Goal: Task Accomplishment & Management: Complete application form

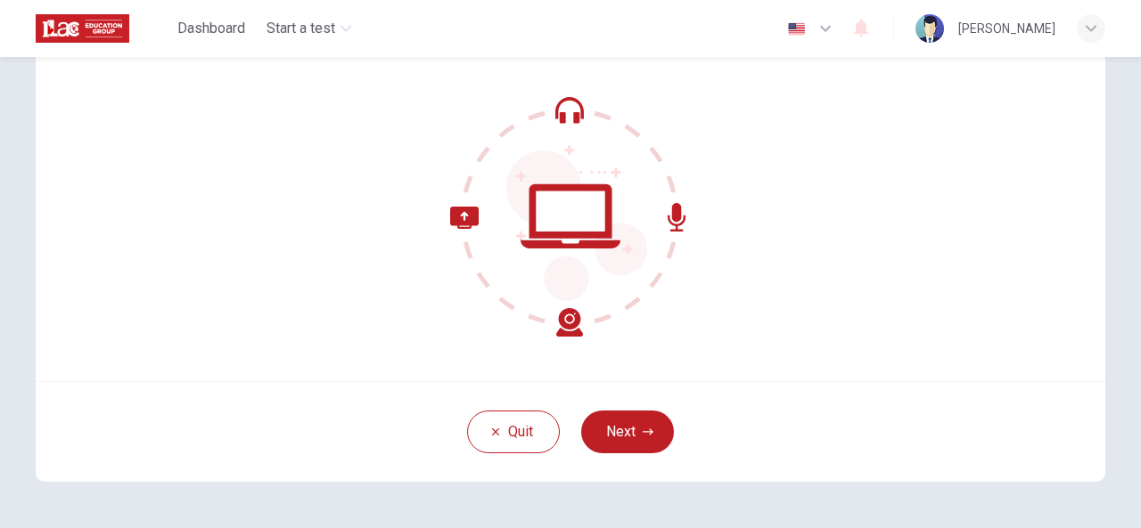
scroll to position [153, 0]
click at [618, 416] on button "Next" at bounding box center [627, 432] width 93 height 43
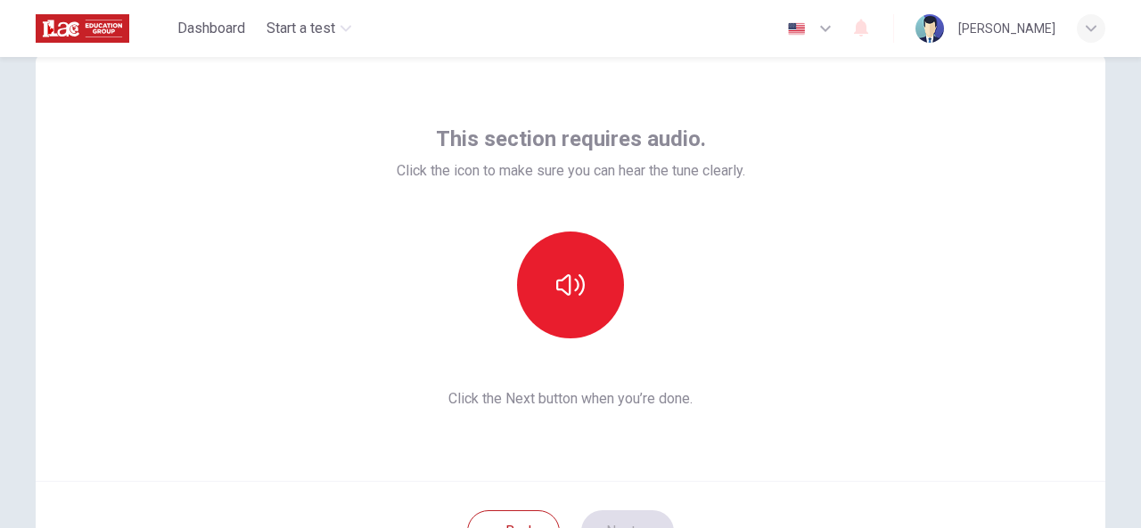
scroll to position [37, 0]
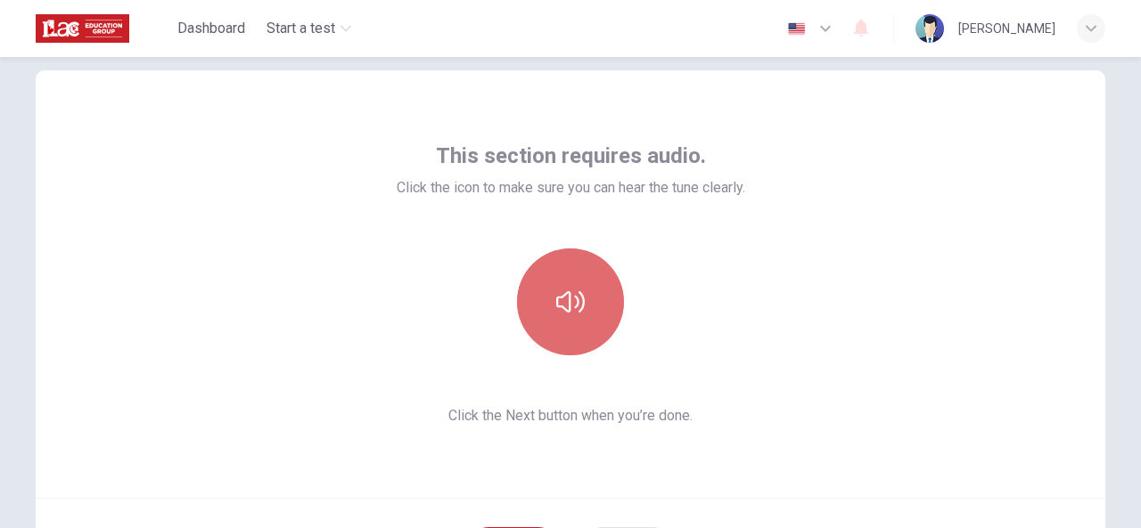
click at [566, 306] on icon "button" at bounding box center [570, 301] width 29 height 21
click at [566, 306] on icon "button" at bounding box center [570, 302] width 29 height 29
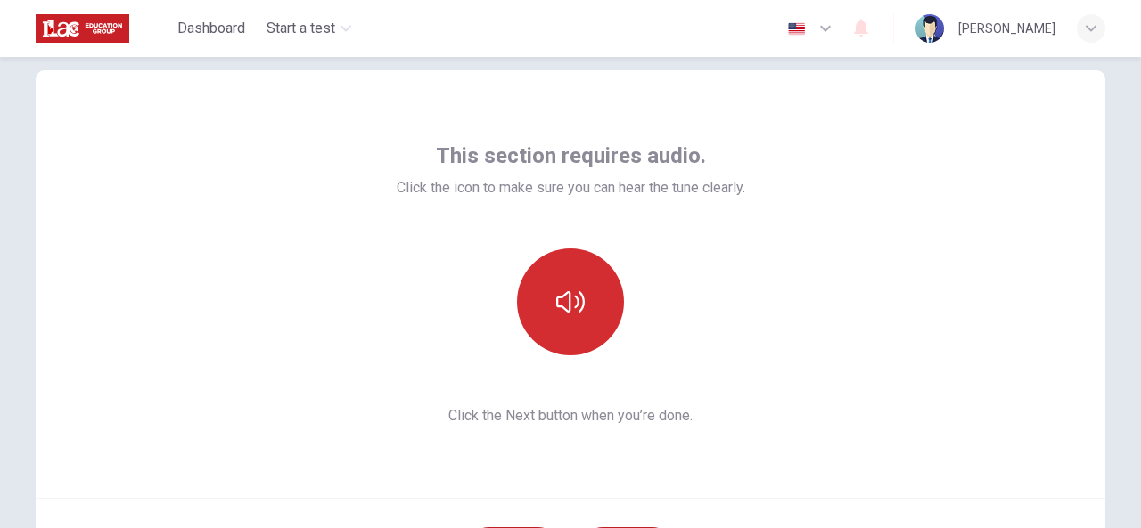
click at [566, 306] on icon "button" at bounding box center [570, 301] width 29 height 21
click at [566, 306] on icon "button" at bounding box center [570, 302] width 29 height 29
click at [566, 306] on icon "button" at bounding box center [570, 301] width 29 height 21
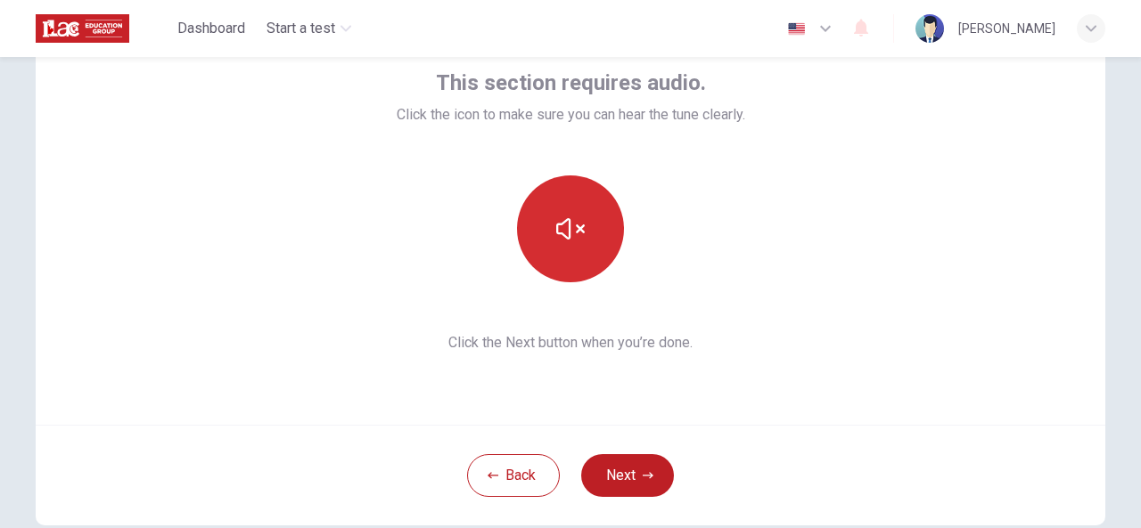
scroll to position [110, 0]
click at [631, 477] on button "Next" at bounding box center [627, 475] width 93 height 43
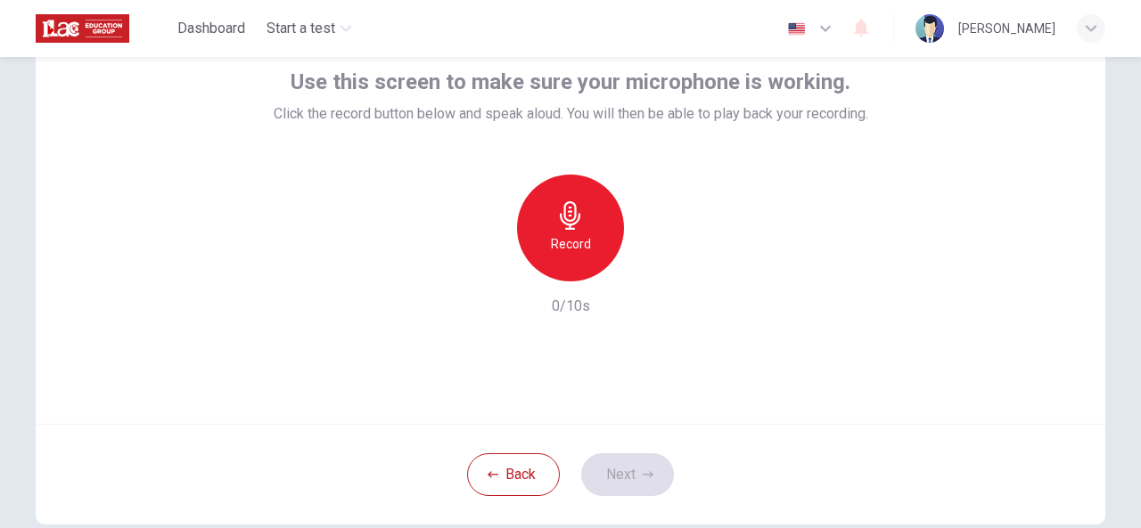
click at [567, 206] on icon "button" at bounding box center [570, 215] width 29 height 29
click at [481, 276] on div "button" at bounding box center [488, 267] width 29 height 29
click at [561, 236] on h6 "Record" at bounding box center [571, 243] width 40 height 21
click at [651, 272] on icon "button" at bounding box center [652, 267] width 18 height 18
click at [610, 466] on button "Next" at bounding box center [627, 475] width 93 height 43
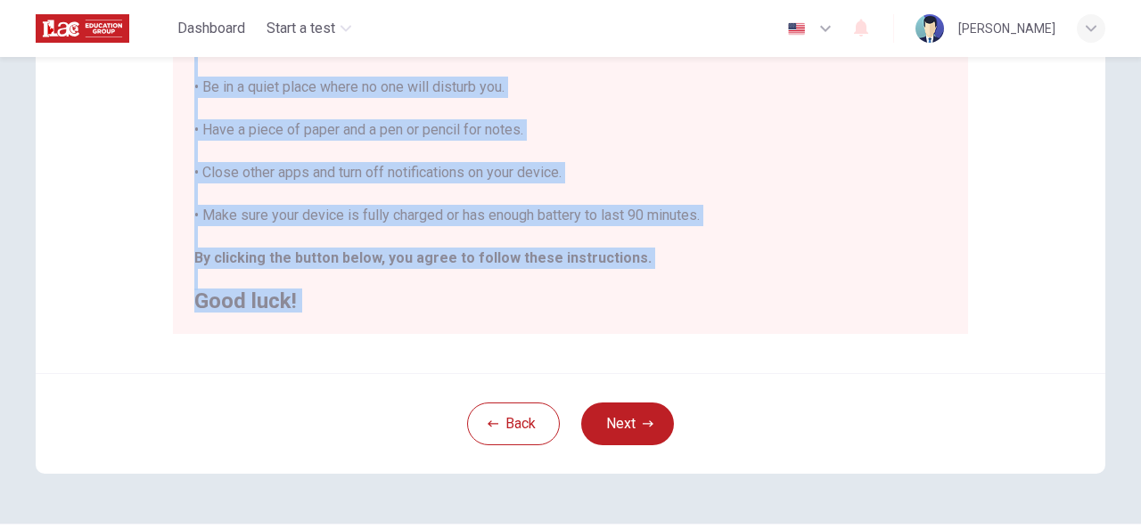
scroll to position [462, 0]
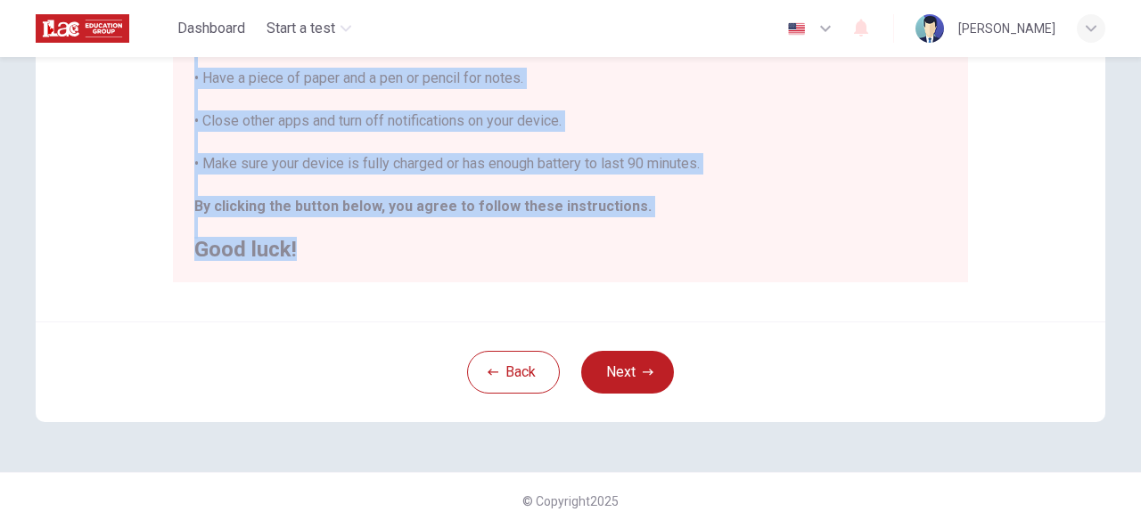
drag, startPoint x: 227, startPoint y: 135, endPoint x: 339, endPoint y: 256, distance: 164.6
click at [339, 256] on div "You are about to start a Placement Test . Before You Start the Test: • Once you…" at bounding box center [570, 14] width 752 height 492
copy div "efore You Start the Test: • Once you start, you cannot stop the test. • If you …"
click at [618, 374] on button "Next" at bounding box center [627, 372] width 93 height 43
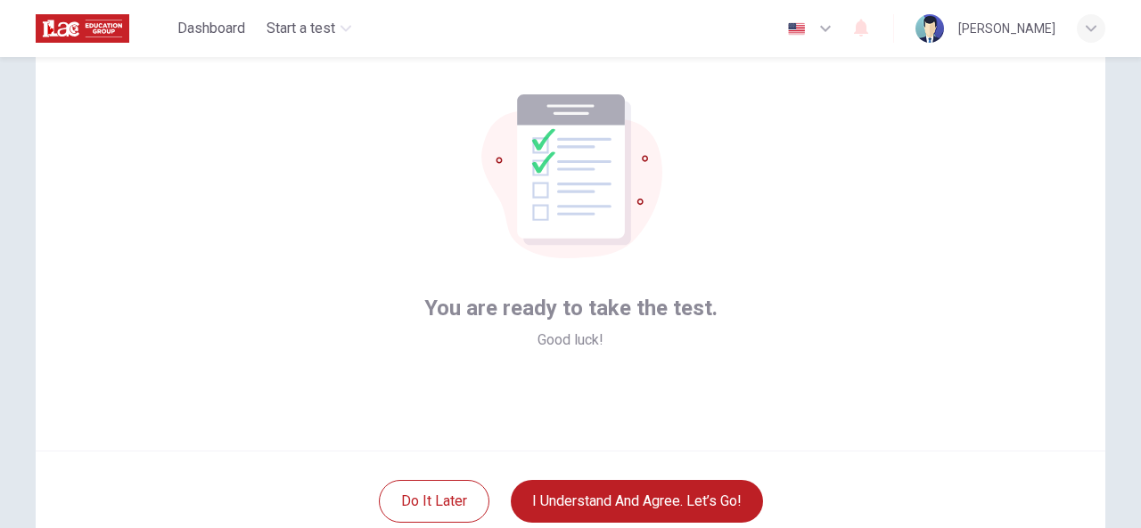
scroll to position [85, 0]
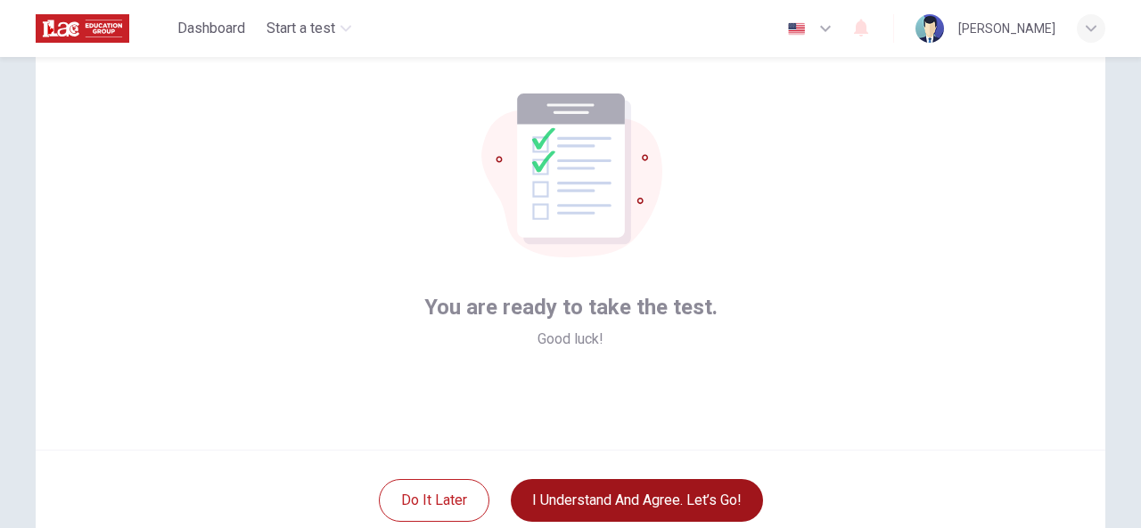
click at [715, 480] on button "I understand and agree. Let’s go!" at bounding box center [637, 500] width 252 height 43
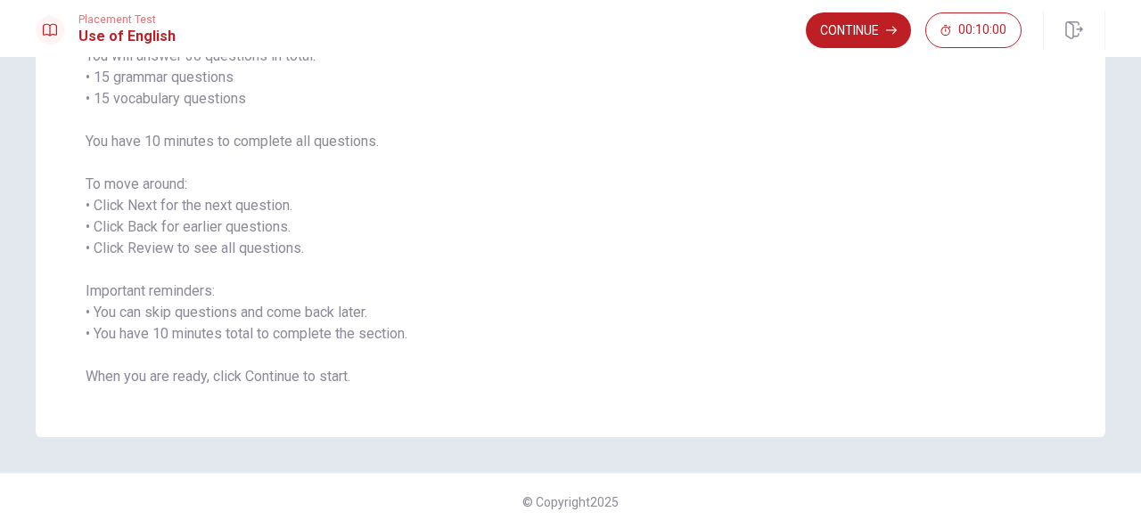
scroll to position [169, 0]
click at [844, 28] on button "Continue" at bounding box center [858, 30] width 105 height 36
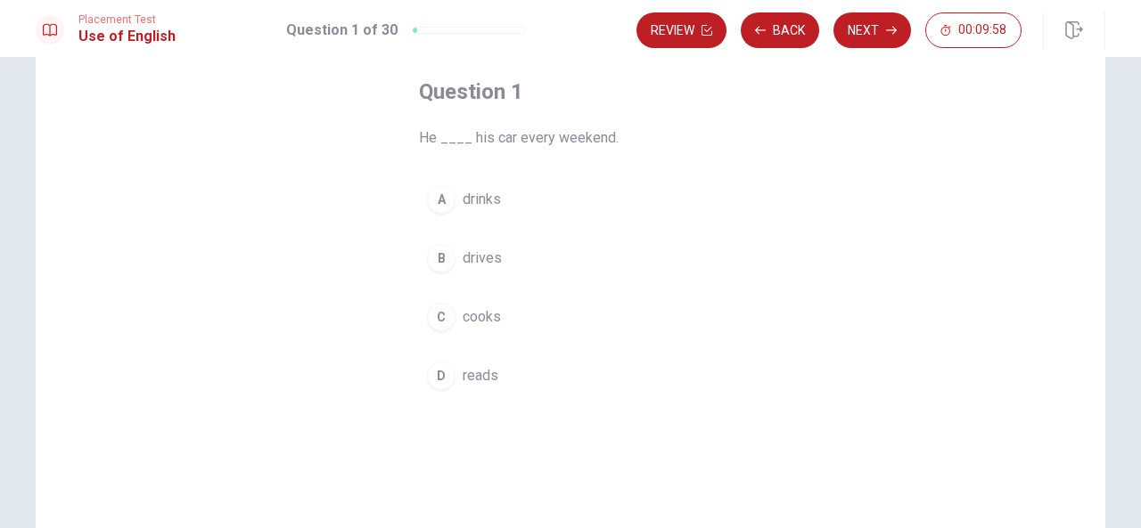
scroll to position [78, 0]
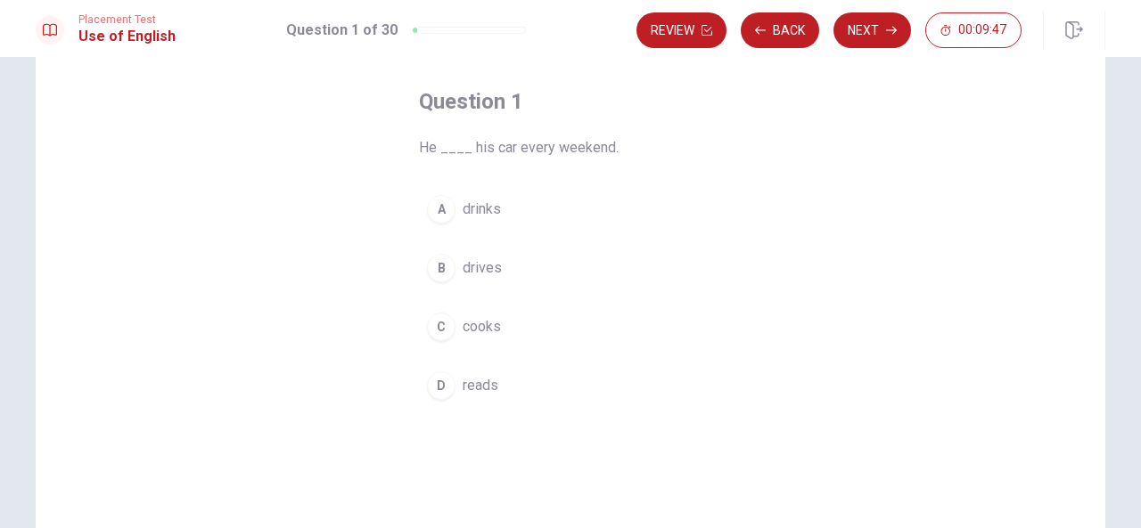
click at [478, 269] on span "drives" at bounding box center [481, 268] width 39 height 21
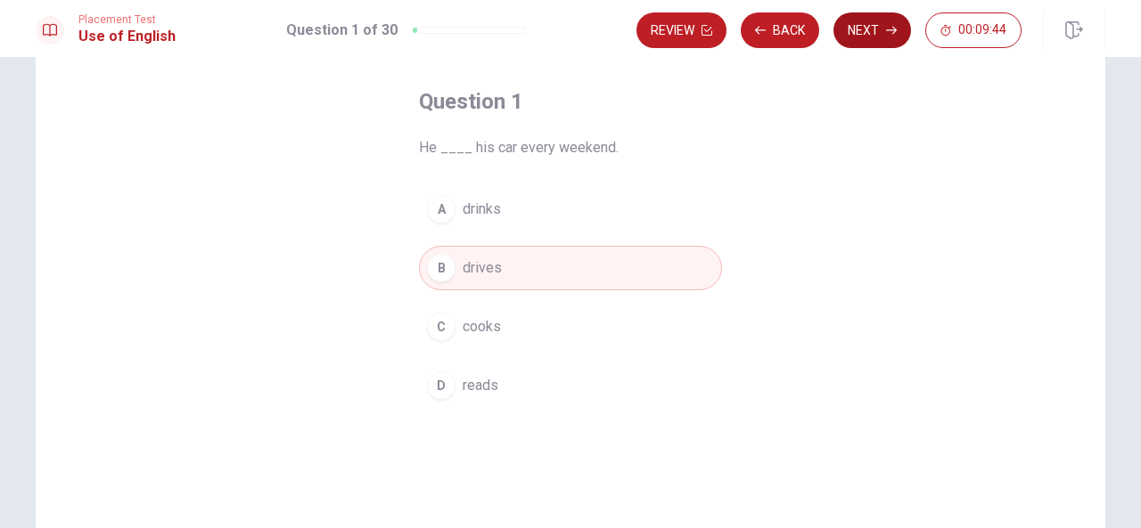
click at [873, 35] on button "Next" at bounding box center [872, 30] width 78 height 36
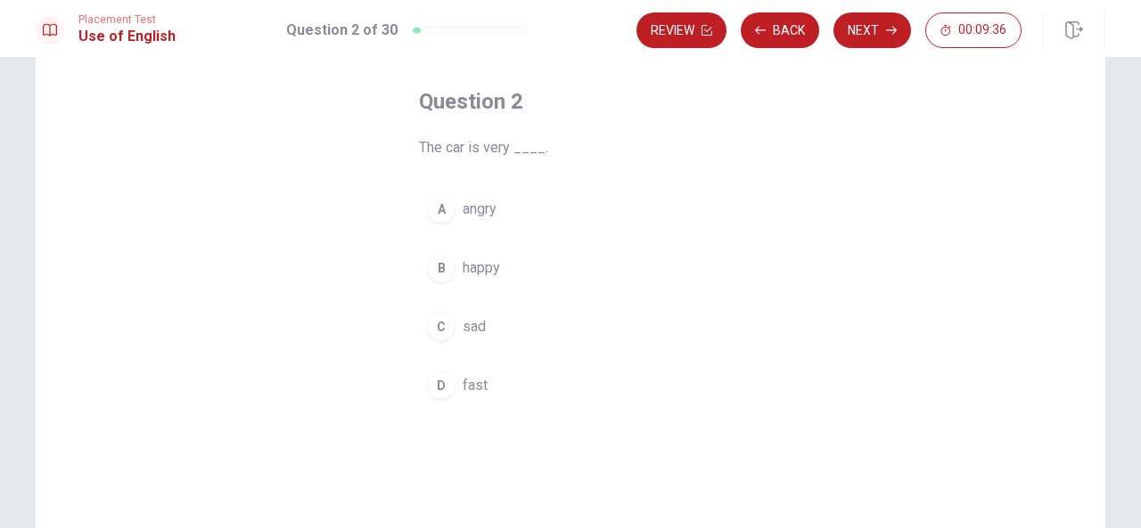
click at [478, 387] on span "fast" at bounding box center [474, 385] width 25 height 21
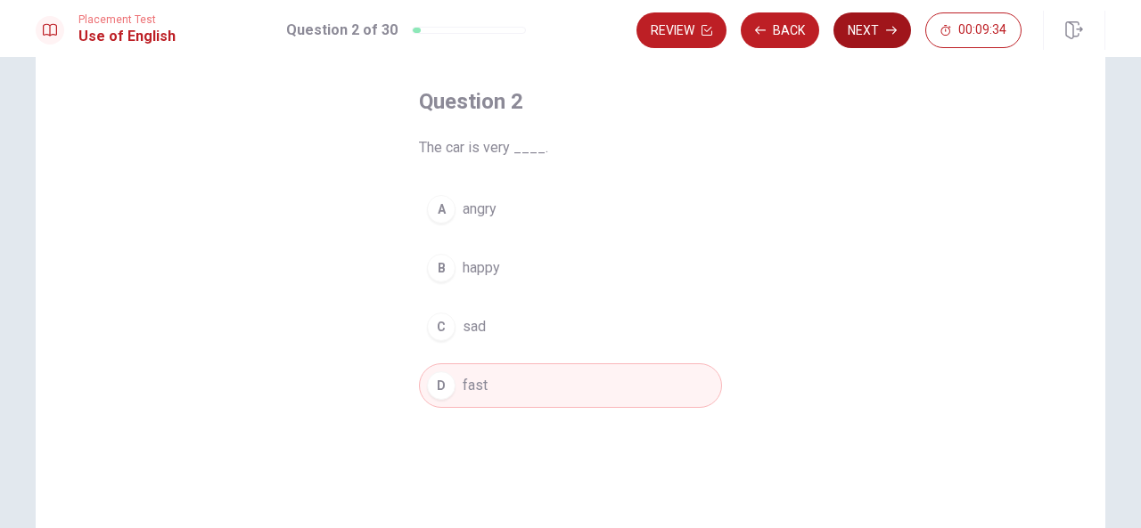
click at [851, 20] on button "Next" at bounding box center [872, 30] width 78 height 36
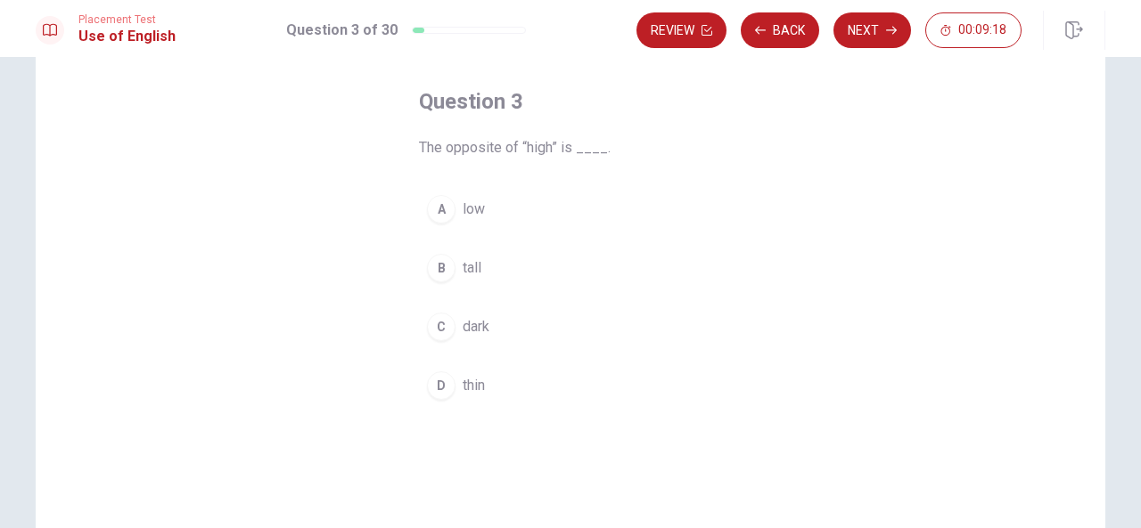
click at [473, 212] on span "low" at bounding box center [473, 209] width 22 height 21
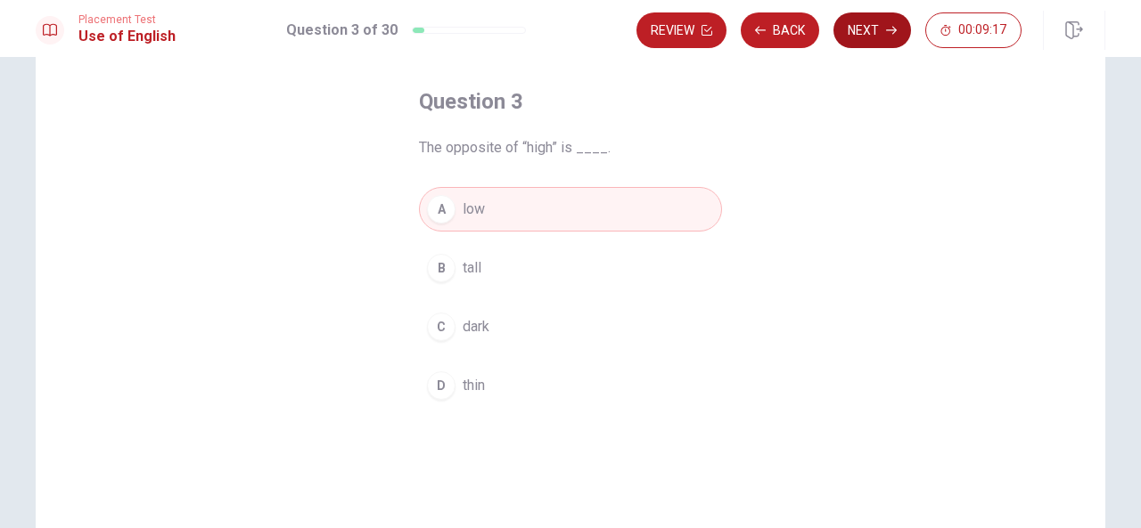
click at [861, 22] on button "Next" at bounding box center [872, 30] width 78 height 36
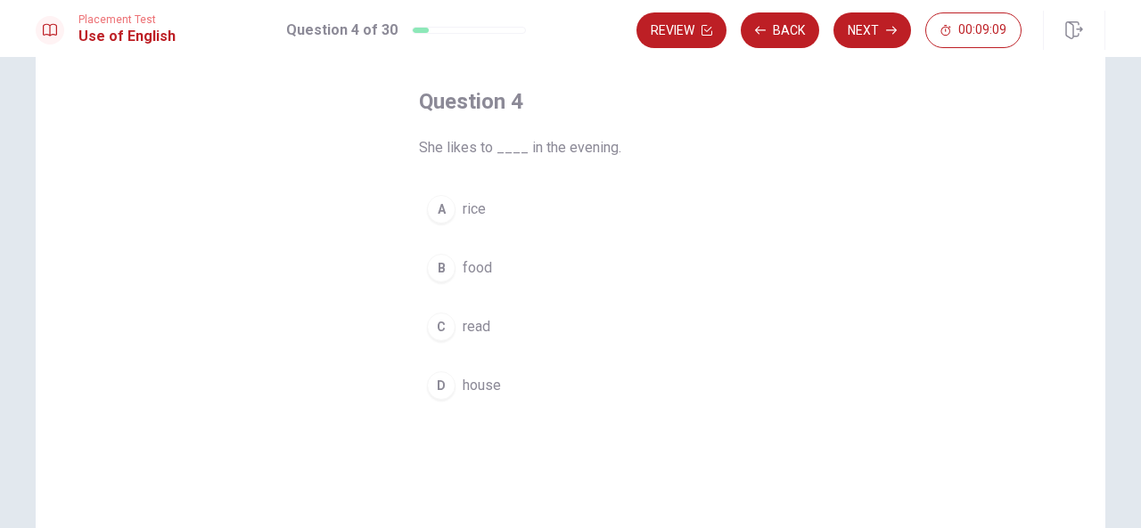
click at [485, 318] on span "read" at bounding box center [476, 326] width 28 height 21
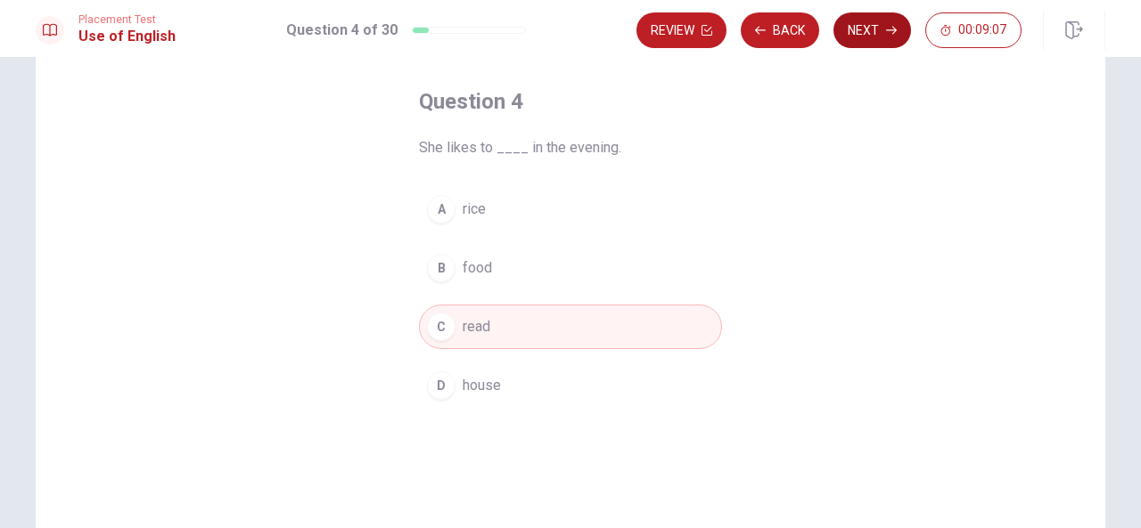
click at [871, 44] on button "Next" at bounding box center [872, 30] width 78 height 36
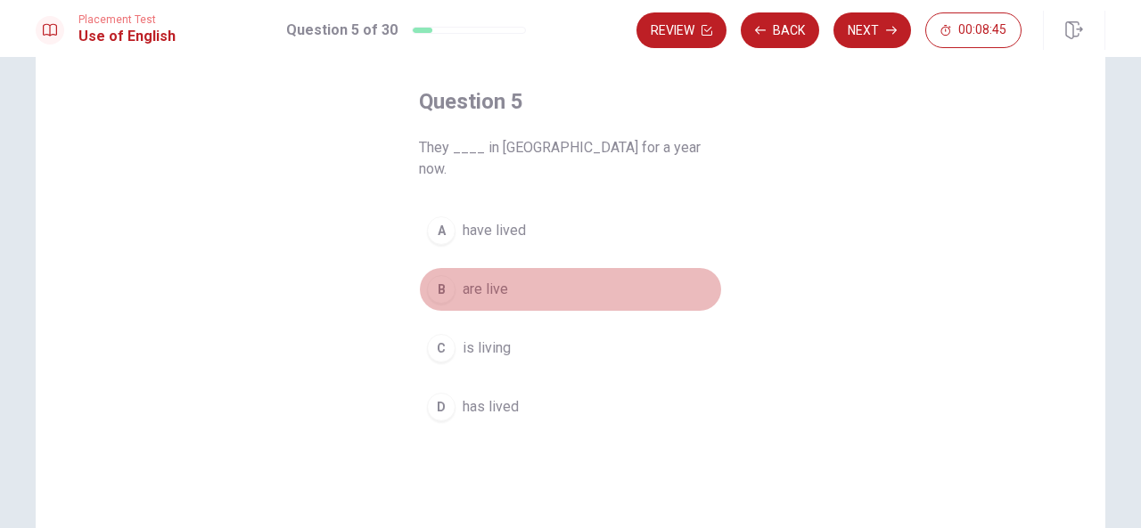
click at [478, 279] on span "are live" at bounding box center [484, 289] width 45 height 21
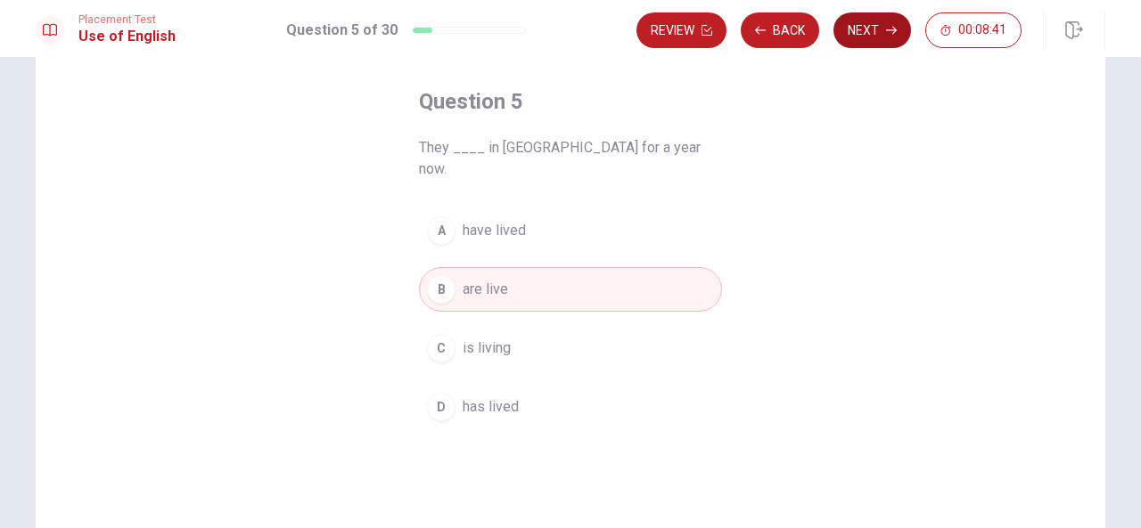
click at [874, 35] on button "Next" at bounding box center [872, 30] width 78 height 36
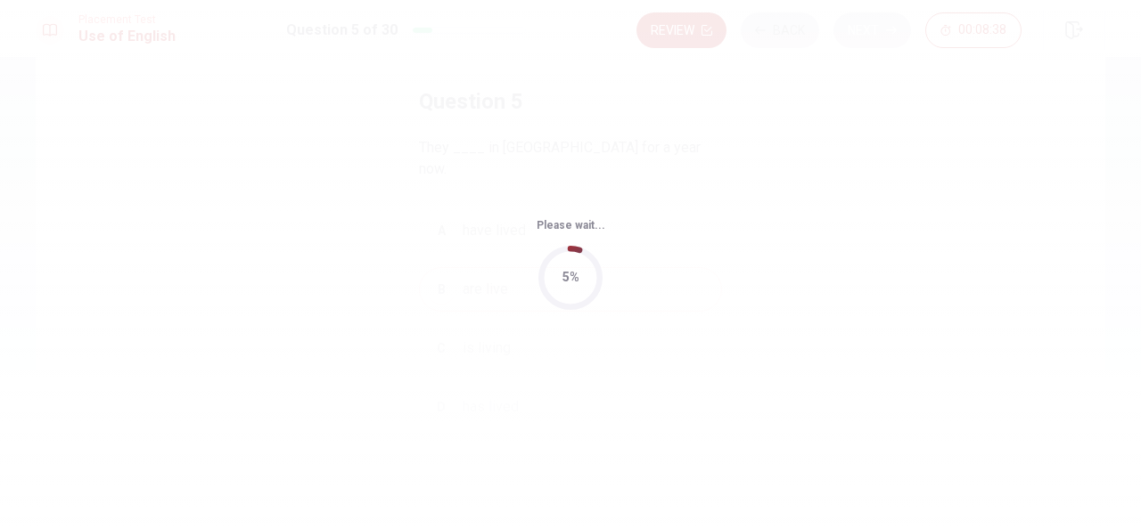
scroll to position [0, 0]
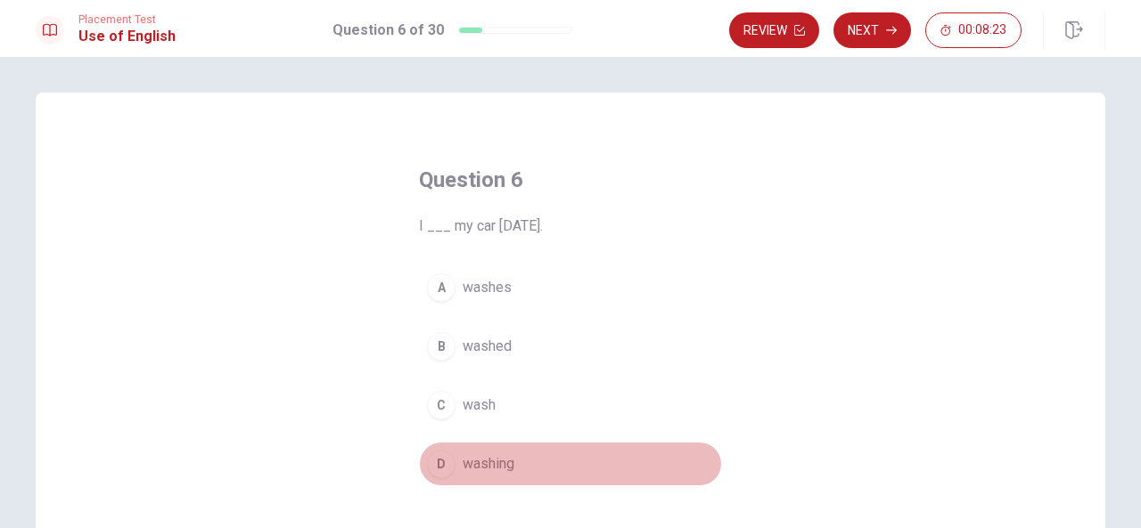
click at [498, 454] on span "washing" at bounding box center [488, 464] width 52 height 21
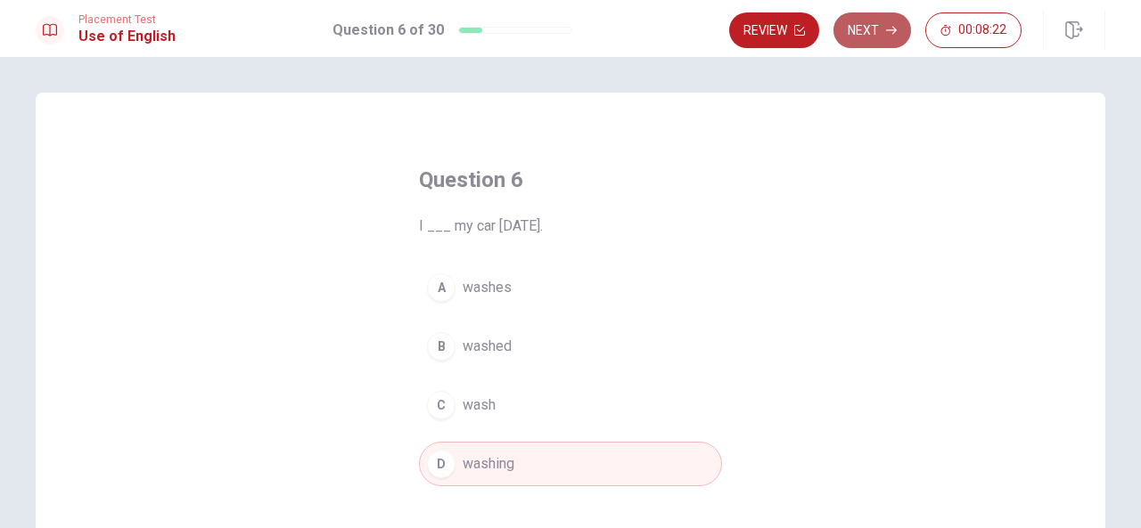
click at [886, 31] on button "Next" at bounding box center [872, 30] width 78 height 36
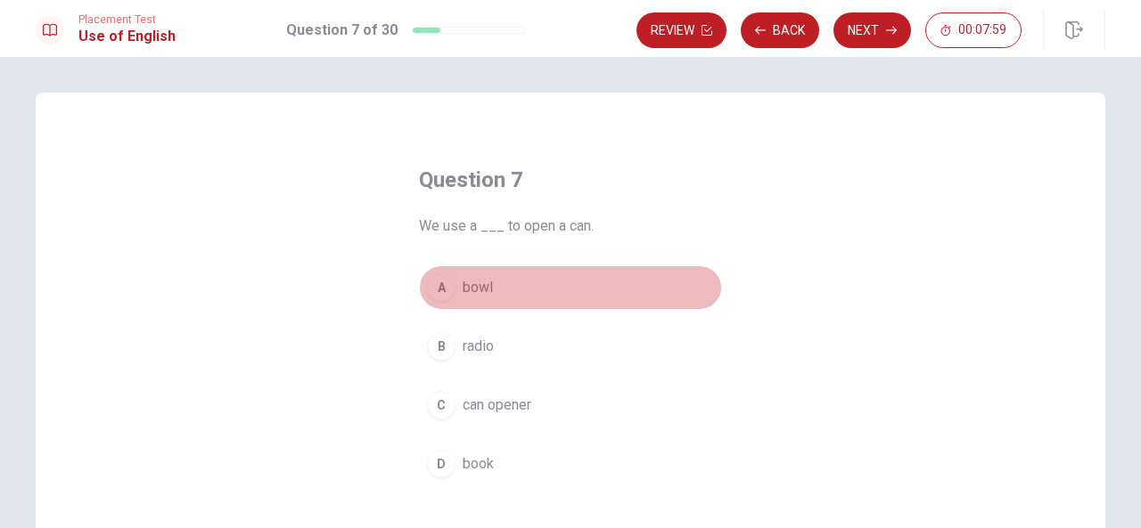
click at [465, 286] on span "bowl" at bounding box center [477, 287] width 30 height 21
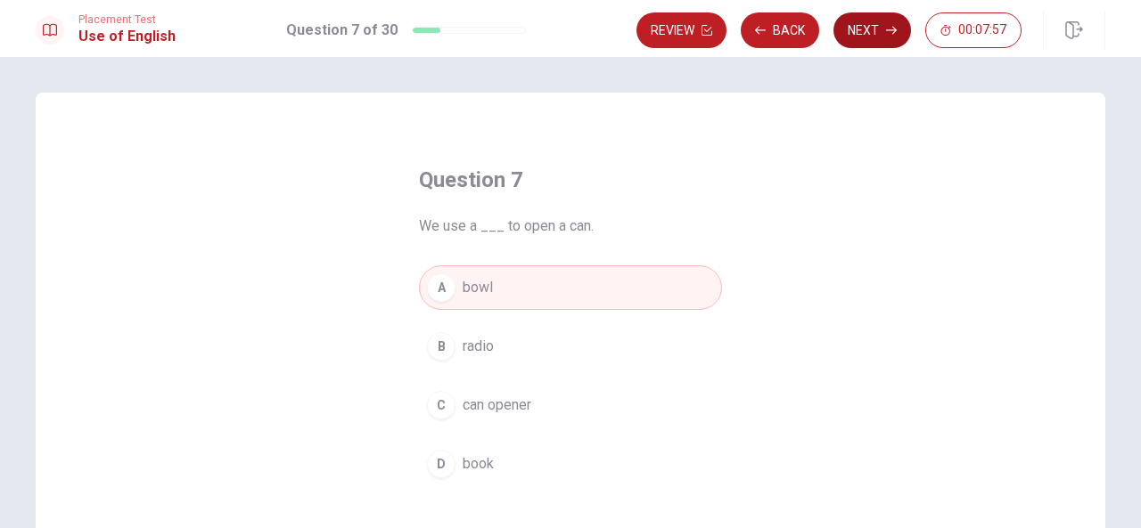
click at [861, 23] on button "Next" at bounding box center [872, 30] width 78 height 36
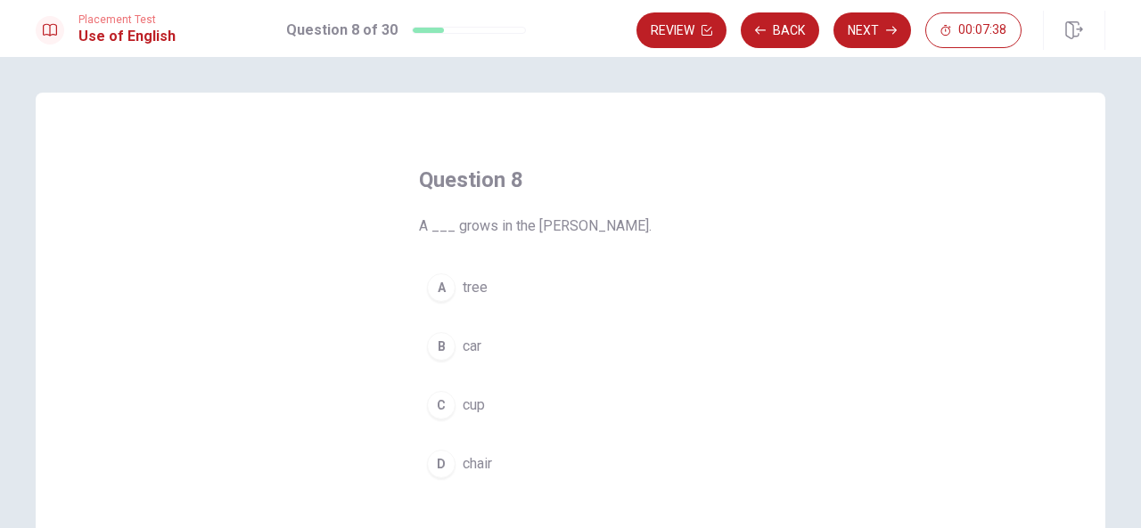
click at [481, 295] on span "tree" at bounding box center [474, 287] width 25 height 21
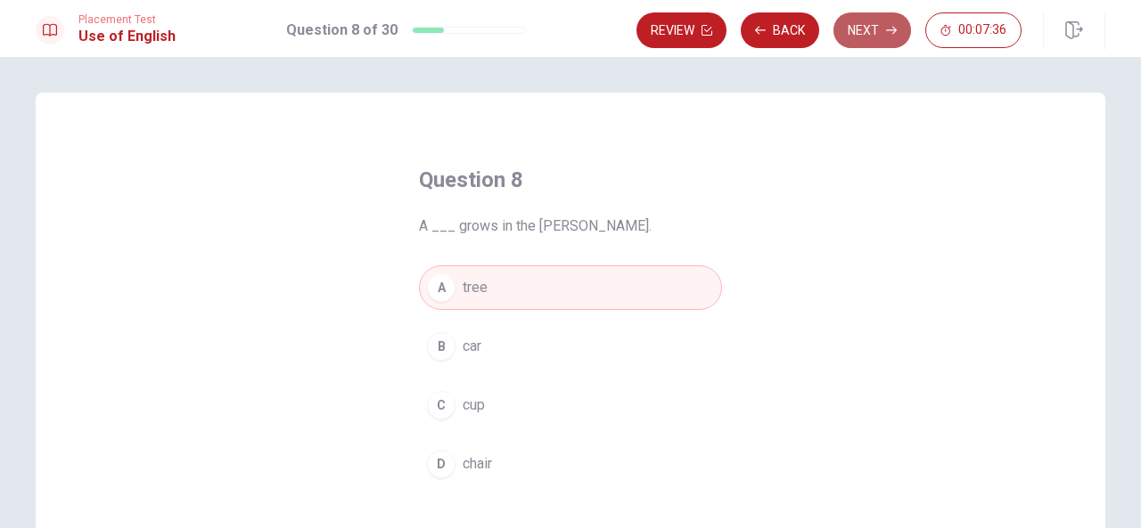
click at [848, 40] on button "Next" at bounding box center [872, 30] width 78 height 36
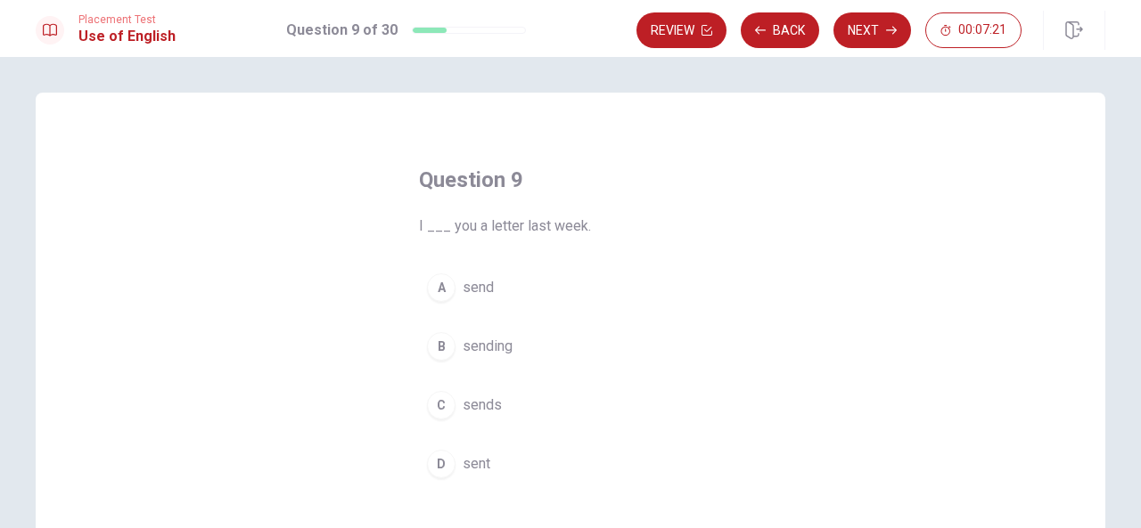
click at [492, 351] on span "sending" at bounding box center [487, 346] width 50 height 21
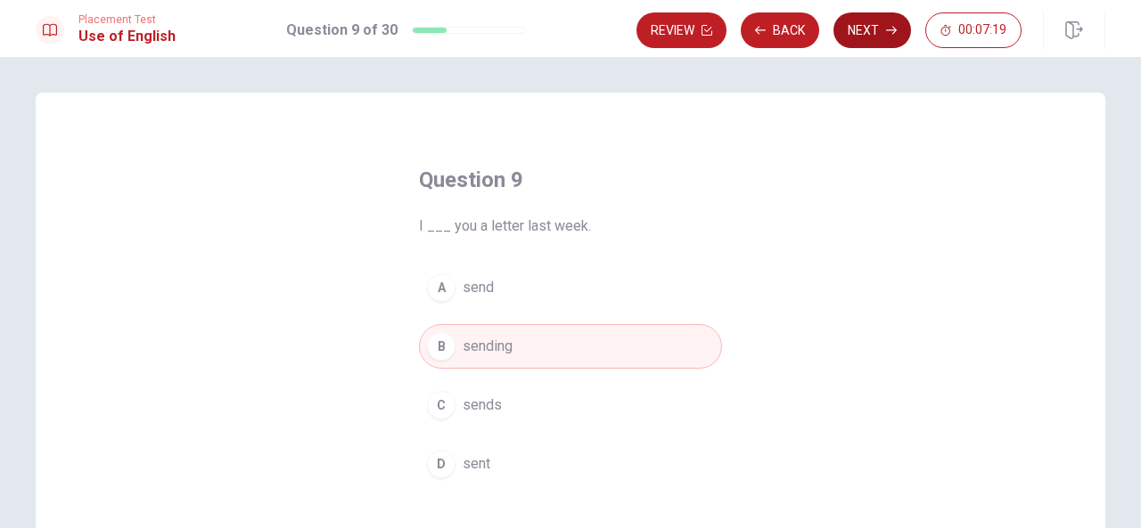
click at [850, 28] on button "Next" at bounding box center [872, 30] width 78 height 36
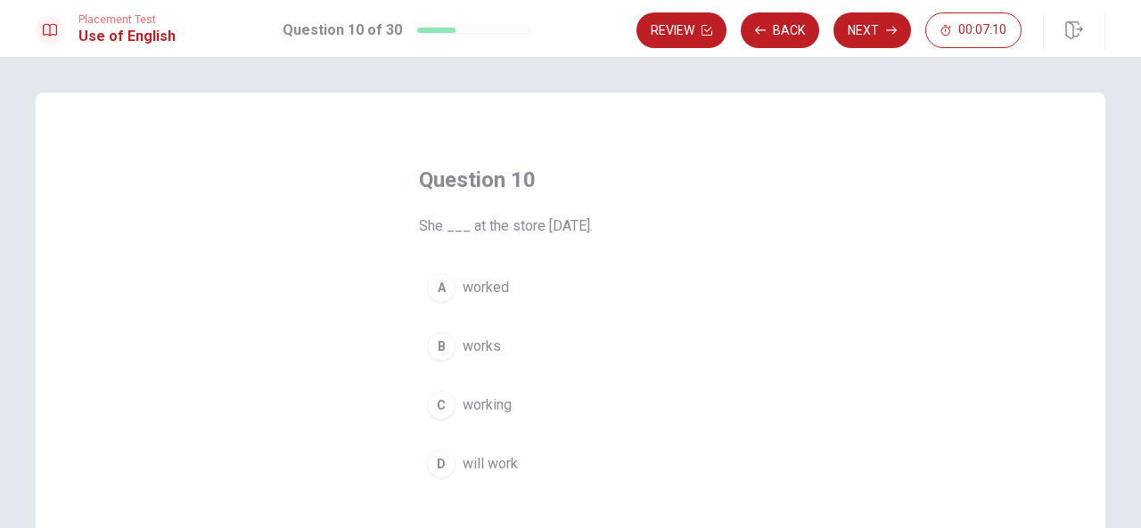
click at [498, 281] on span "worked" at bounding box center [485, 287] width 46 height 21
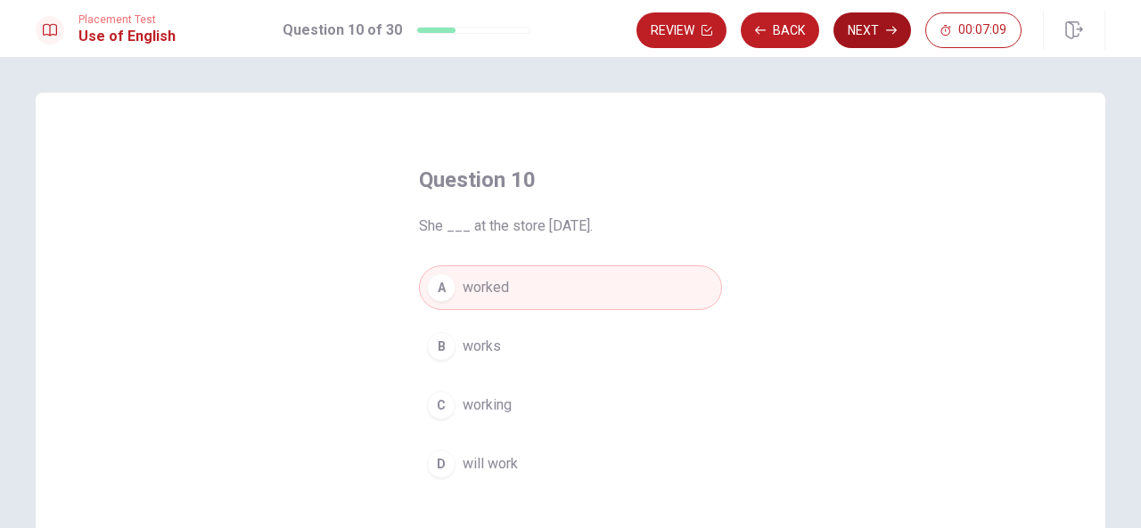
click at [878, 34] on button "Next" at bounding box center [872, 30] width 78 height 36
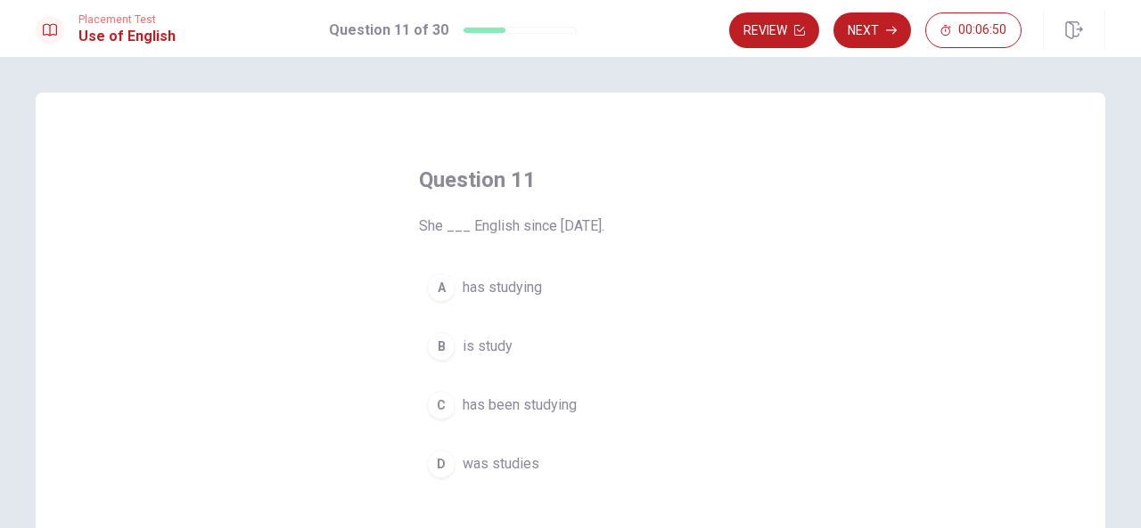
click at [516, 454] on span "was studies" at bounding box center [500, 464] width 77 height 21
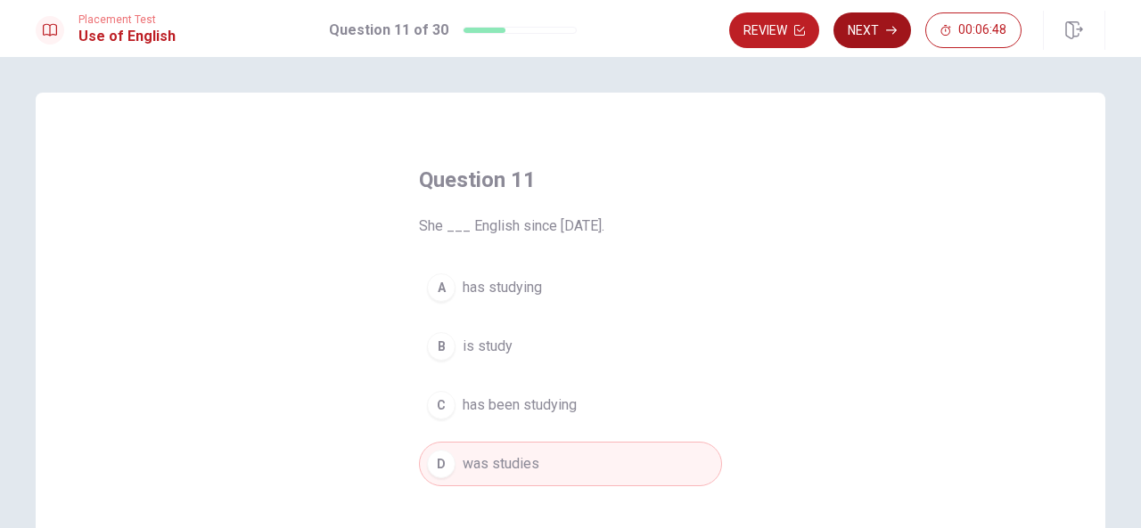
click at [870, 47] on button "Next" at bounding box center [872, 30] width 78 height 36
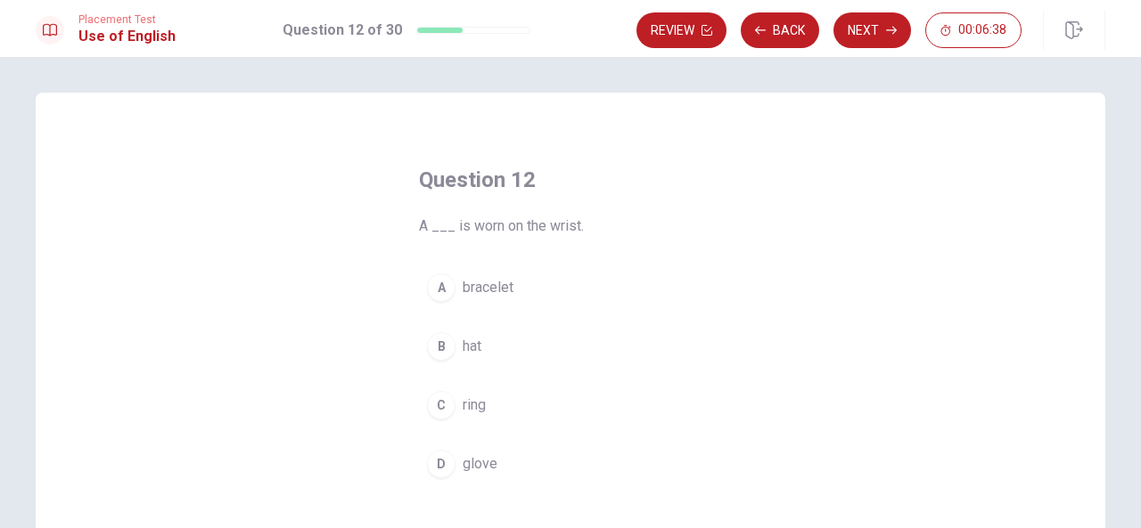
click at [471, 400] on span "ring" at bounding box center [473, 405] width 23 height 21
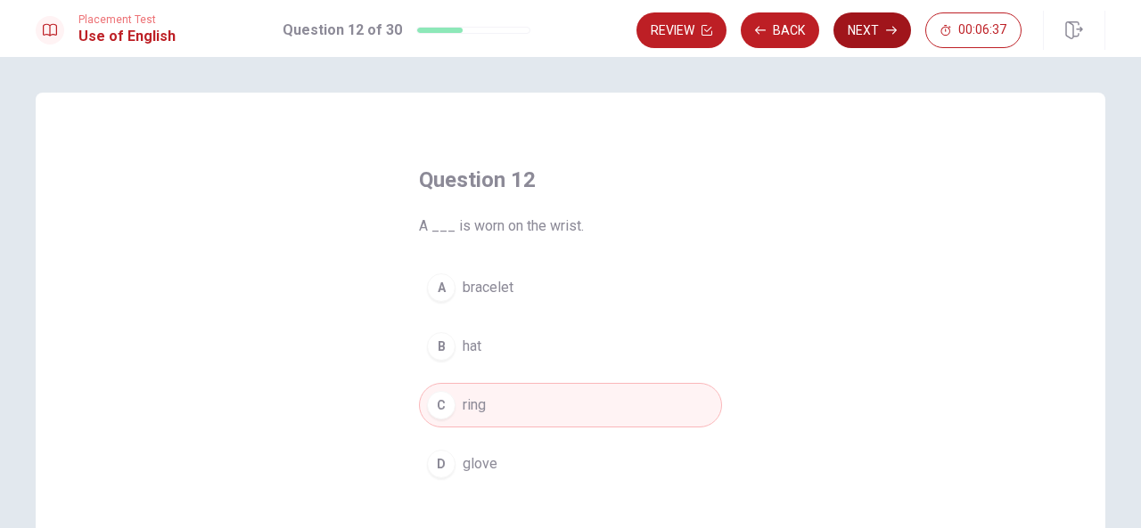
click at [849, 38] on button "Next" at bounding box center [872, 30] width 78 height 36
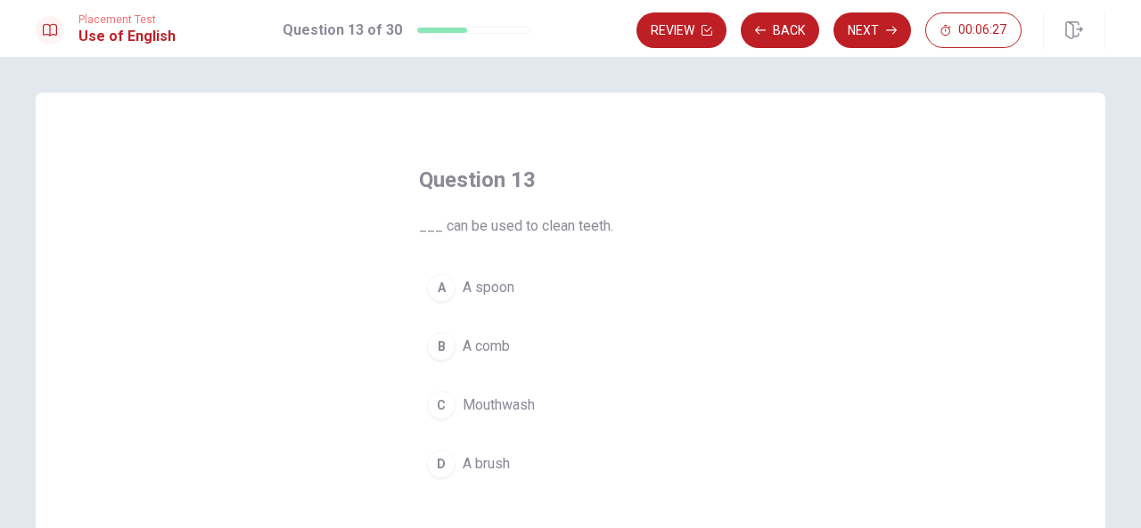
click at [481, 288] on span "A spoon" at bounding box center [488, 287] width 52 height 21
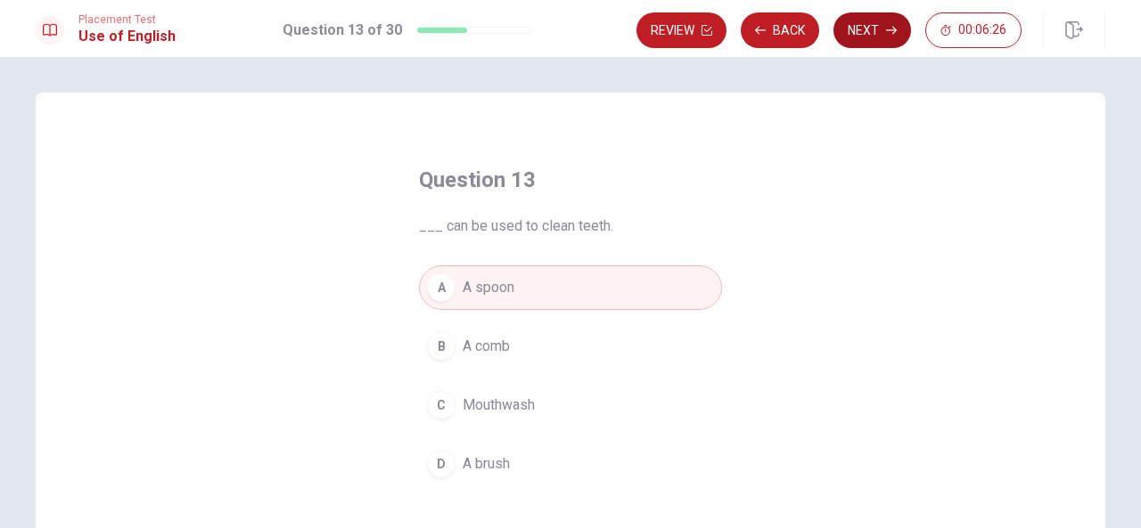
click at [856, 43] on button "Next" at bounding box center [872, 30] width 78 height 36
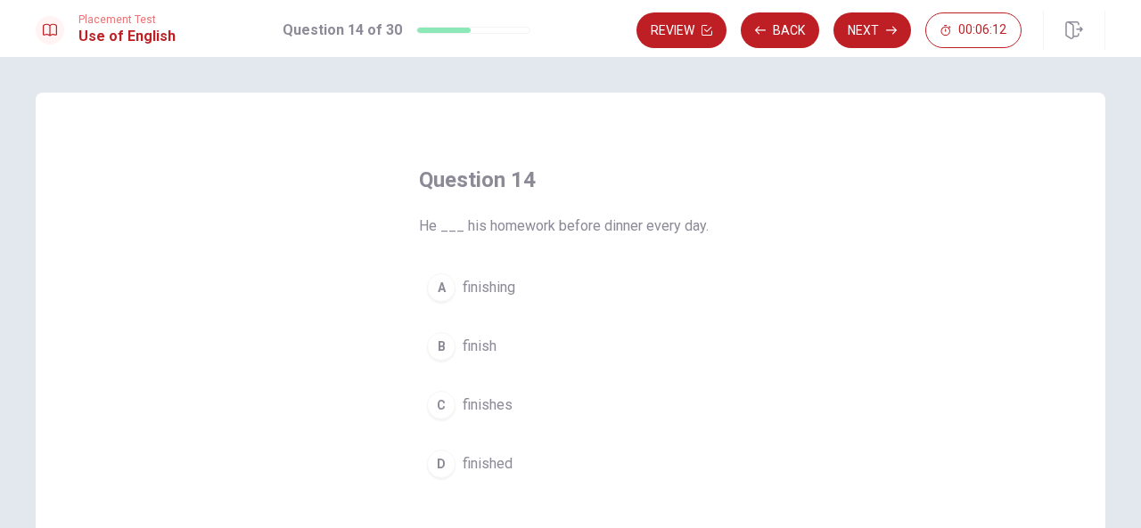
click at [488, 455] on span "finished" at bounding box center [487, 464] width 50 height 21
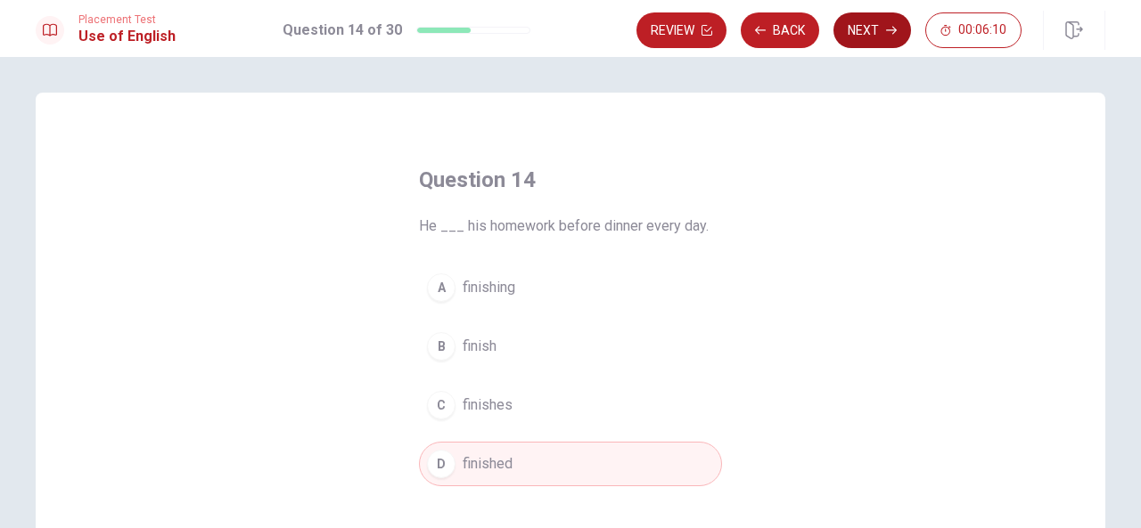
click at [848, 22] on button "Next" at bounding box center [872, 30] width 78 height 36
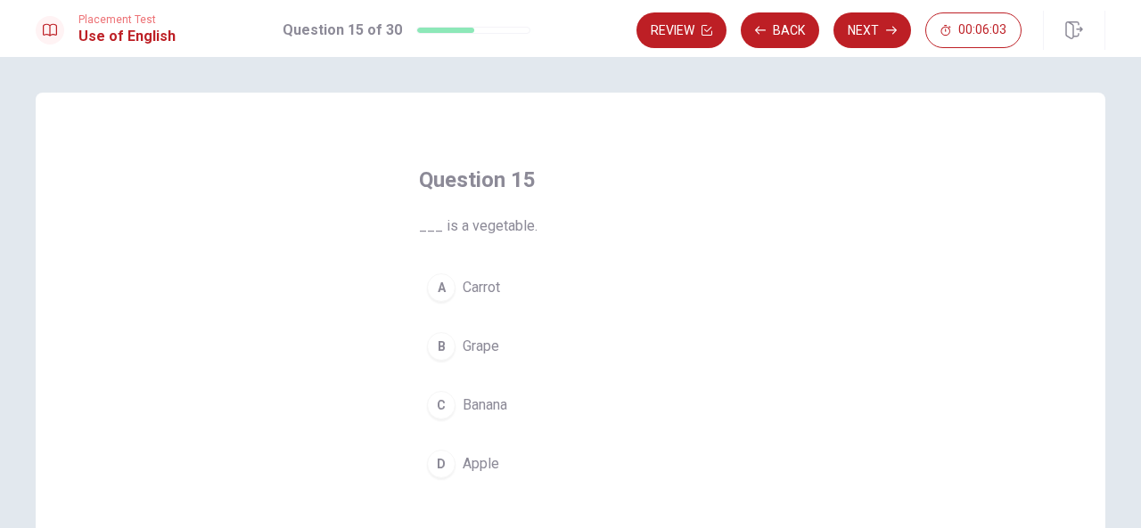
click at [482, 286] on span "Carrot" at bounding box center [480, 287] width 37 height 21
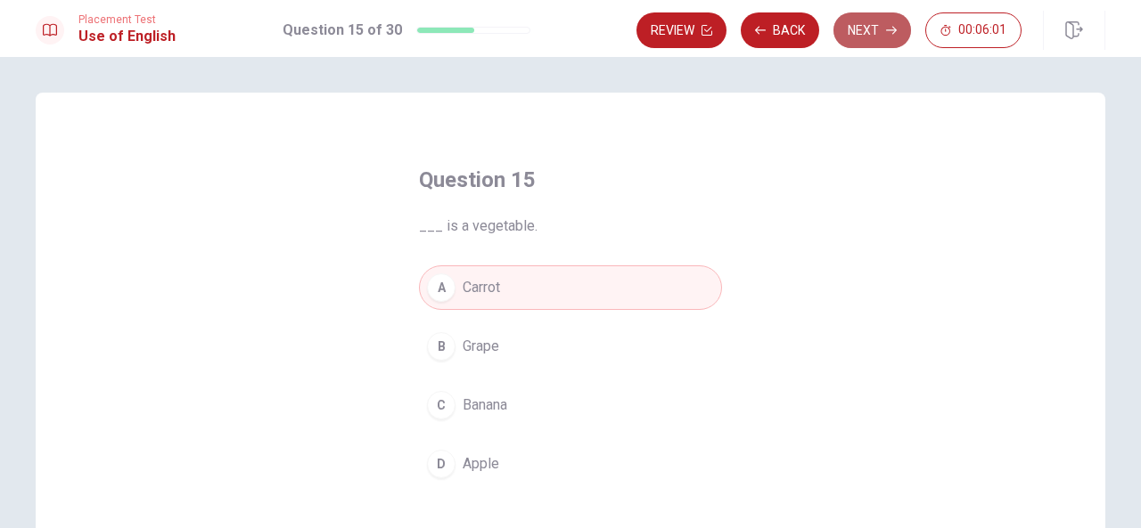
click at [896, 24] on button "Next" at bounding box center [872, 30] width 78 height 36
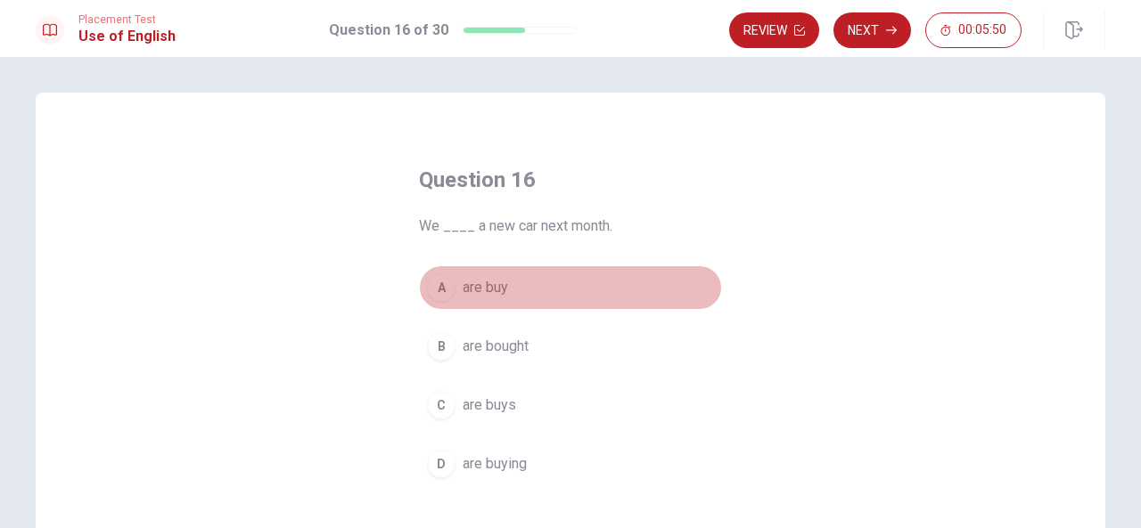
click at [490, 290] on span "are buy" at bounding box center [484, 287] width 45 height 21
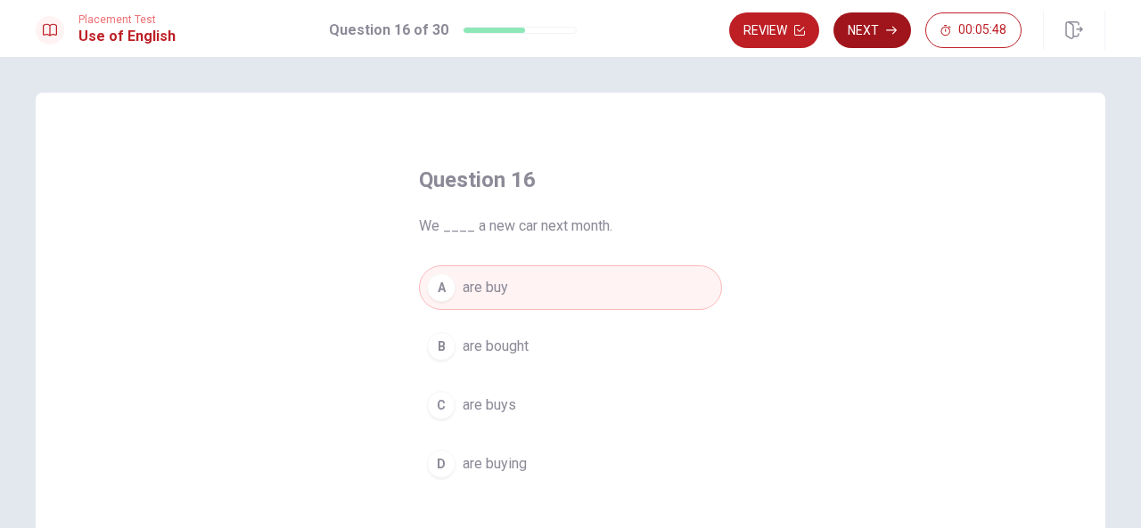
click at [859, 40] on button "Next" at bounding box center [872, 30] width 78 height 36
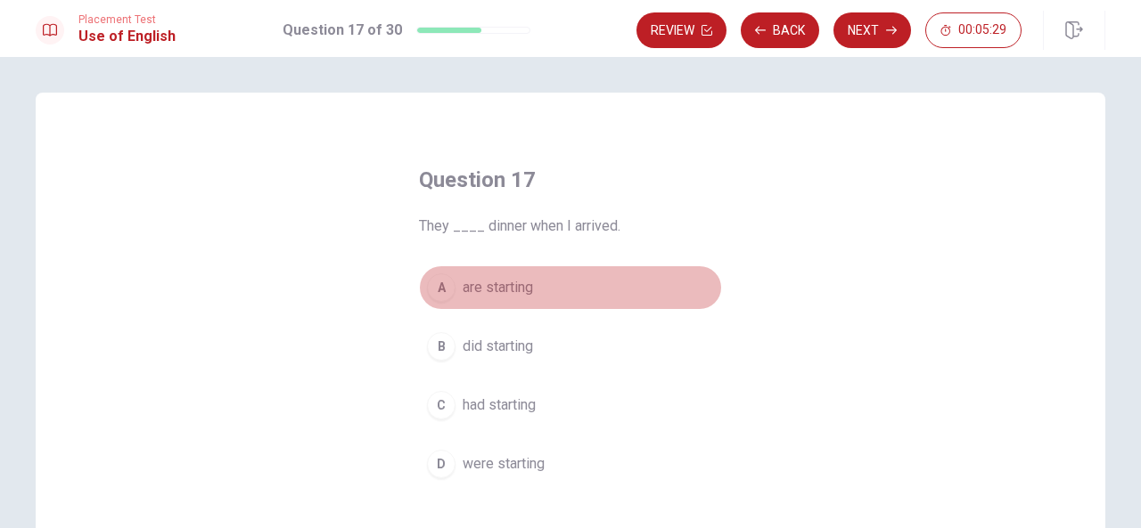
click at [481, 288] on span "are starting" at bounding box center [497, 287] width 70 height 21
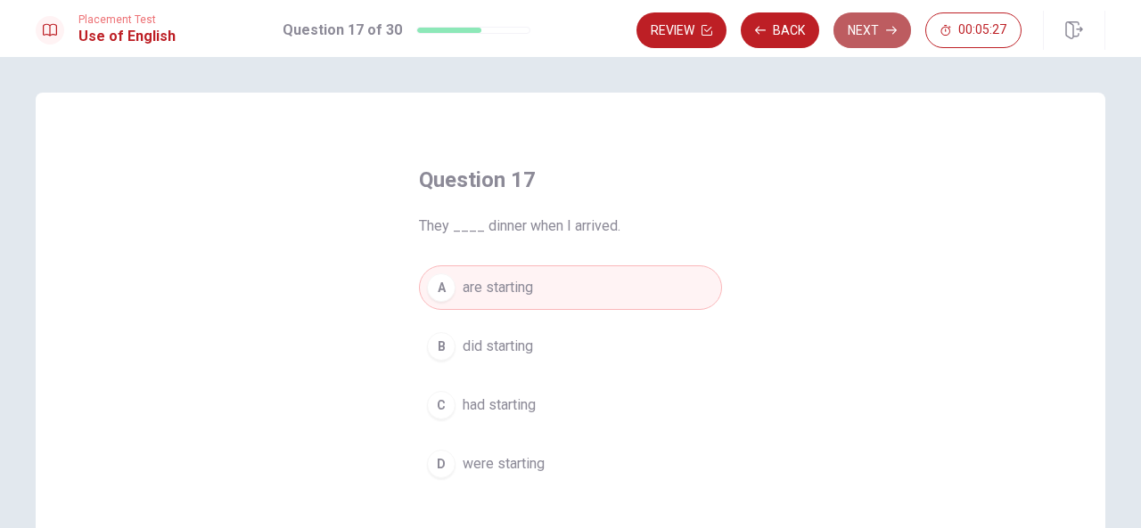
click at [845, 35] on button "Next" at bounding box center [872, 30] width 78 height 36
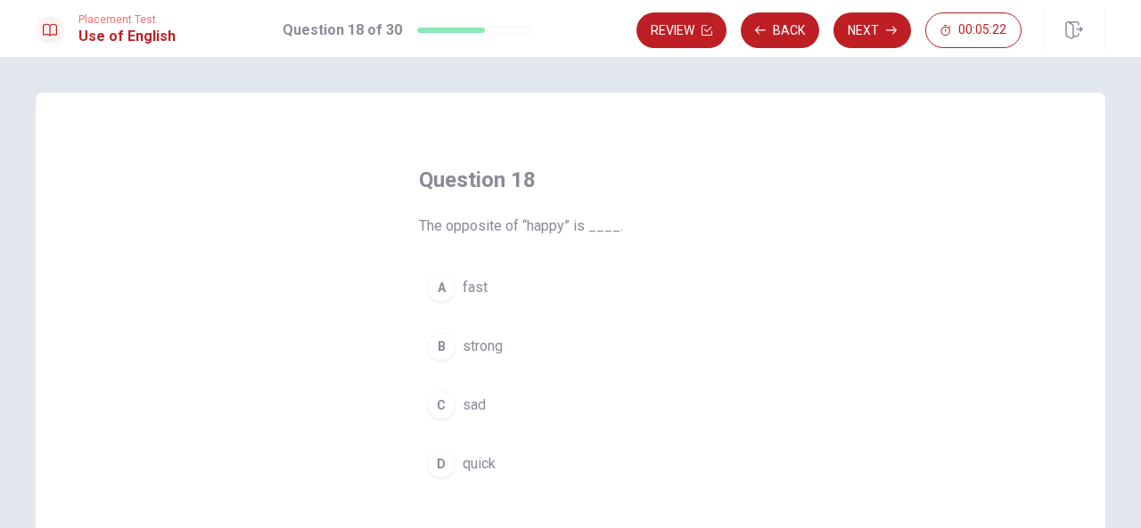
click at [476, 462] on span "quick" at bounding box center [478, 464] width 33 height 21
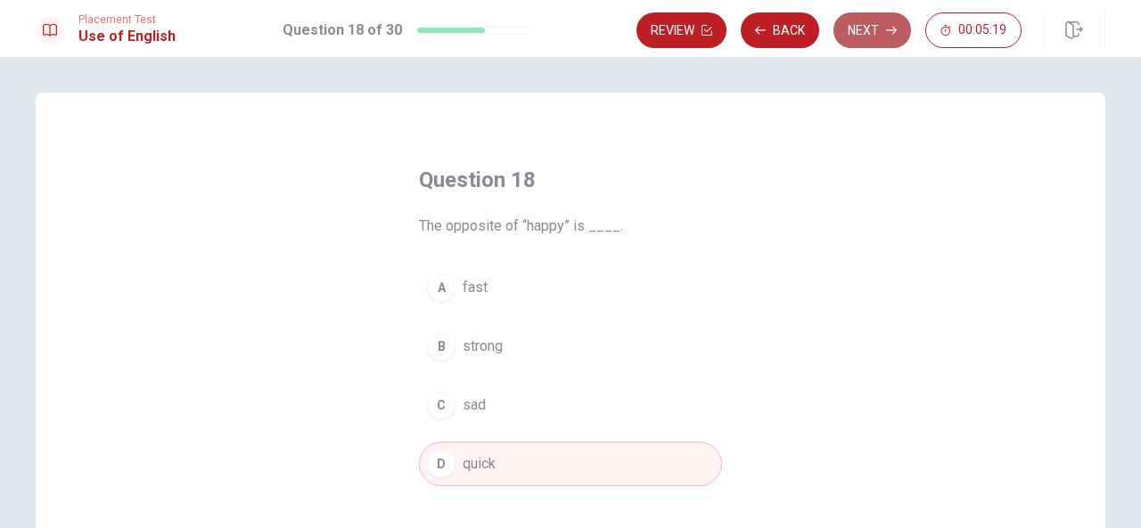
click at [875, 31] on button "Next" at bounding box center [872, 30] width 78 height 36
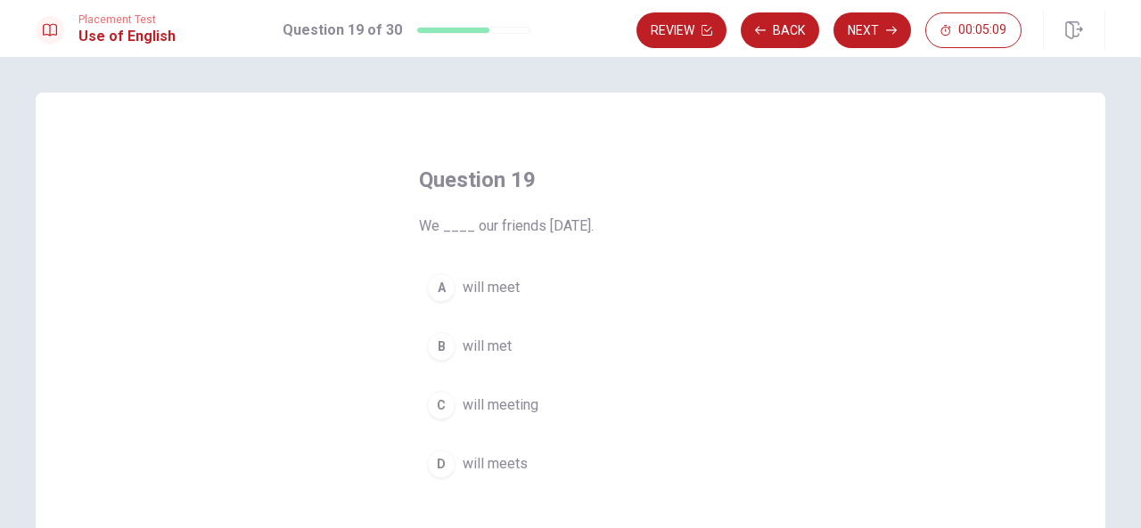
click at [489, 340] on span "will met" at bounding box center [486, 346] width 49 height 21
click at [488, 340] on span "will met" at bounding box center [486, 346] width 49 height 21
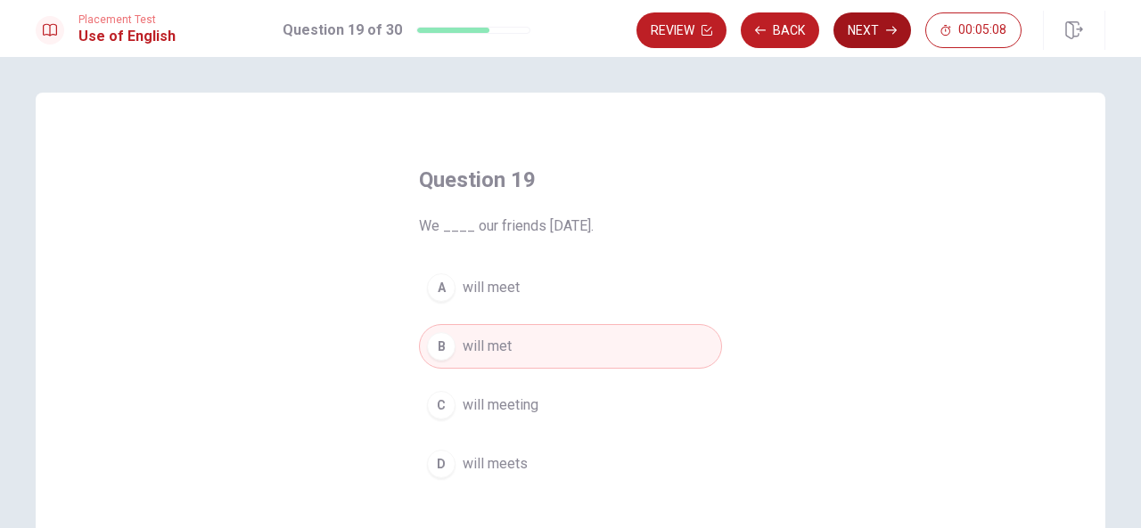
click at [879, 39] on button "Next" at bounding box center [872, 30] width 78 height 36
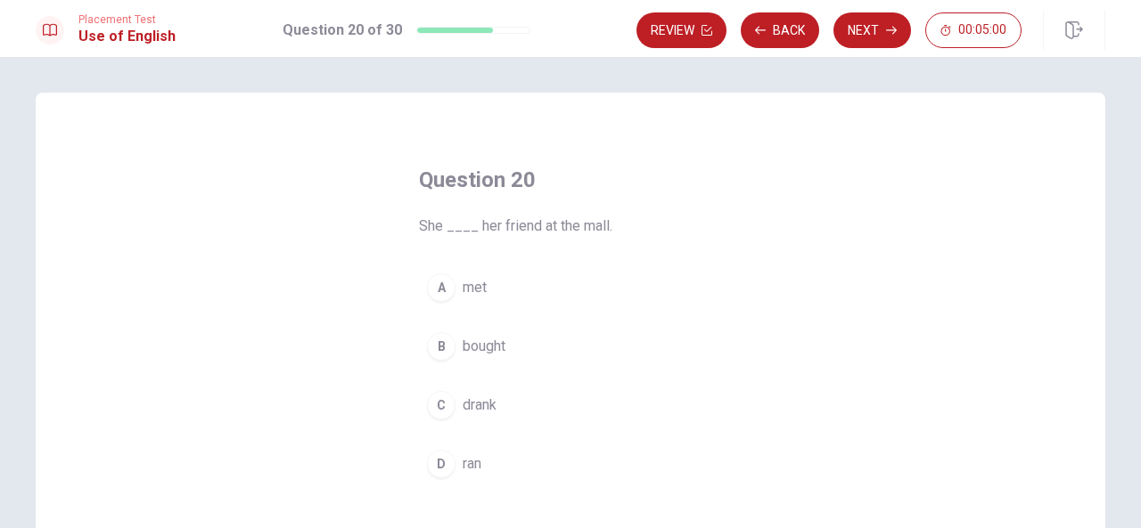
click at [469, 402] on span "drank" at bounding box center [479, 405] width 34 height 21
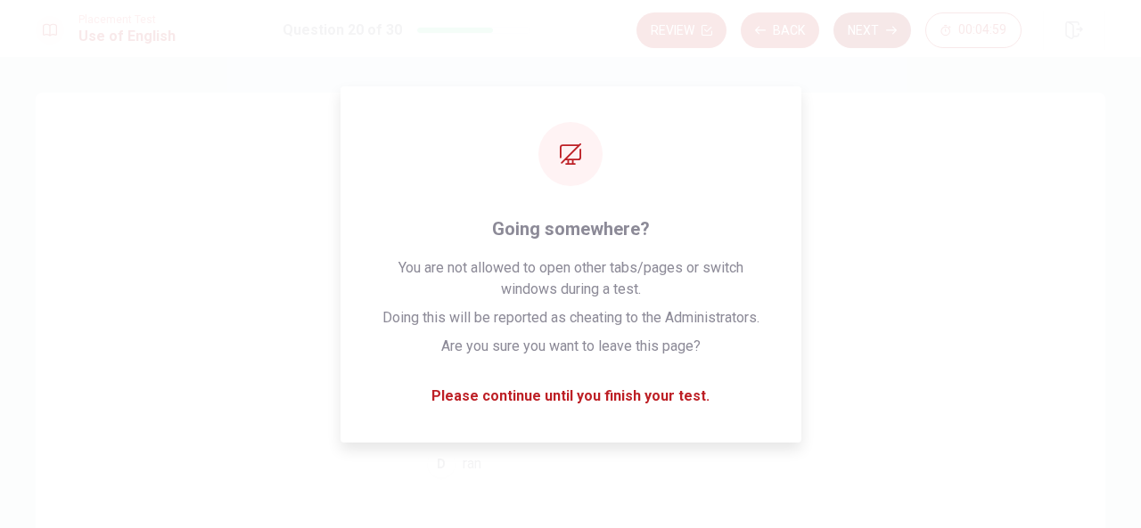
click at [880, 23] on button "Next" at bounding box center [872, 30] width 78 height 36
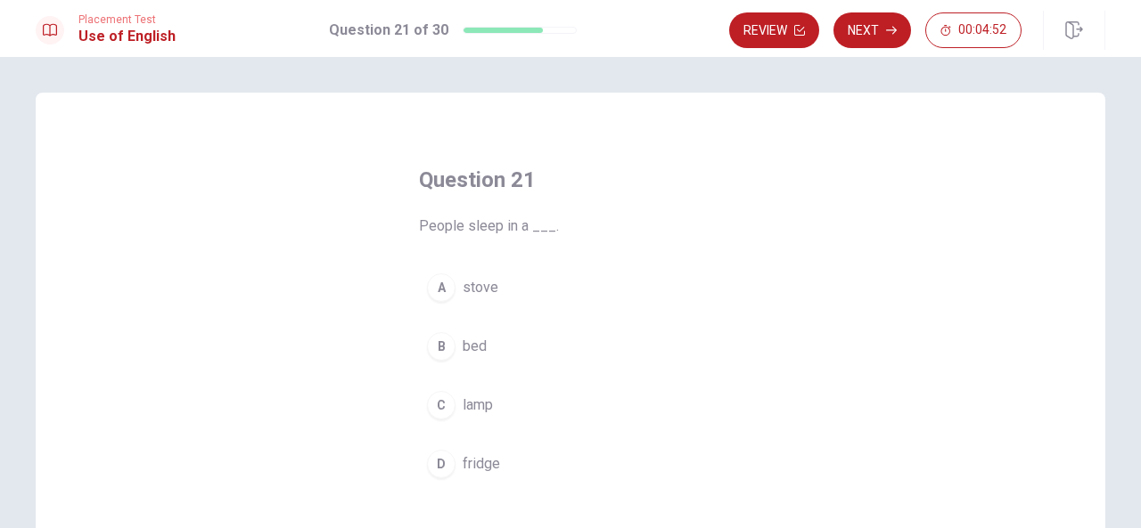
click at [474, 340] on span "bed" at bounding box center [474, 346] width 24 height 21
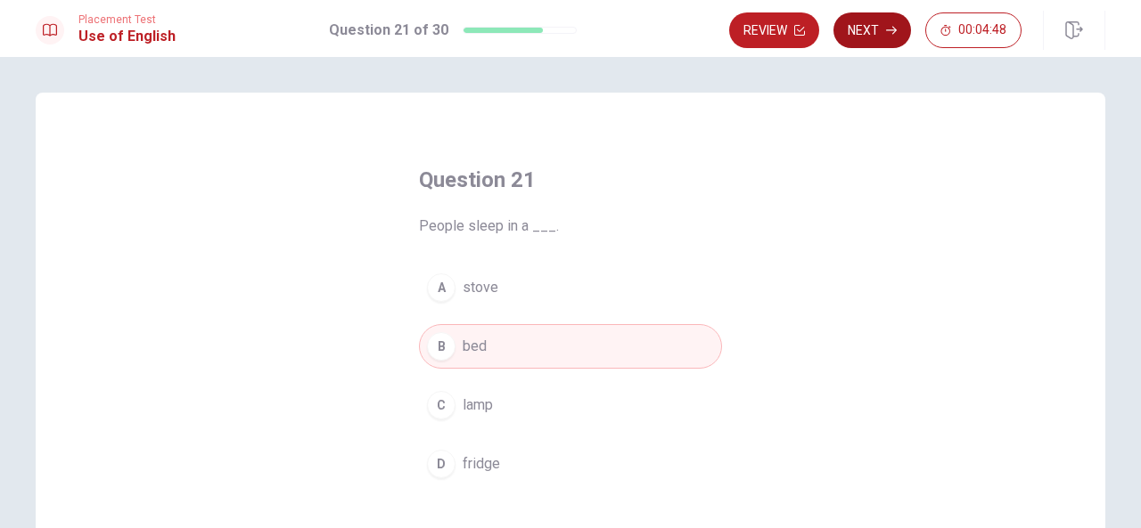
click at [866, 20] on button "Next" at bounding box center [872, 30] width 78 height 36
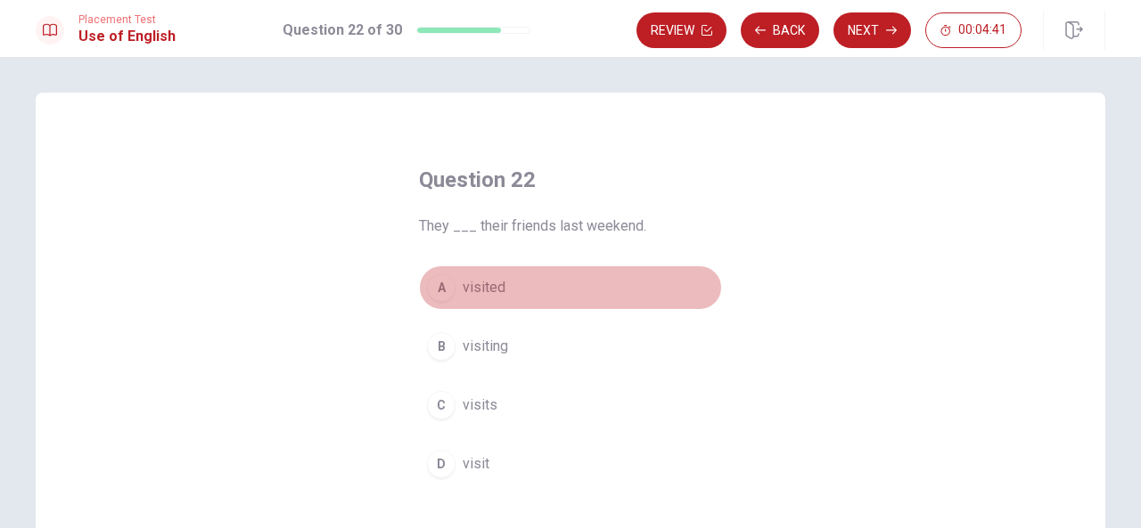
click at [480, 286] on span "visited" at bounding box center [483, 287] width 43 height 21
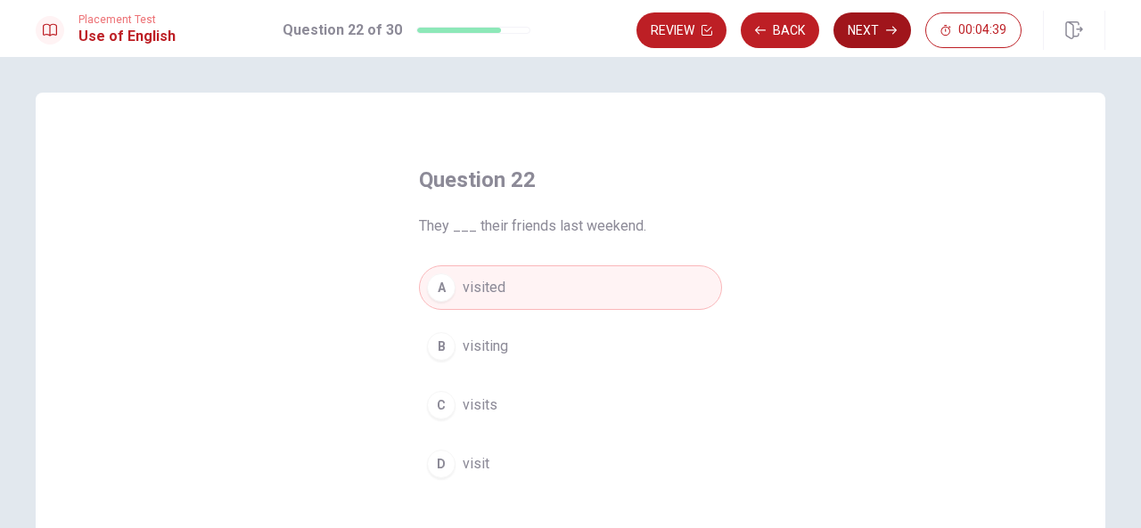
click at [861, 24] on button "Next" at bounding box center [872, 30] width 78 height 36
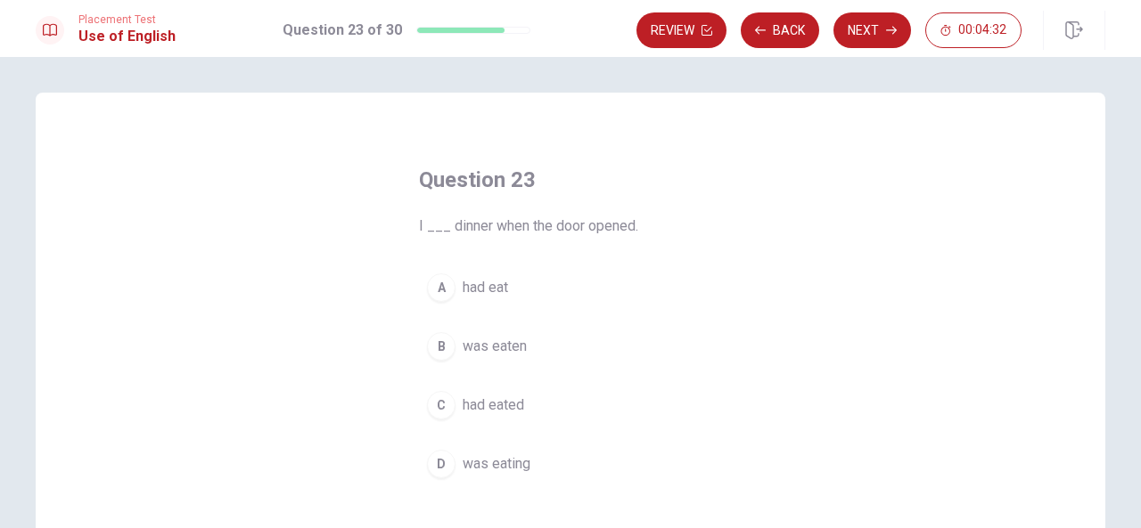
click at [492, 456] on span "was eating" at bounding box center [496, 464] width 68 height 21
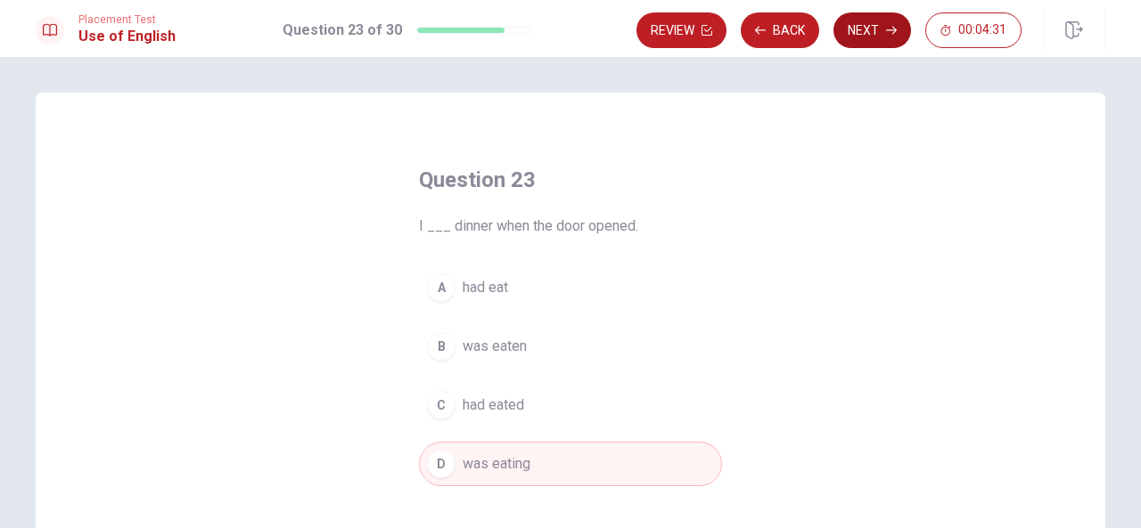
click at [855, 20] on button "Next" at bounding box center [872, 30] width 78 height 36
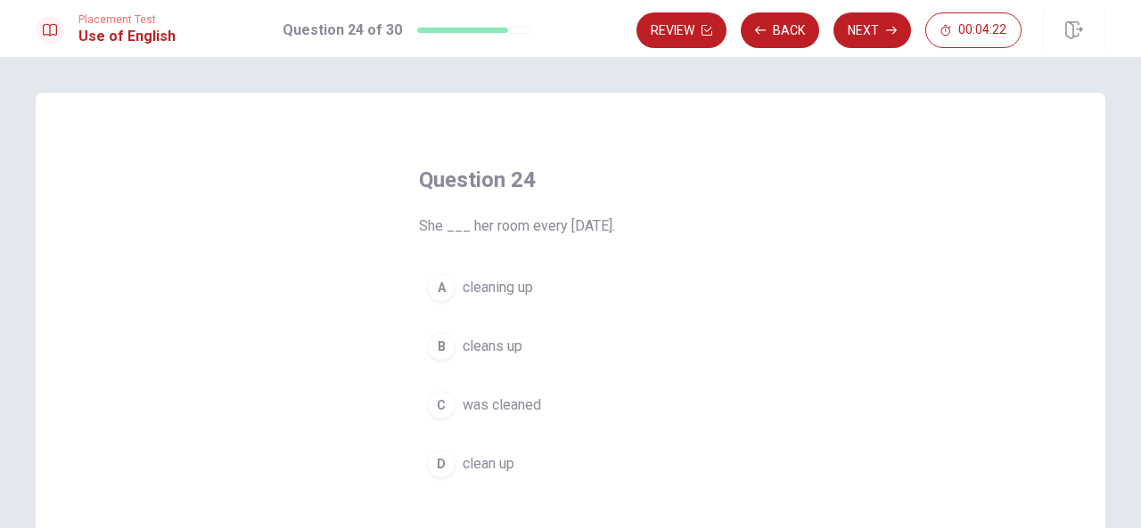
click at [467, 454] on span "clean up" at bounding box center [488, 464] width 52 height 21
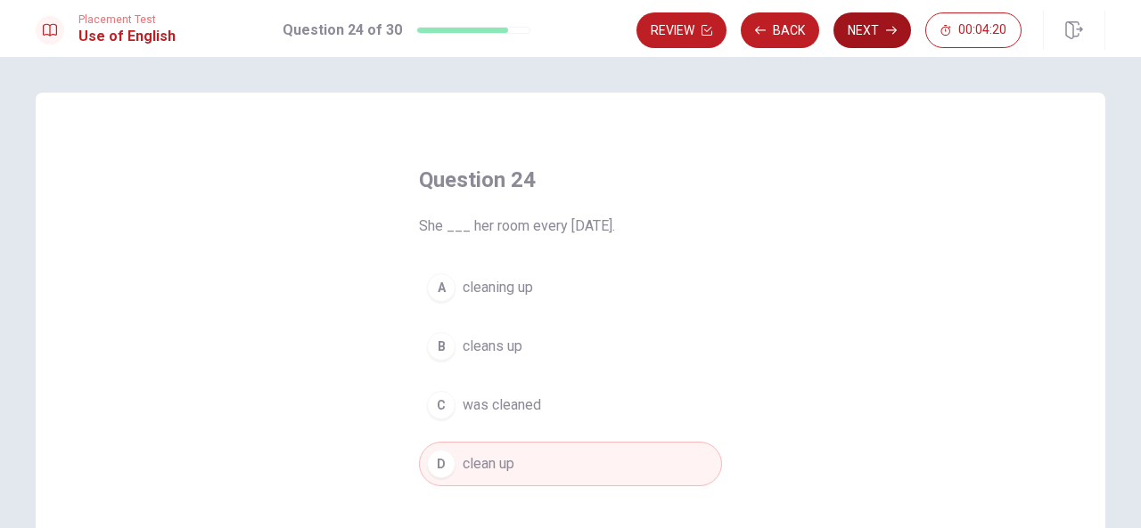
click at [861, 22] on button "Next" at bounding box center [872, 30] width 78 height 36
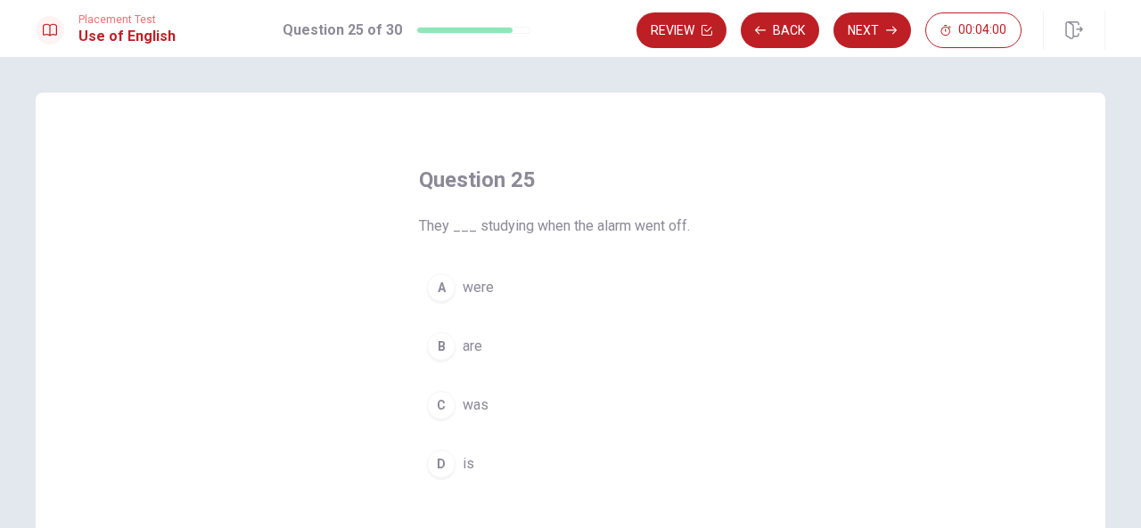
click at [462, 405] on span "was" at bounding box center [475, 405] width 26 height 21
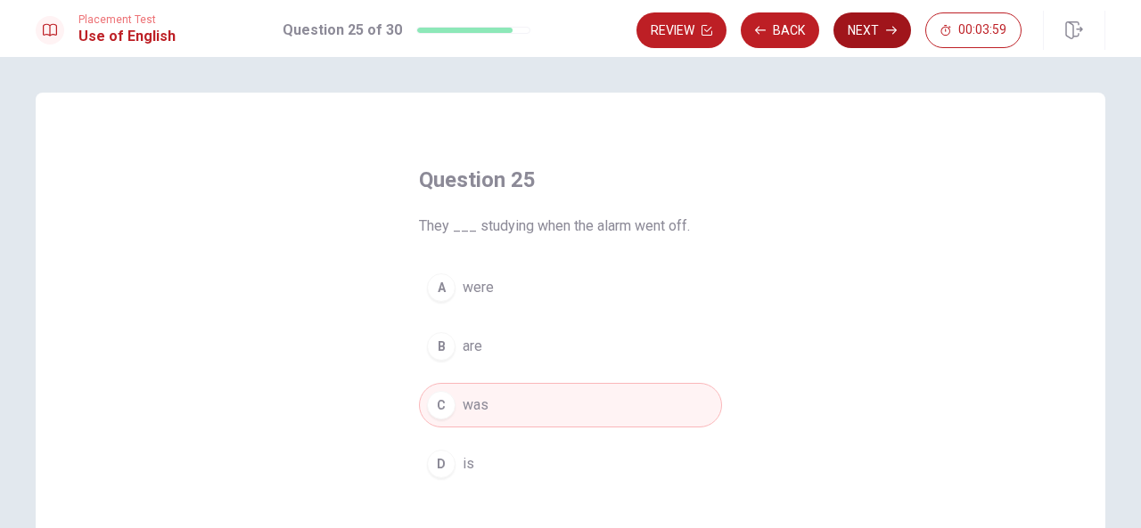
click at [877, 29] on button "Next" at bounding box center [872, 30] width 78 height 36
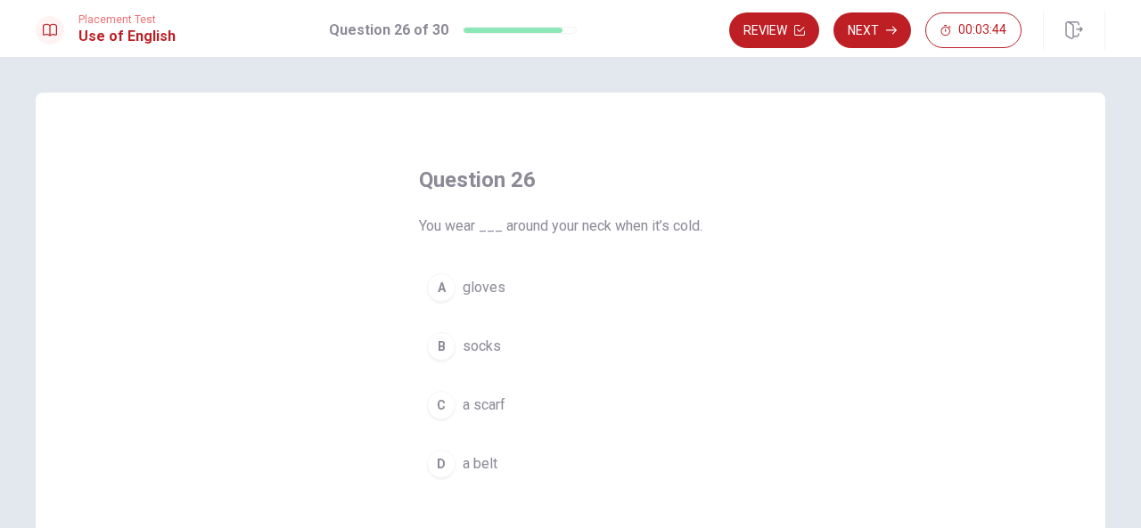
click at [481, 347] on span "socks" at bounding box center [481, 346] width 38 height 21
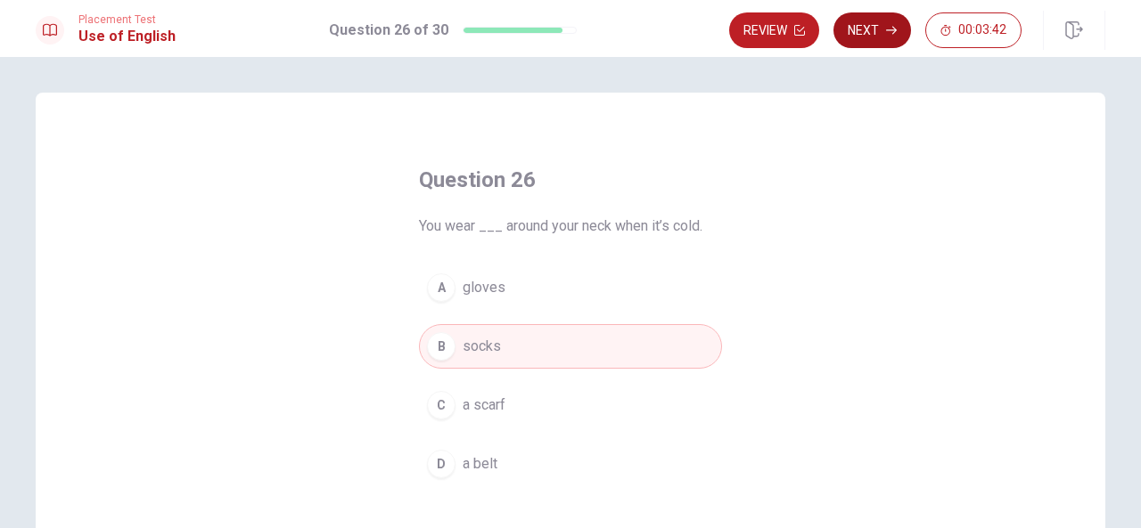
click at [896, 22] on button "Next" at bounding box center [872, 30] width 78 height 36
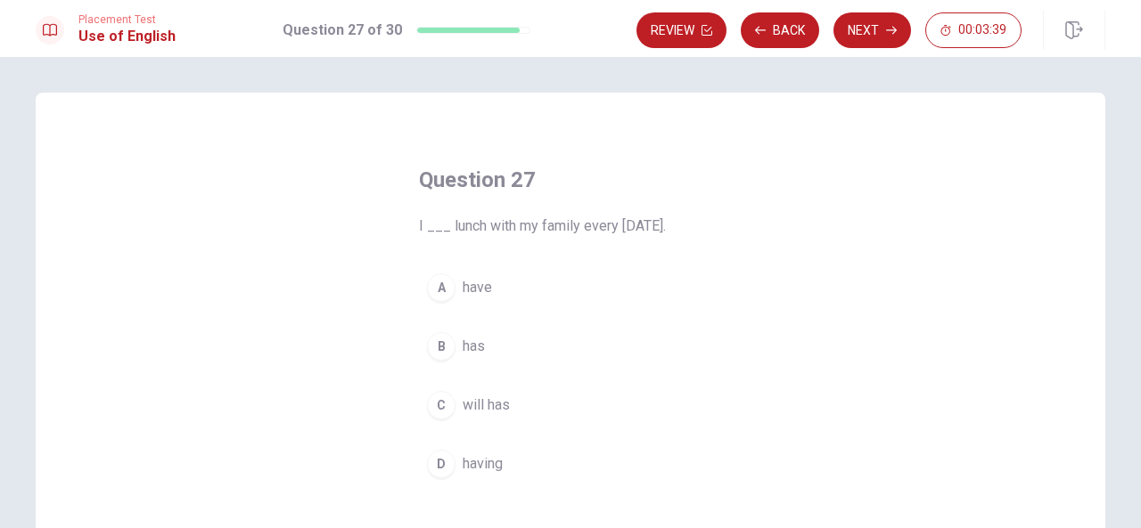
click at [479, 282] on span "have" at bounding box center [476, 287] width 29 height 21
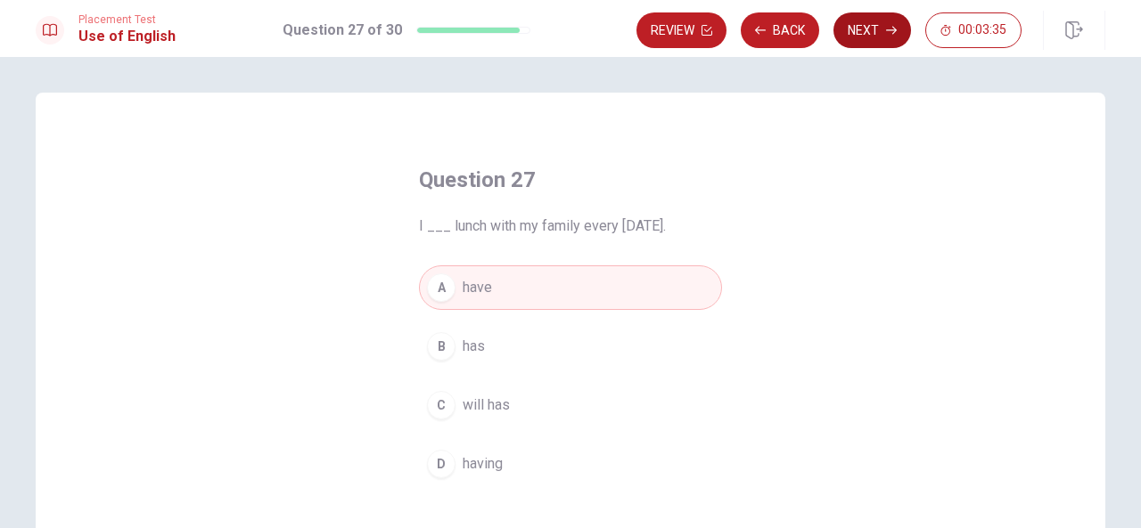
click at [888, 26] on icon "button" at bounding box center [891, 30] width 11 height 11
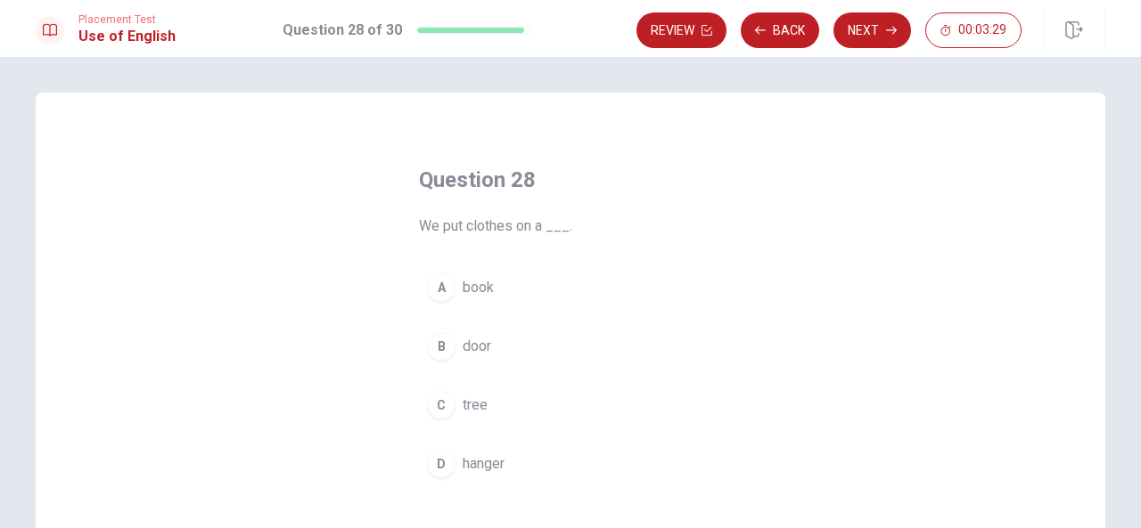
click at [479, 284] on span "book" at bounding box center [477, 287] width 31 height 21
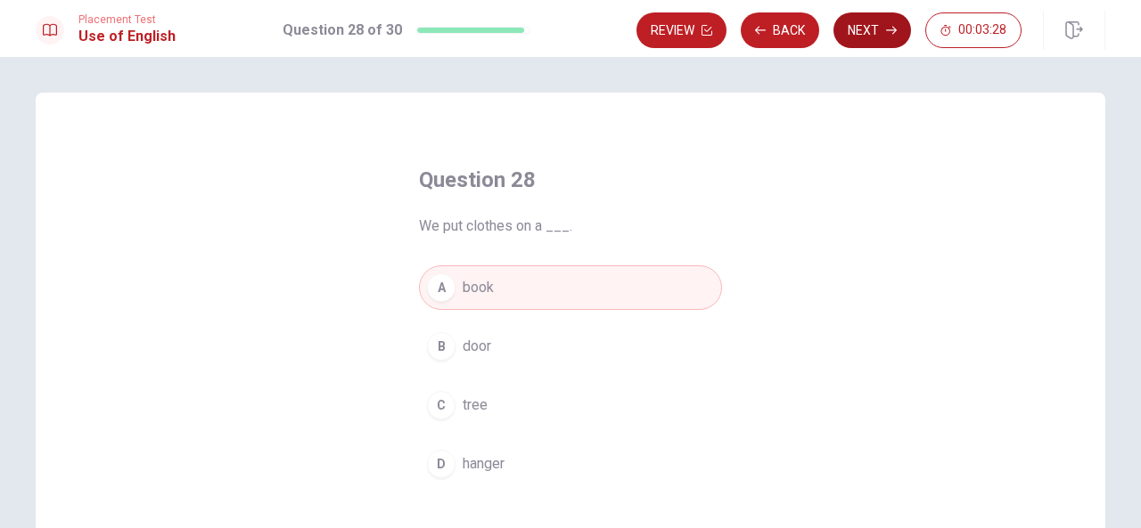
click at [864, 39] on button "Next" at bounding box center [872, 30] width 78 height 36
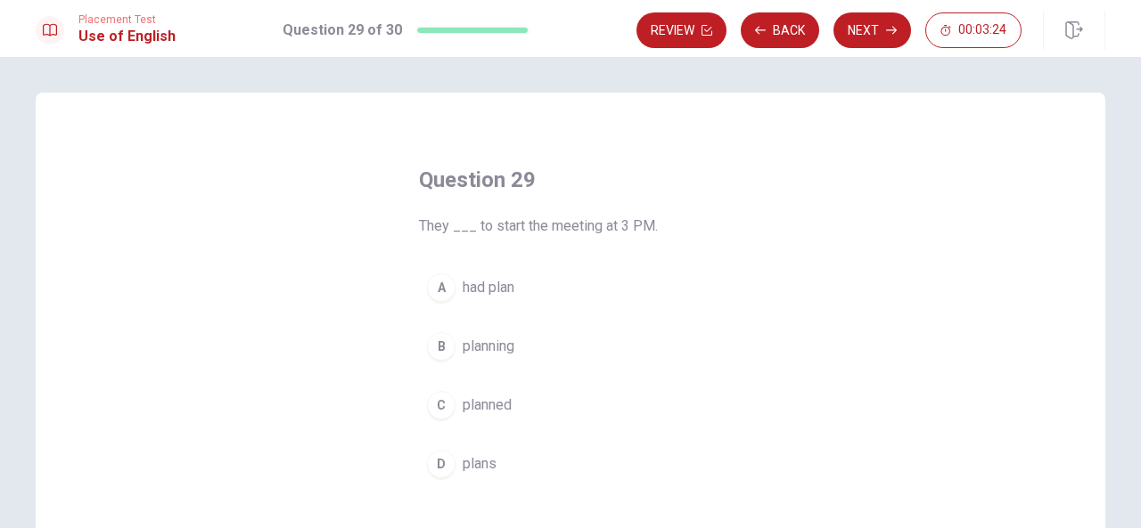
click at [480, 296] on span "had plan" at bounding box center [488, 287] width 52 height 21
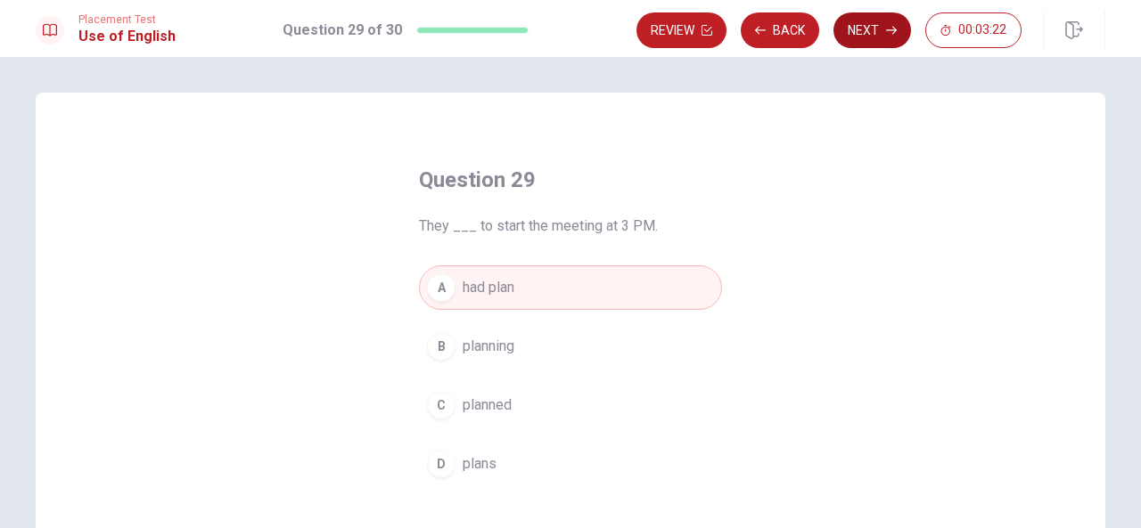
click at [868, 34] on button "Next" at bounding box center [872, 30] width 78 height 36
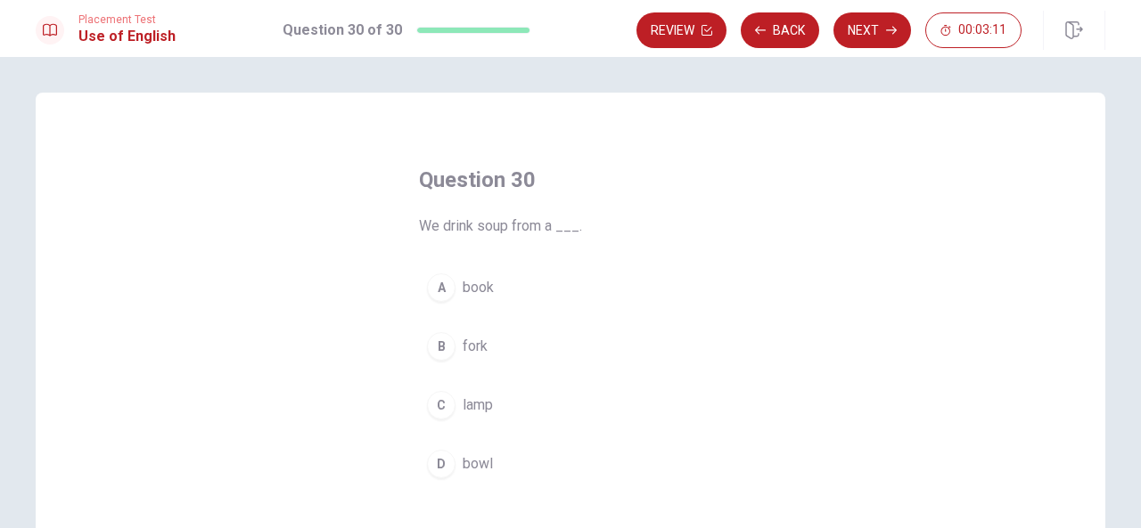
click at [469, 455] on span "bowl" at bounding box center [477, 464] width 30 height 21
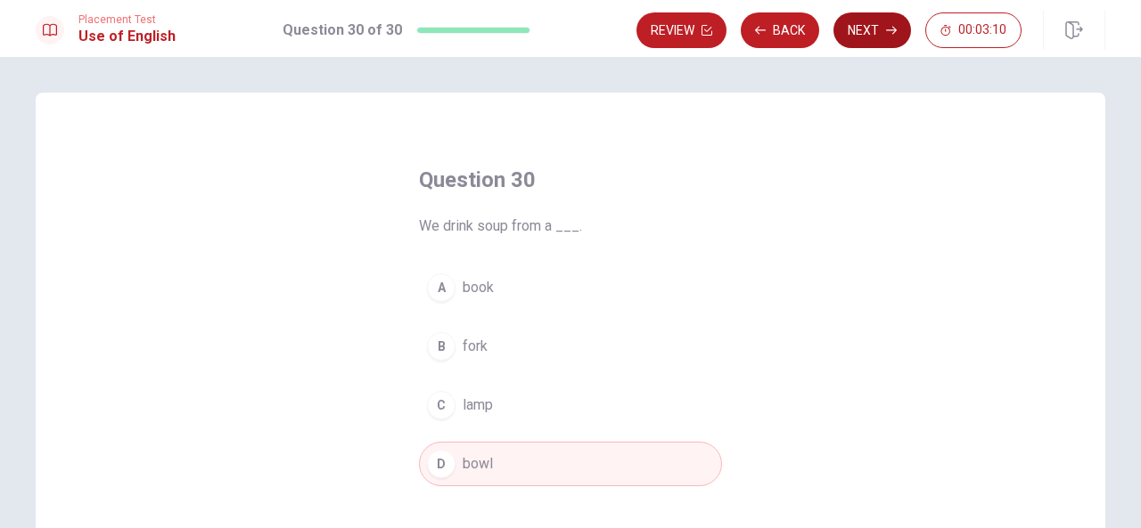
click at [852, 37] on button "Next" at bounding box center [872, 30] width 78 height 36
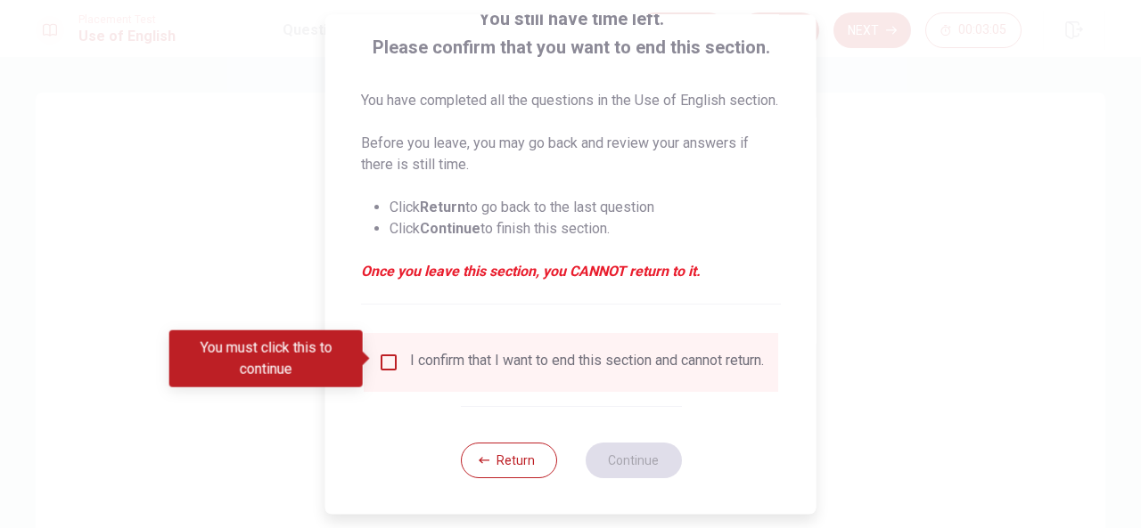
scroll to position [149, 0]
click at [381, 352] on input "You must click this to continue" at bounding box center [388, 362] width 21 height 21
click at [385, 360] on input "You must click this to continue" at bounding box center [388, 362] width 21 height 21
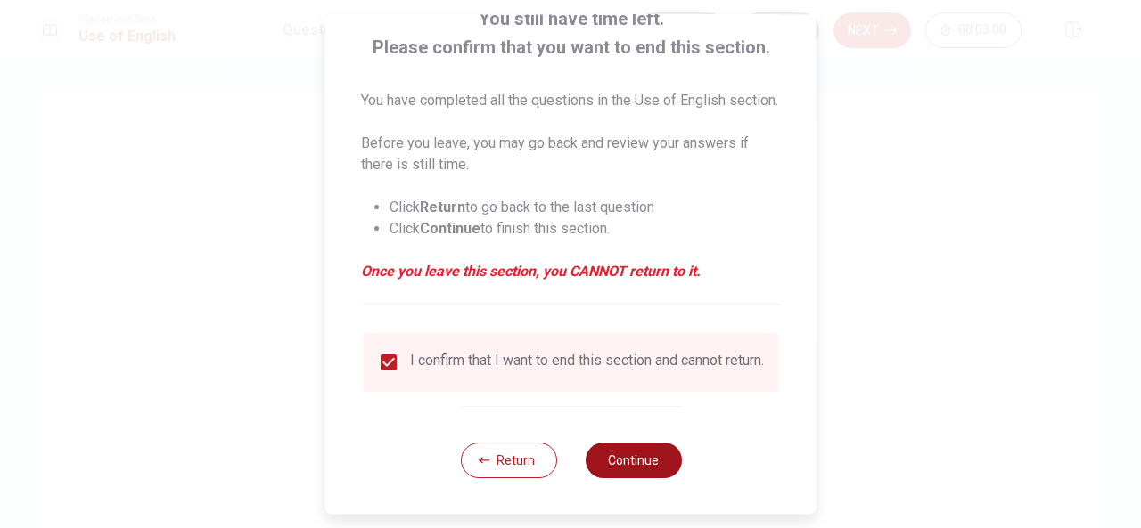
click at [606, 471] on button "Continue" at bounding box center [633, 461] width 96 height 36
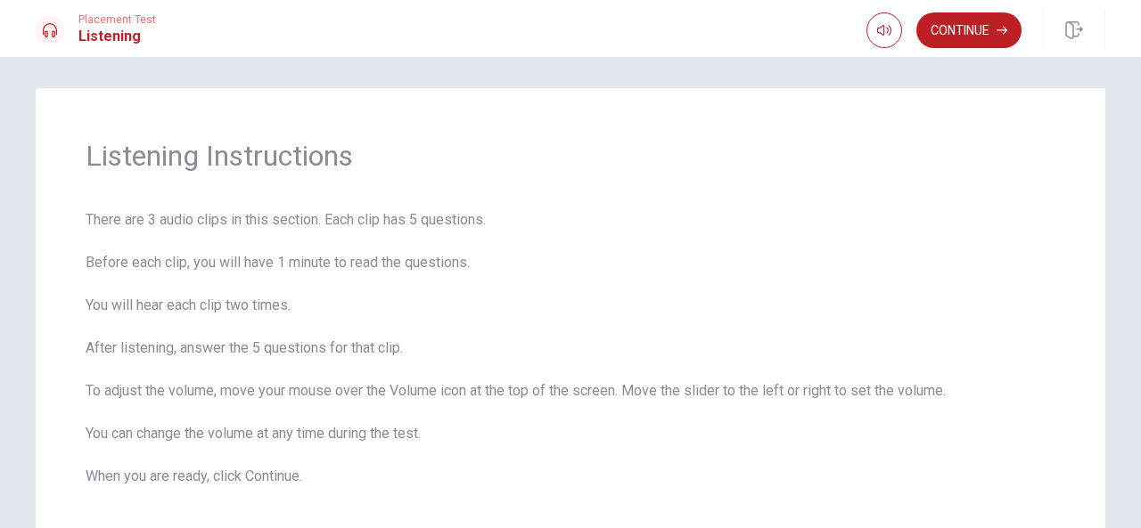
scroll to position [2, 0]
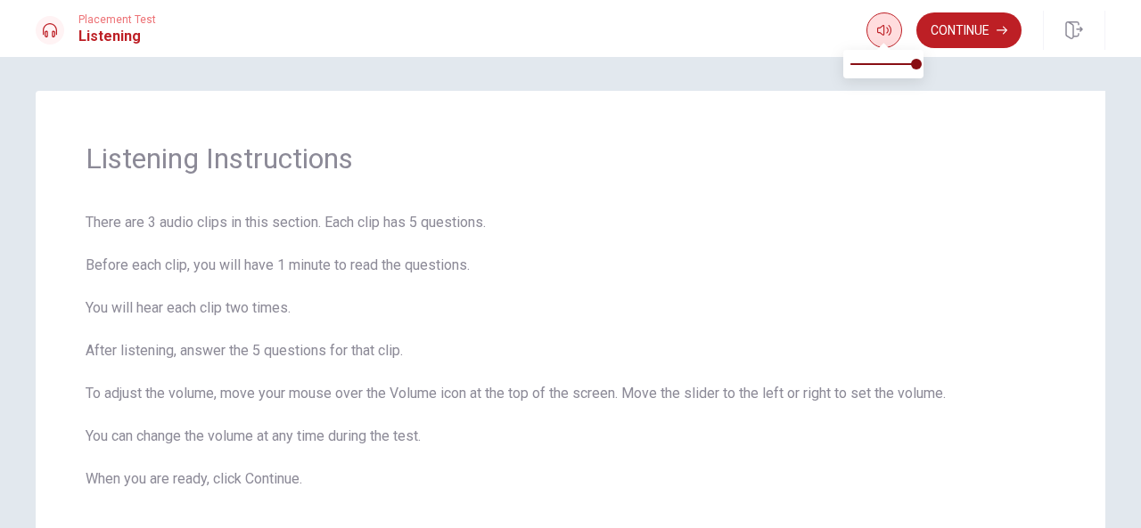
click at [882, 20] on button "button" at bounding box center [884, 30] width 36 height 36
click at [968, 21] on button "Continue" at bounding box center [968, 30] width 105 height 36
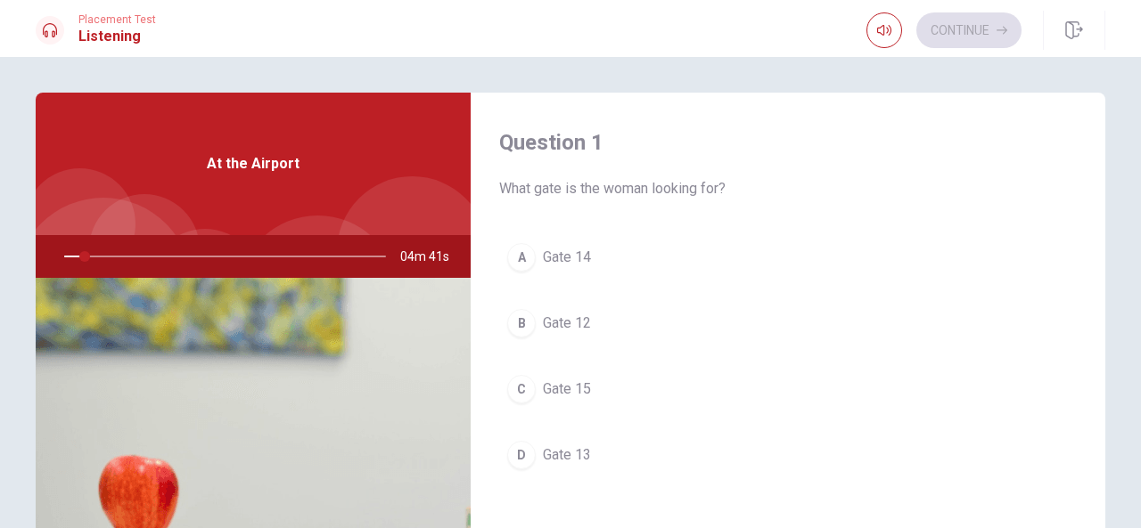
scroll to position [1, 0]
click at [97, 252] on div at bounding box center [221, 255] width 357 height 43
drag, startPoint x: 93, startPoint y: 253, endPoint x: 68, endPoint y: 250, distance: 25.2
click at [68, 250] on div at bounding box center [221, 255] width 357 height 43
click at [78, 256] on div at bounding box center [221, 255] width 357 height 43
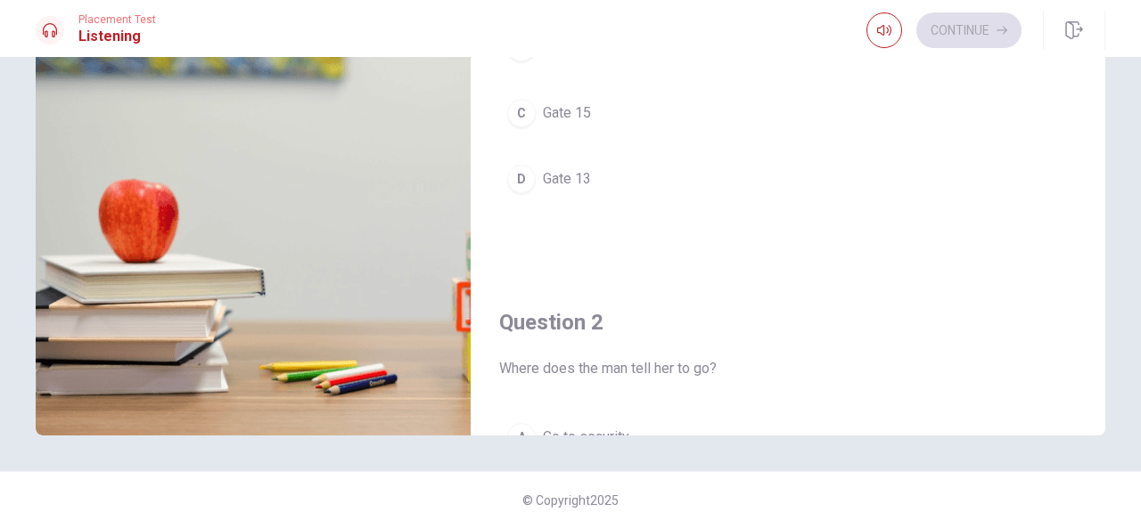
scroll to position [0, 0]
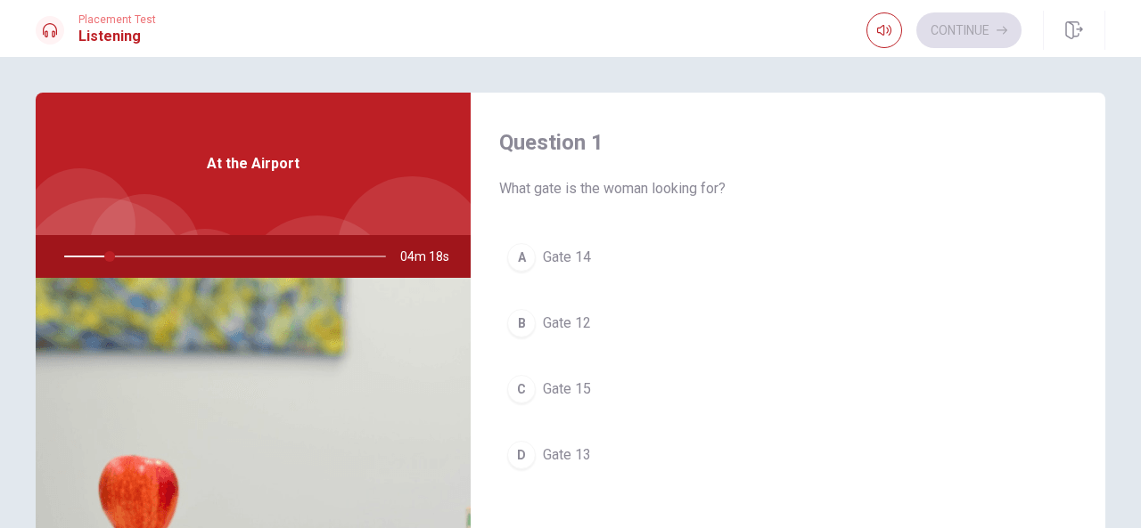
drag, startPoint x: 1091, startPoint y: 144, endPoint x: 1105, endPoint y: 250, distance: 107.0
click at [1105, 250] on div "Question 1 What gate is the woman looking for? A [GEOGRAPHIC_DATA] 15 D Gate 13…" at bounding box center [570, 402] width 1126 height 619
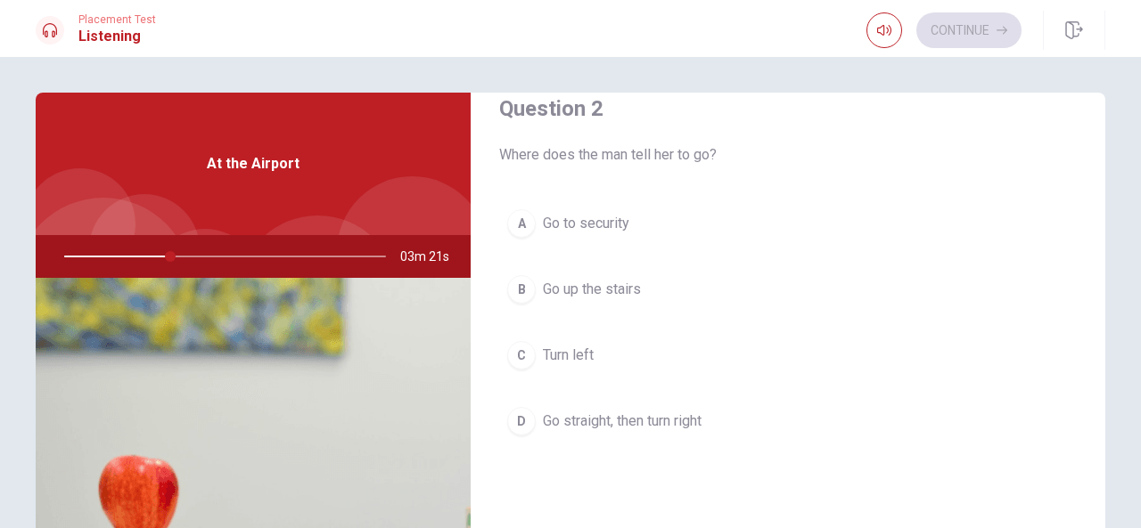
scroll to position [492, 0]
click at [595, 220] on span "Go to security" at bounding box center [586, 221] width 86 height 21
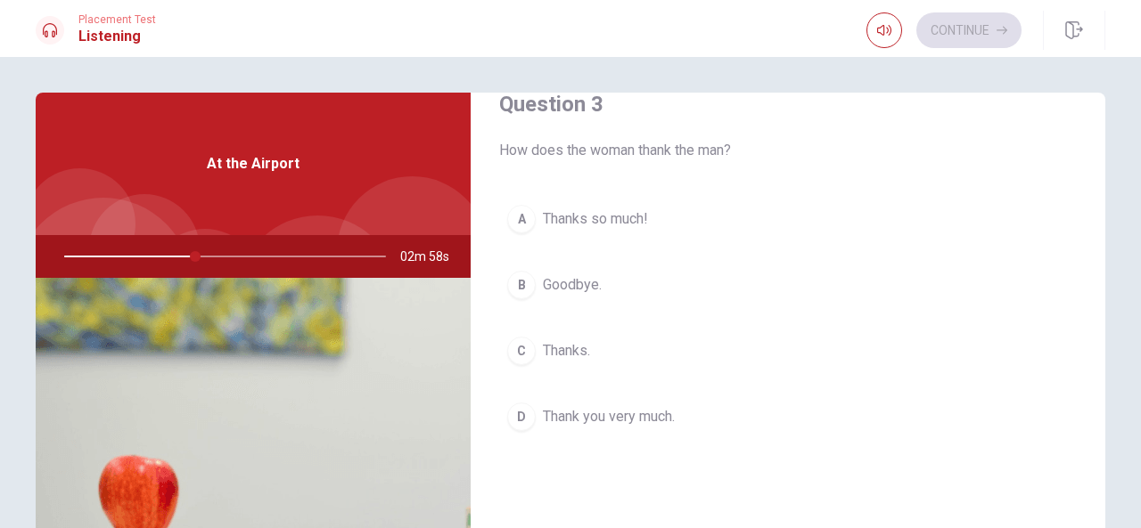
scroll to position [948, 0]
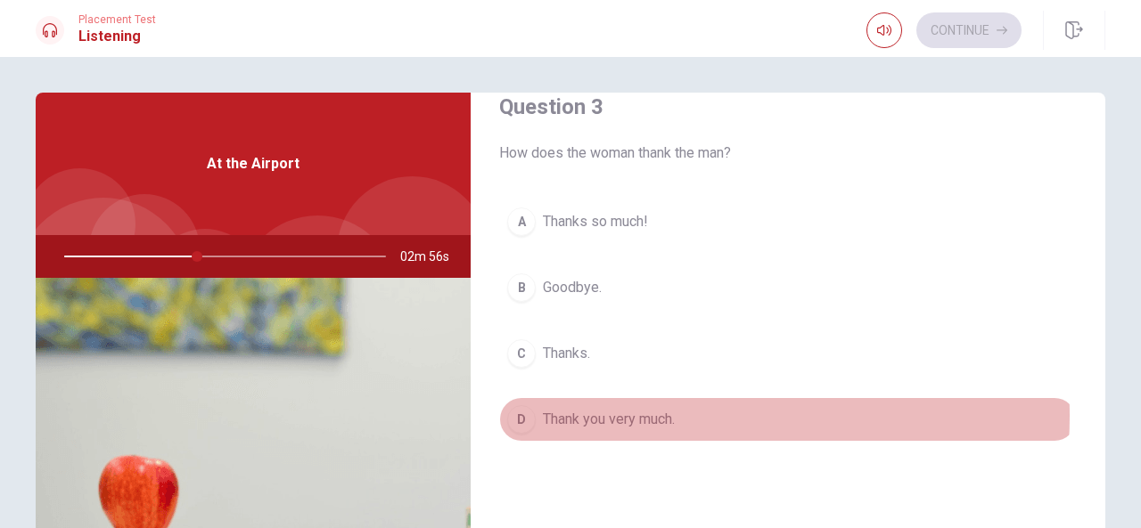
click at [645, 409] on span "Thank you very much." at bounding box center [609, 419] width 132 height 21
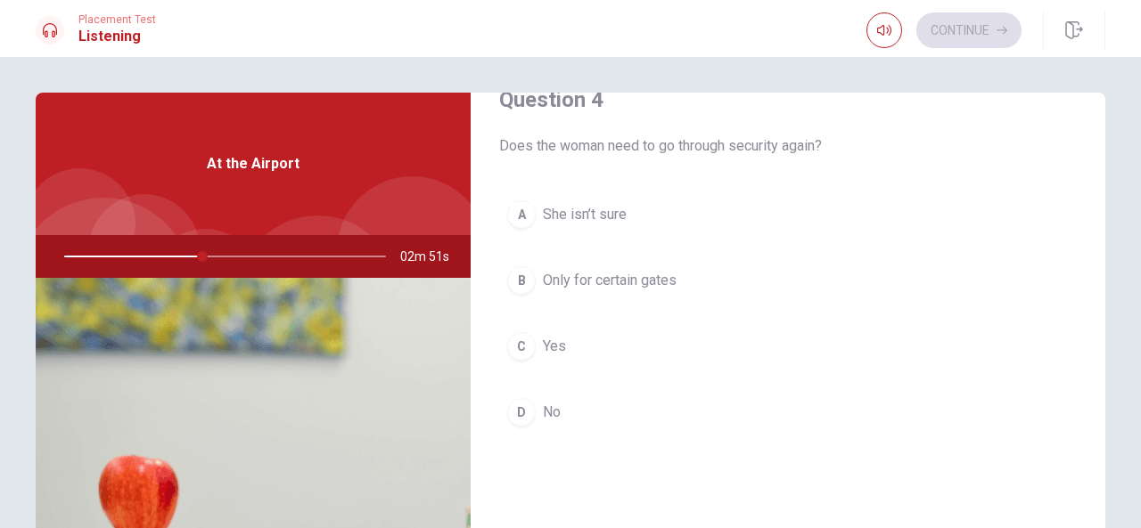
scroll to position [1410, 0]
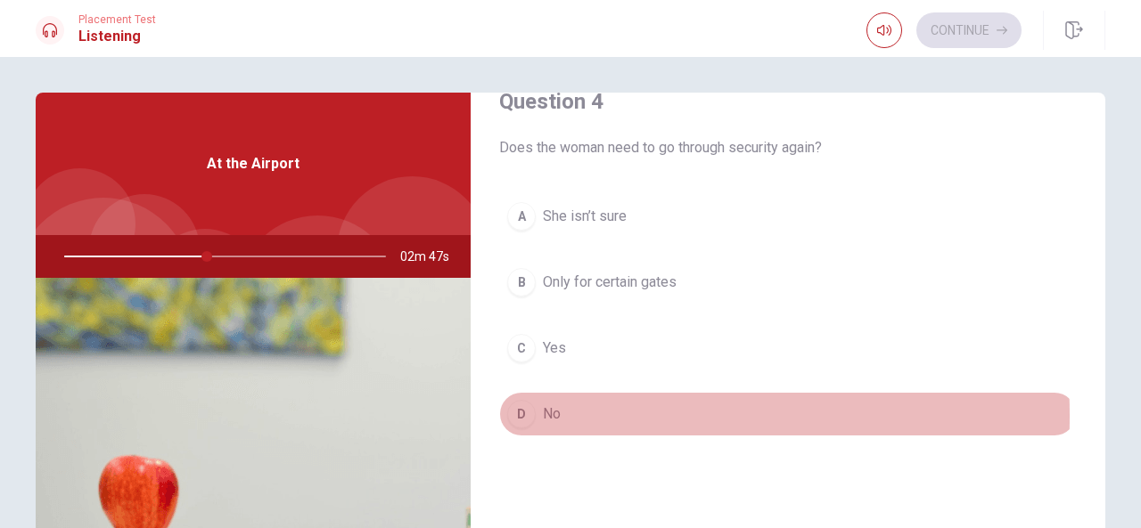
click at [547, 407] on span "No" at bounding box center [552, 414] width 18 height 21
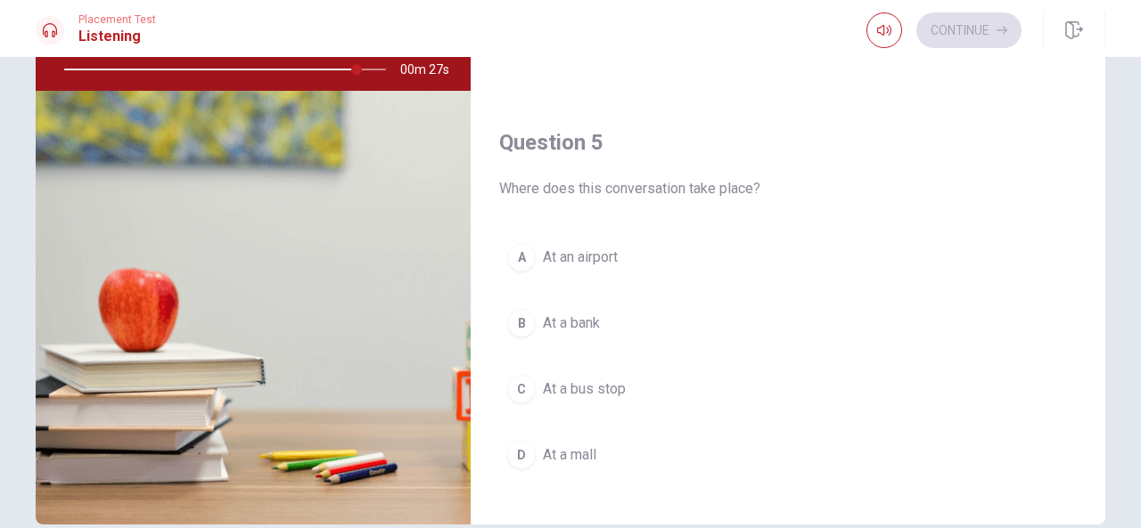
scroll to position [1649, 0]
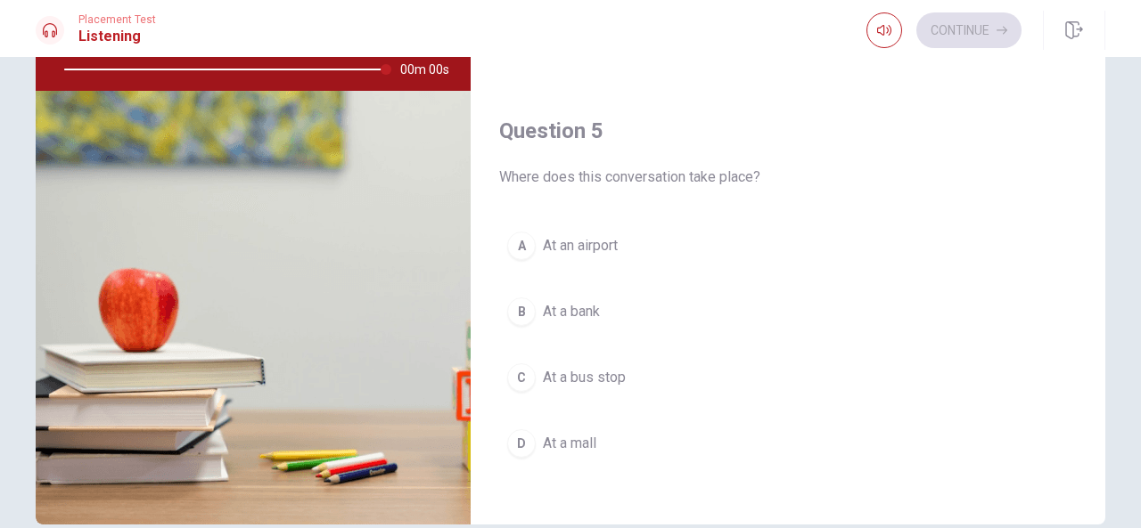
type input "0"
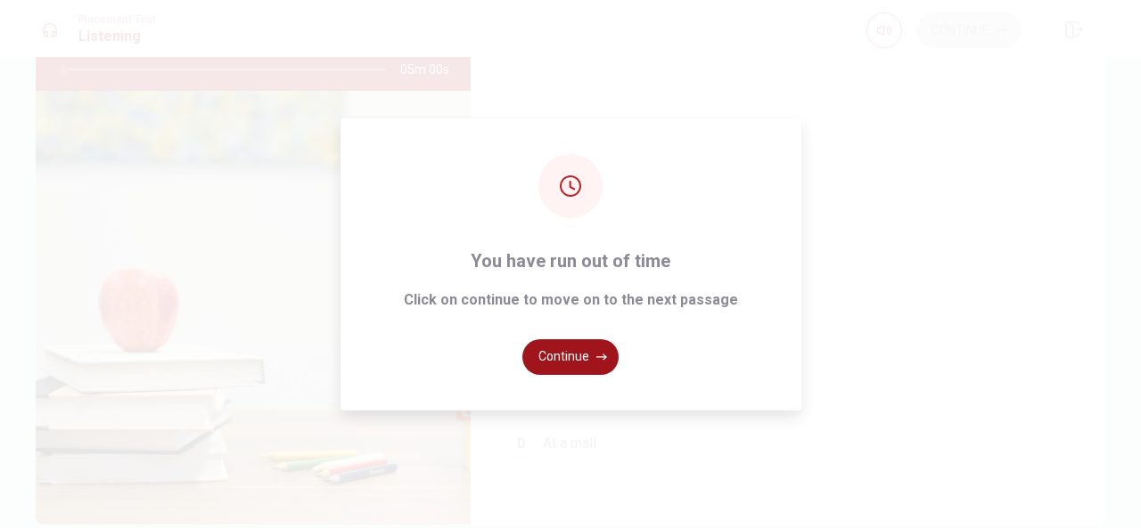
click at [576, 355] on button "Continue" at bounding box center [570, 358] width 96 height 36
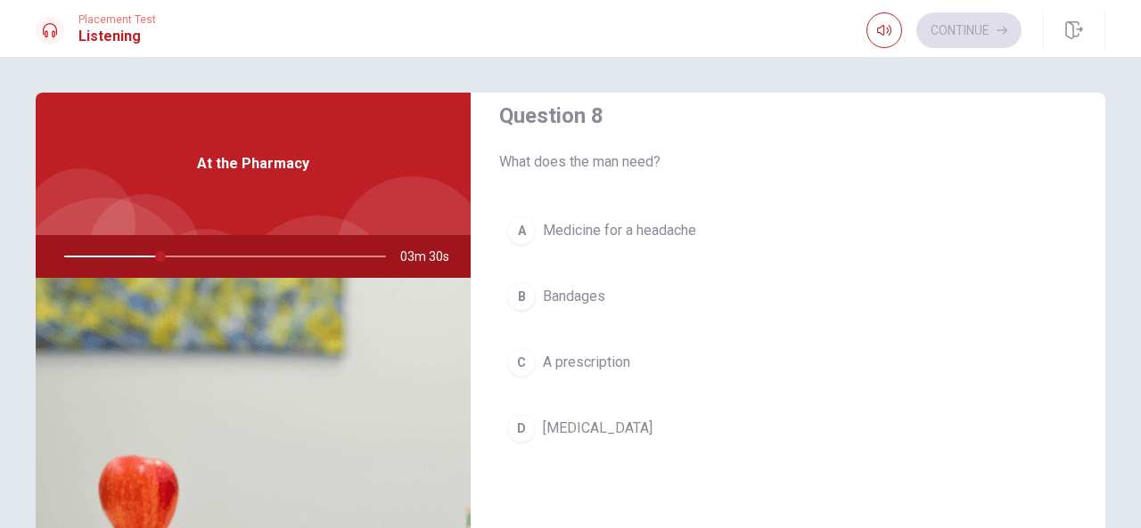
scroll to position [933, 0]
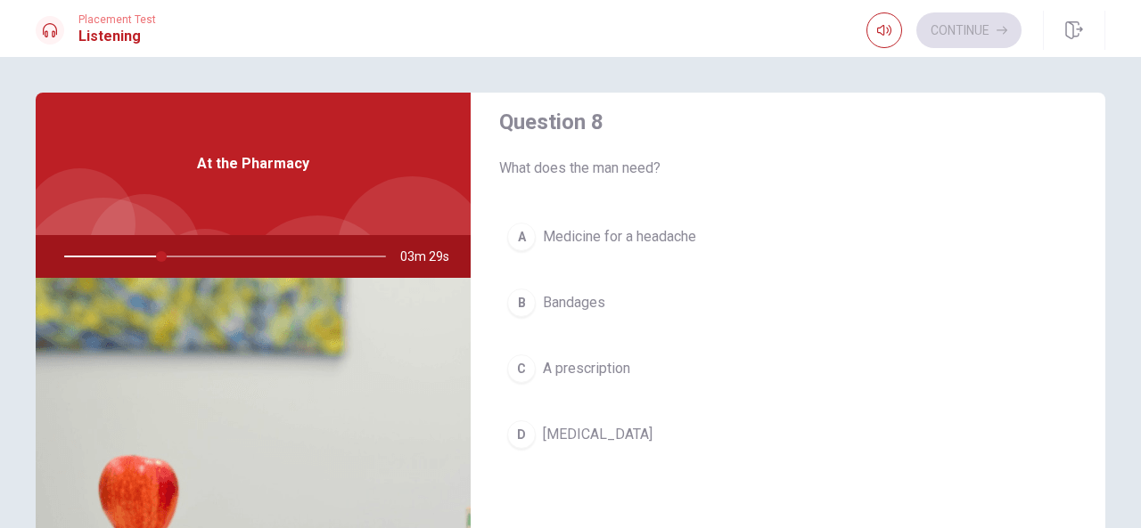
click at [779, 224] on button "A Medicine for a headache" at bounding box center [787, 237] width 577 height 45
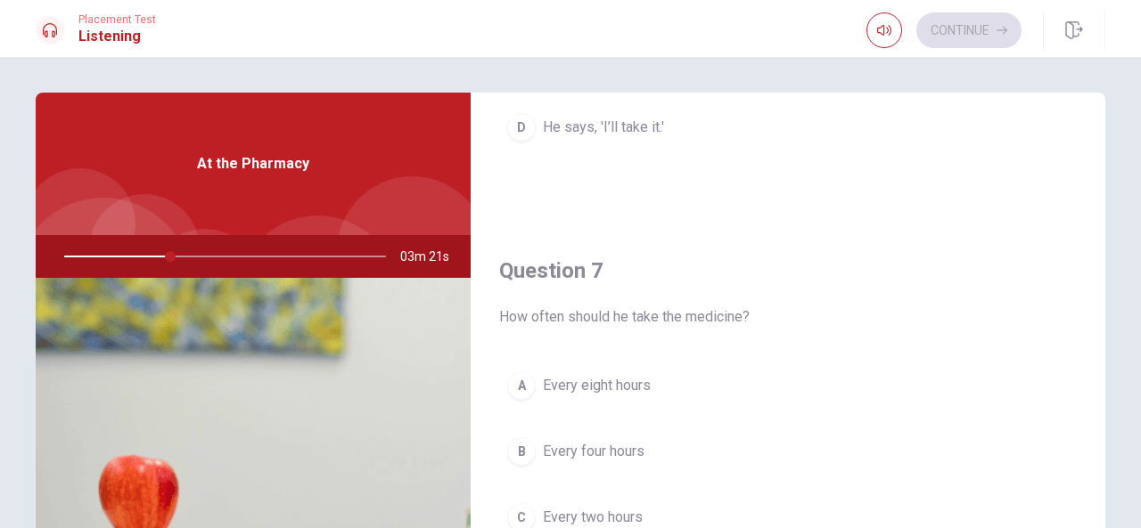
scroll to position [0, 0]
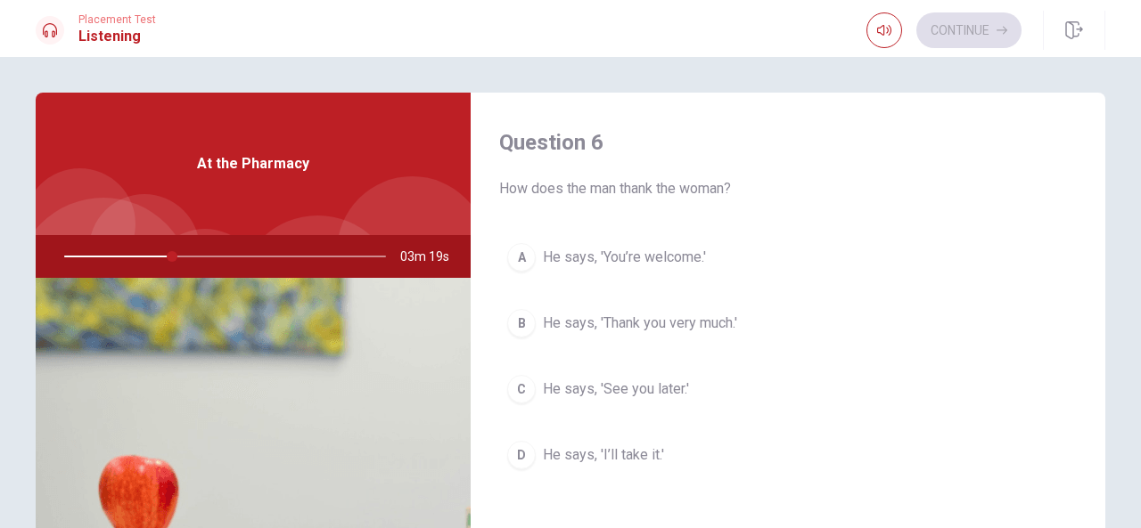
click at [688, 321] on span "He says, 'Thank you very much.'" at bounding box center [640, 323] width 194 height 21
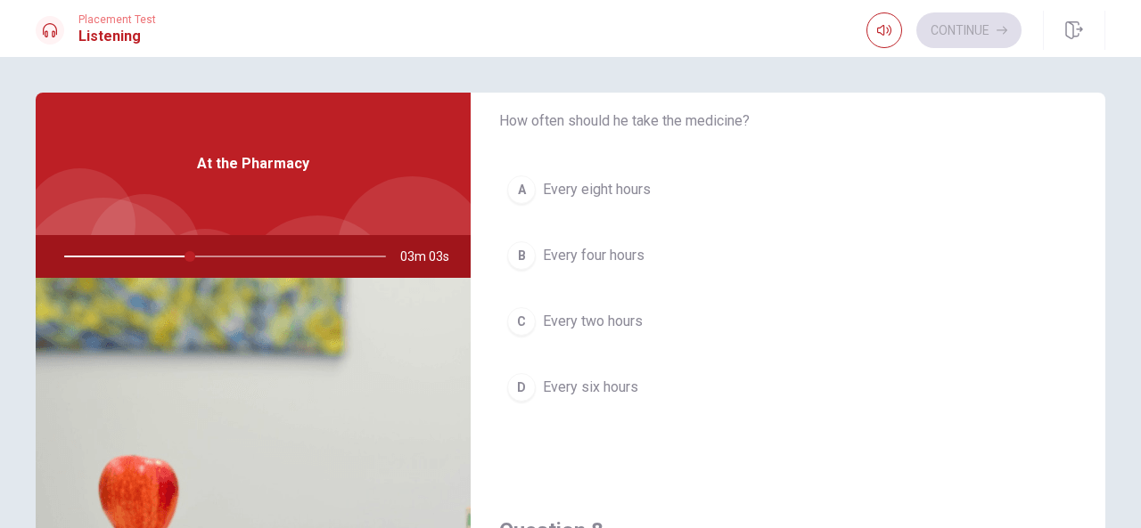
scroll to position [519, 0]
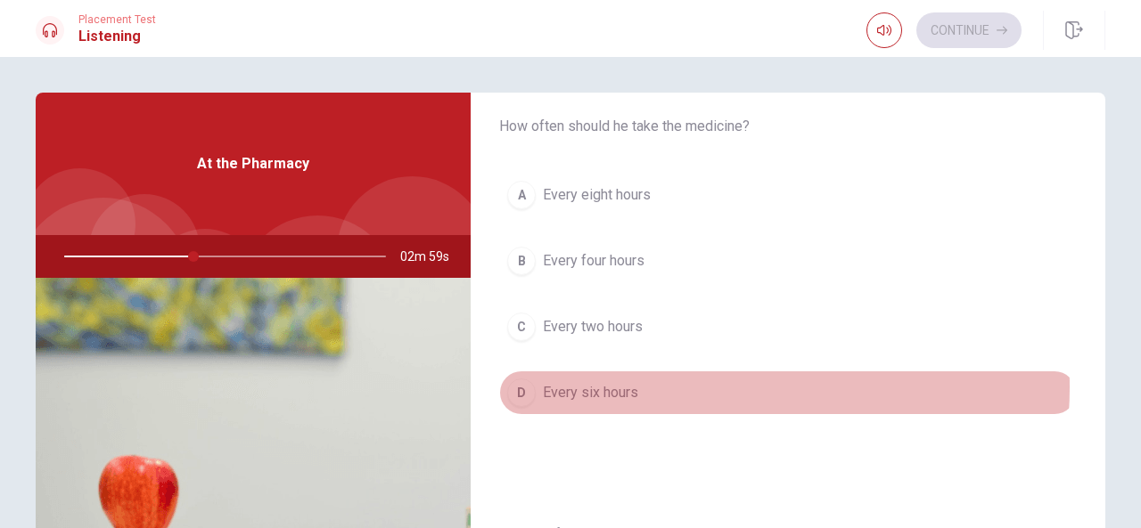
click at [682, 382] on button "D Every six hours" at bounding box center [787, 393] width 577 height 45
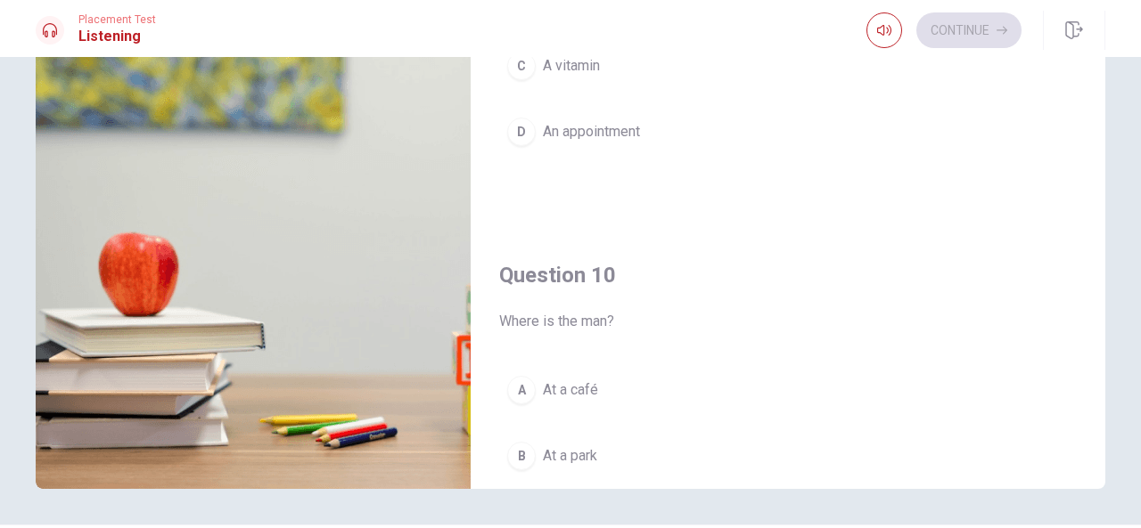
scroll to position [1467, 0]
click at [617, 132] on span "An appointment" at bounding box center [591, 134] width 97 height 21
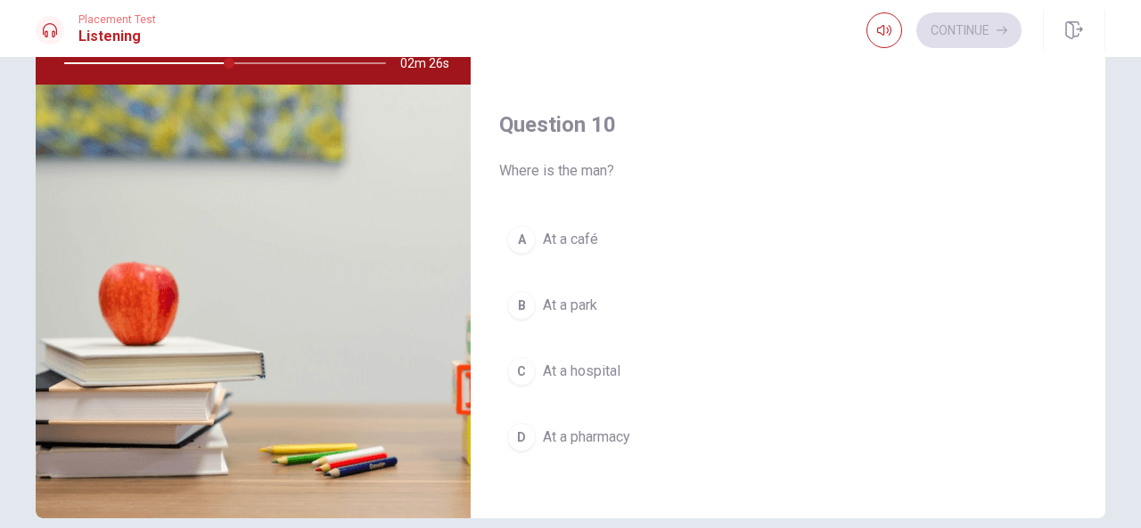
scroll to position [196, 0]
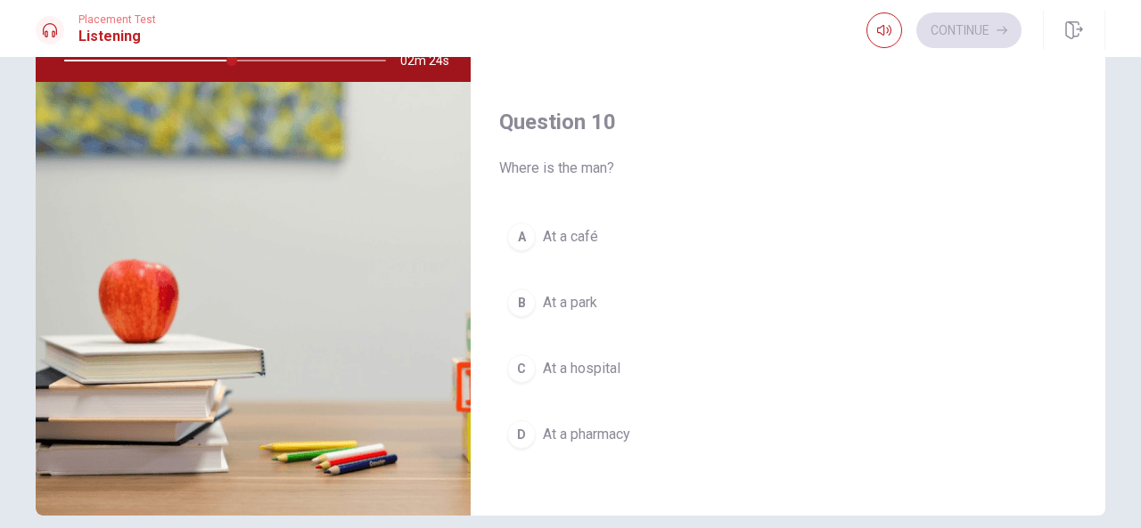
click at [675, 420] on button "D At a pharmacy" at bounding box center [787, 435] width 577 height 45
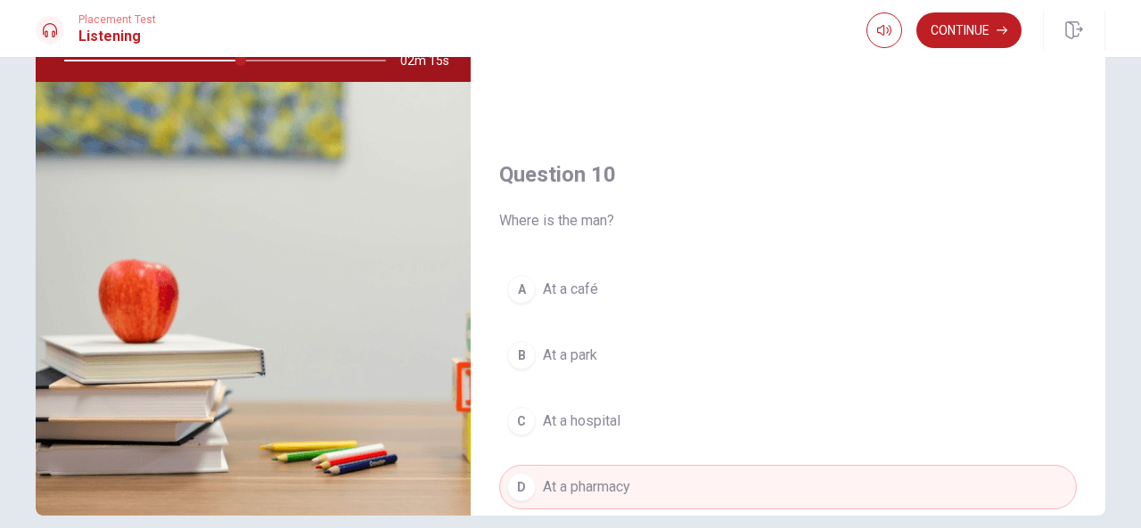
scroll to position [1385, 0]
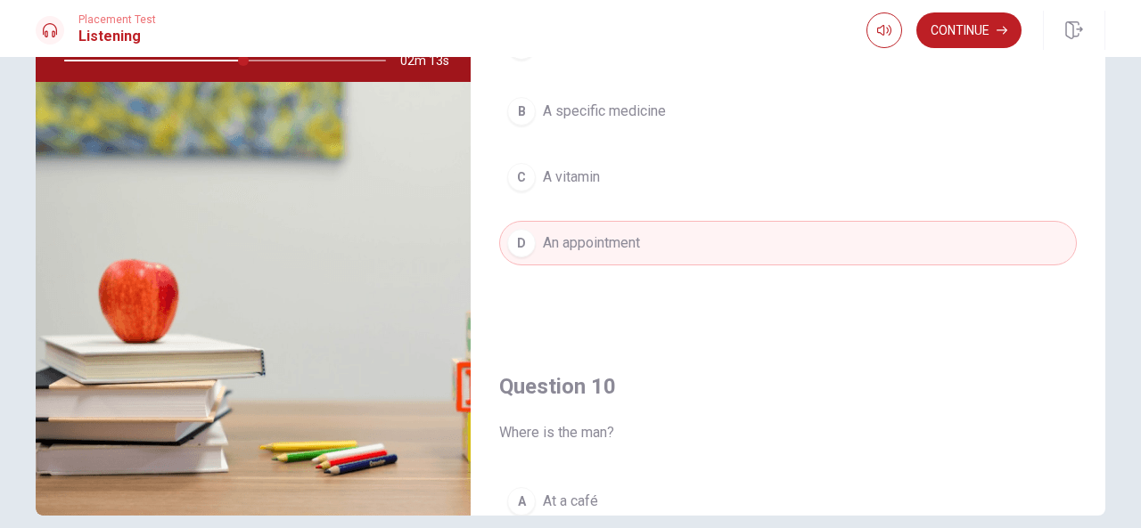
drag, startPoint x: 236, startPoint y: 59, endPoint x: 271, endPoint y: 58, distance: 34.8
click at [271, 58] on div at bounding box center [221, 60] width 357 height 43
click at [271, 57] on div at bounding box center [221, 60] width 357 height 43
click at [969, 37] on button "Continue" at bounding box center [968, 30] width 105 height 36
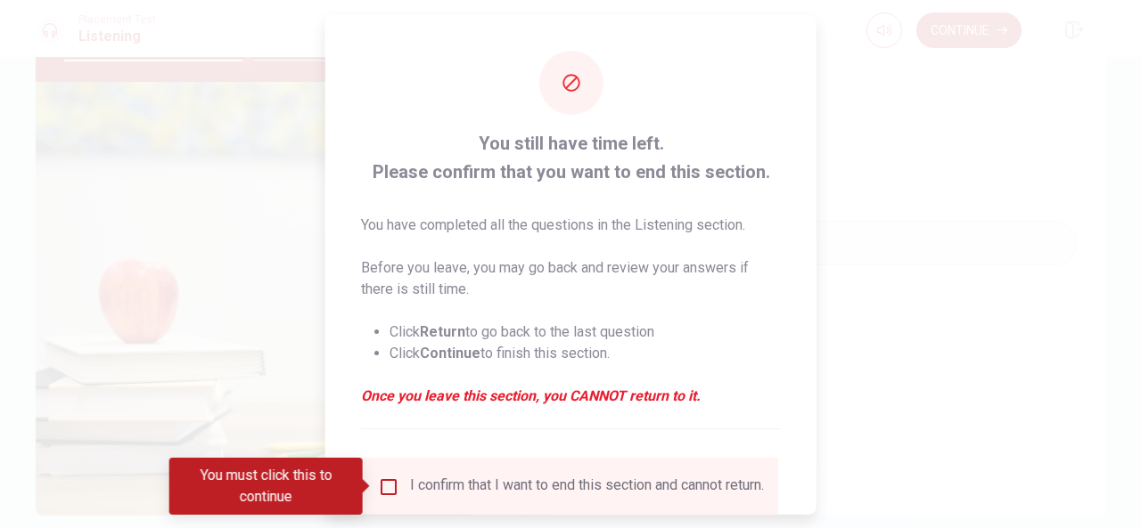
click at [381, 479] on input "You must click this to continue" at bounding box center [388, 486] width 21 height 21
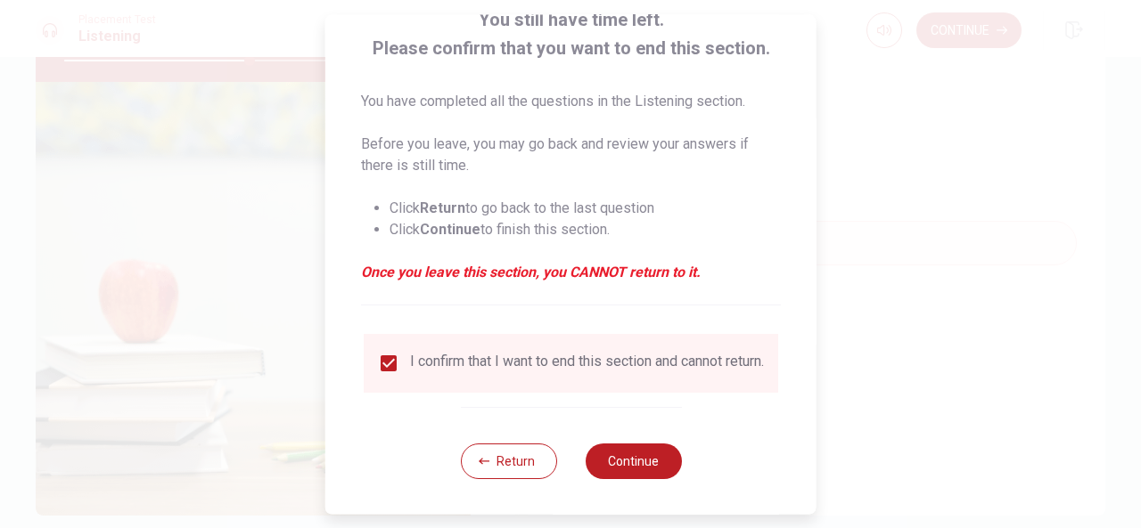
scroll to position [135, 0]
click at [657, 470] on button "Continue" at bounding box center [633, 461] width 96 height 36
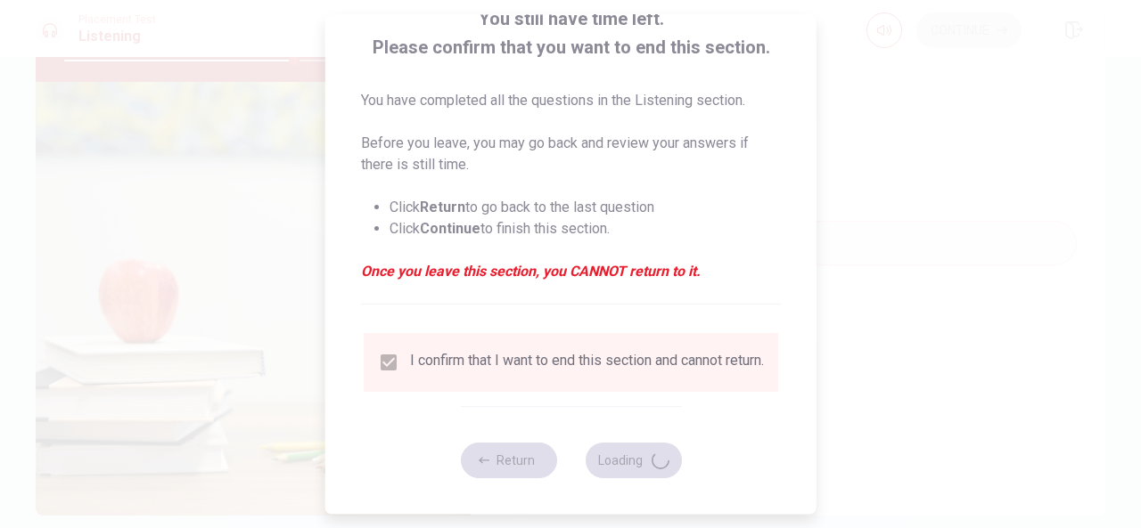
click at [916, 484] on div at bounding box center [570, 264] width 1141 height 528
click at [458, 294] on div "You still have time left. Please confirm that you want to end this section. You…" at bounding box center [570, 202] width 491 height 624
click at [384, 361] on div "I confirm that I want to end this section and cannot return." at bounding box center [571, 362] width 386 height 21
click at [767, 448] on div "You still have time left. Please confirm that you want to end this section. You…" at bounding box center [570, 202] width 491 height 624
drag, startPoint x: 767, startPoint y: 448, endPoint x: 690, endPoint y: 466, distance: 79.5
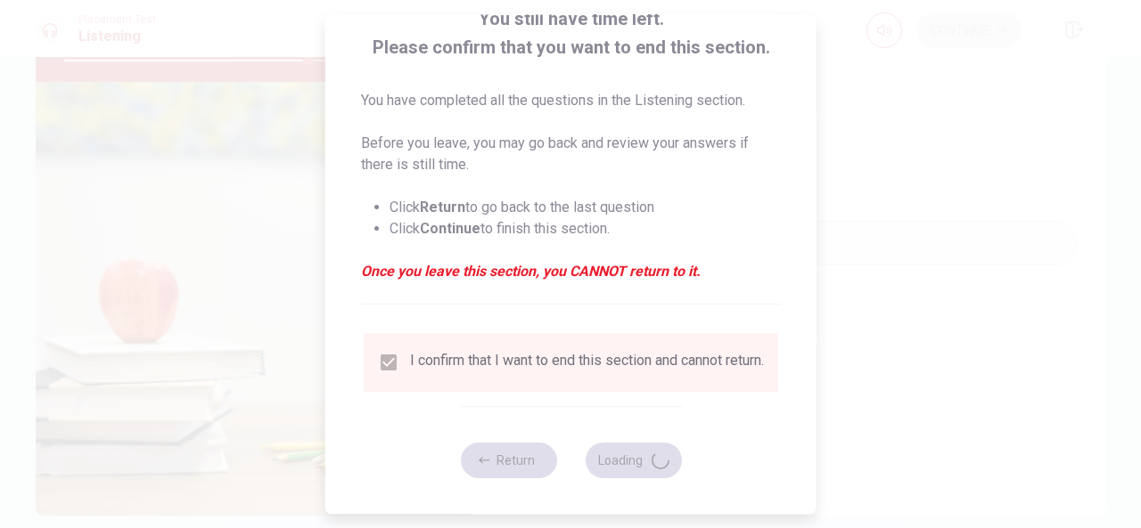
click at [767, 448] on div "You still have time left. Please confirm that you want to end this section. You…" at bounding box center [570, 202] width 491 height 624
drag, startPoint x: 798, startPoint y: 408, endPoint x: 819, endPoint y: 408, distance: 21.4
click at [803, 408] on div "You still have time left. Please confirm that you want to end this section. You…" at bounding box center [570, 202] width 491 height 624
click at [852, 414] on div at bounding box center [570, 264] width 1141 height 528
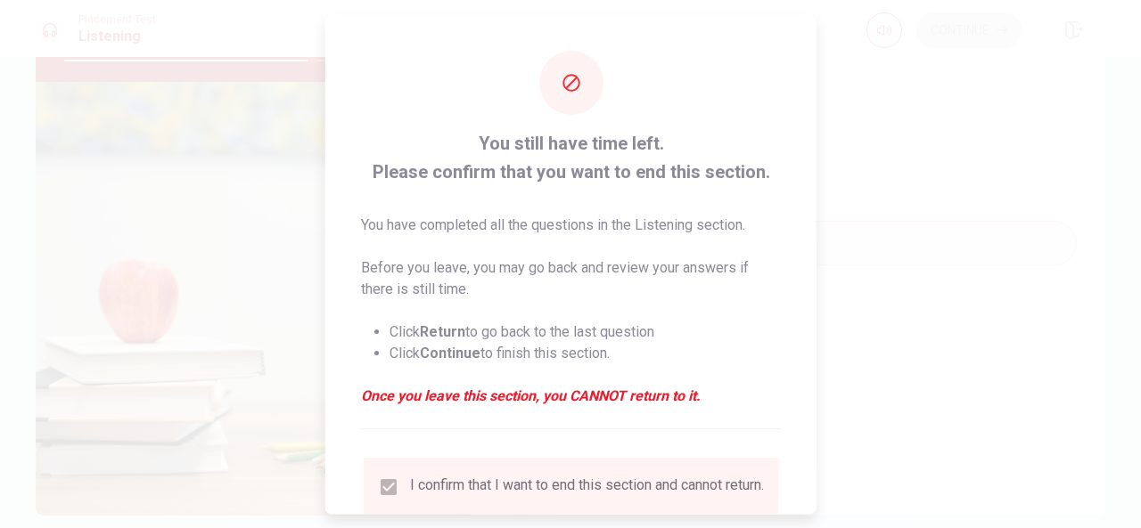
click at [528, 87] on div "You still have time left. Please confirm that you want to end this section. You…" at bounding box center [570, 326] width 491 height 624
click at [650, 69] on div "You still have time left. Please confirm that you want to end this section. You…" at bounding box center [570, 326] width 491 height 624
drag, startPoint x: 560, startPoint y: 200, endPoint x: 569, endPoint y: 190, distance: 13.2
click at [560, 198] on div "You still have time left. Please confirm that you want to end this section. You…" at bounding box center [571, 278] width 420 height 300
drag, startPoint x: 585, startPoint y: 174, endPoint x: 608, endPoint y: 402, distance: 229.3
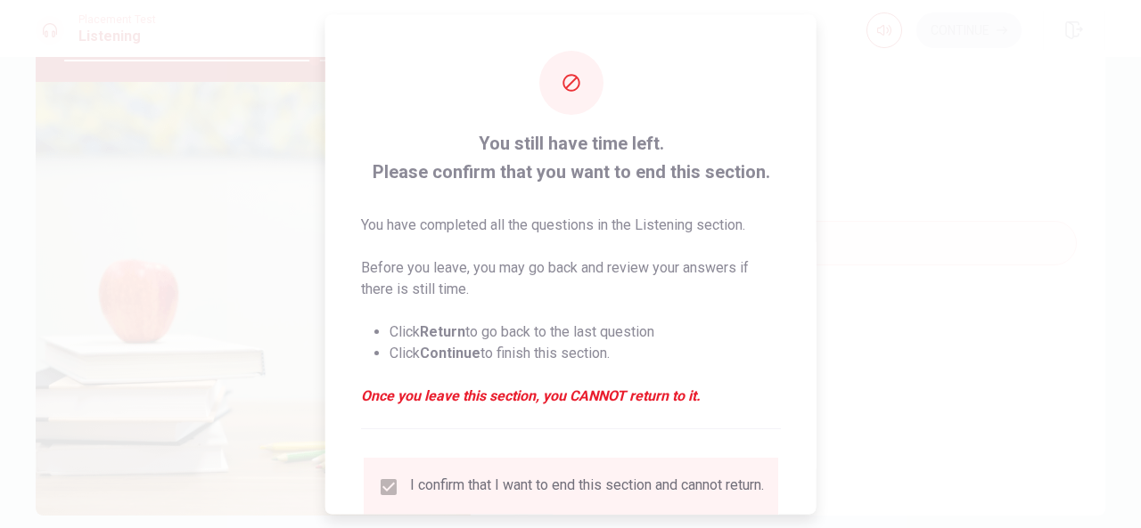
click at [611, 403] on div "You still have time left. Please confirm that you want to end this section. You…" at bounding box center [571, 278] width 420 height 300
drag, startPoint x: 604, startPoint y: 395, endPoint x: 475, endPoint y: 398, distance: 129.3
click at [475, 398] on em "Once you leave this section, you CANNOT return to it." at bounding box center [571, 395] width 420 height 21
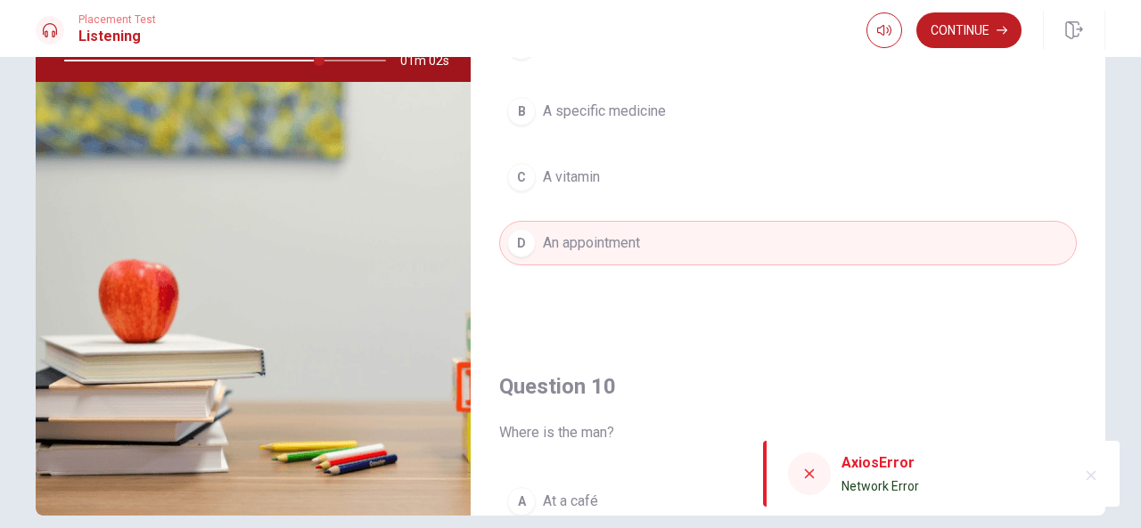
drag, startPoint x: 1089, startPoint y: 370, endPoint x: 1091, endPoint y: 393, distance: 23.2
click at [1091, 393] on div "Question 6 How does the man thank the woman? A He says, 'You’re welcome.' B He …" at bounding box center [788, 206] width 634 height 619
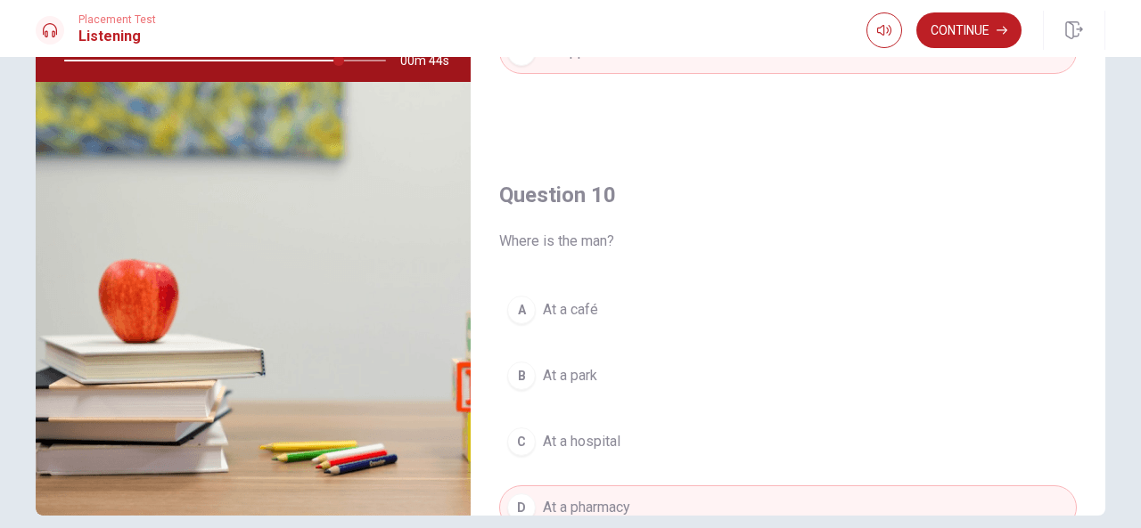
scroll to position [1649, 0]
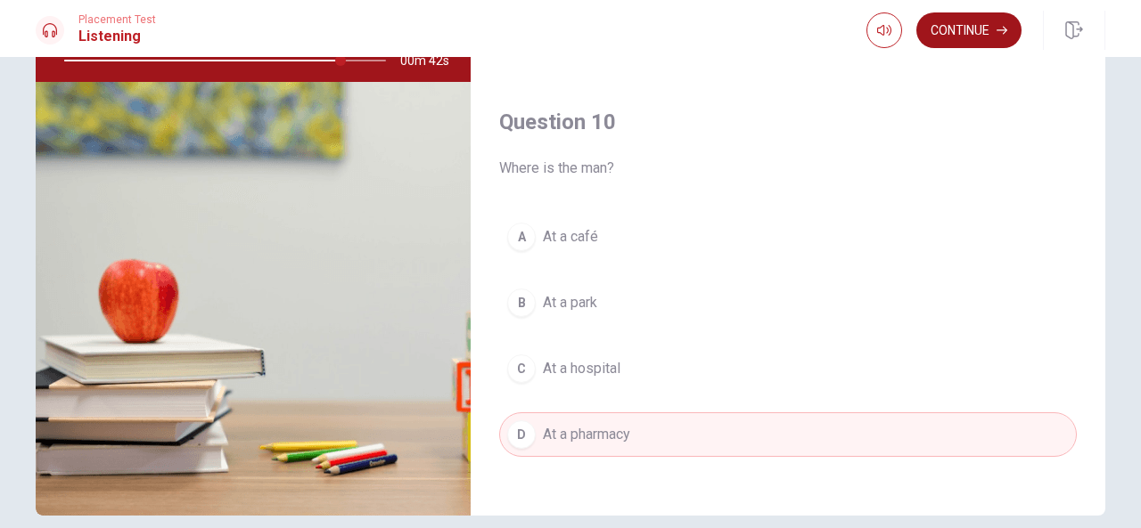
click at [970, 19] on button "Continue" at bounding box center [968, 30] width 105 height 36
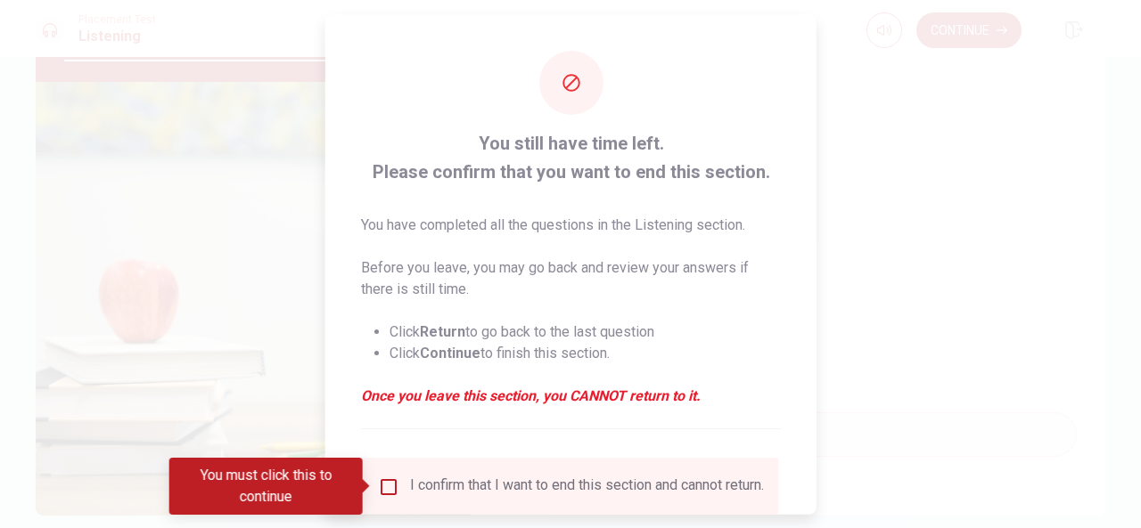
click at [386, 489] on input "You must click this to continue" at bounding box center [388, 486] width 21 height 21
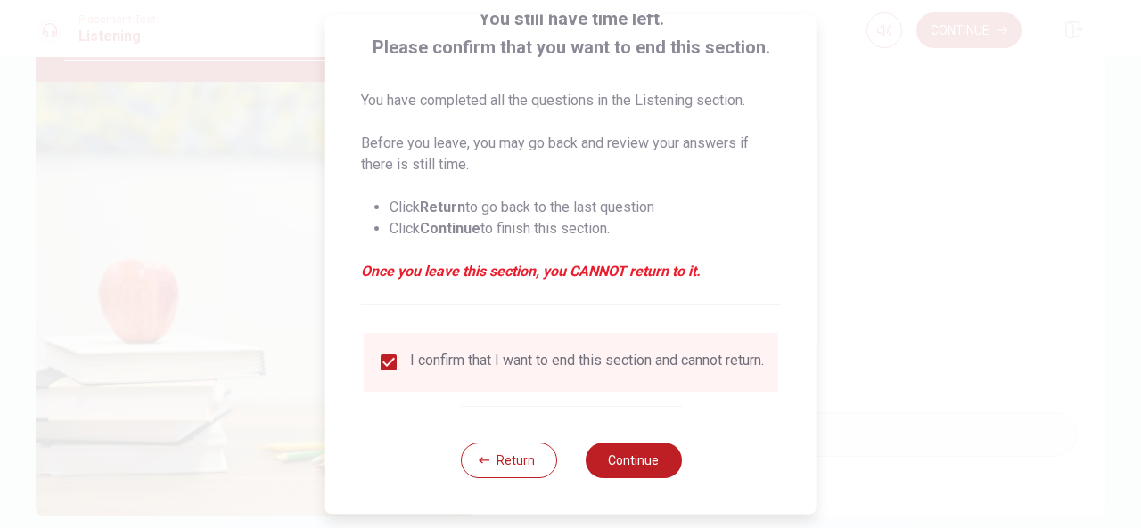
scroll to position [135, 0]
click at [618, 470] on button "Continue" at bounding box center [633, 461] width 96 height 36
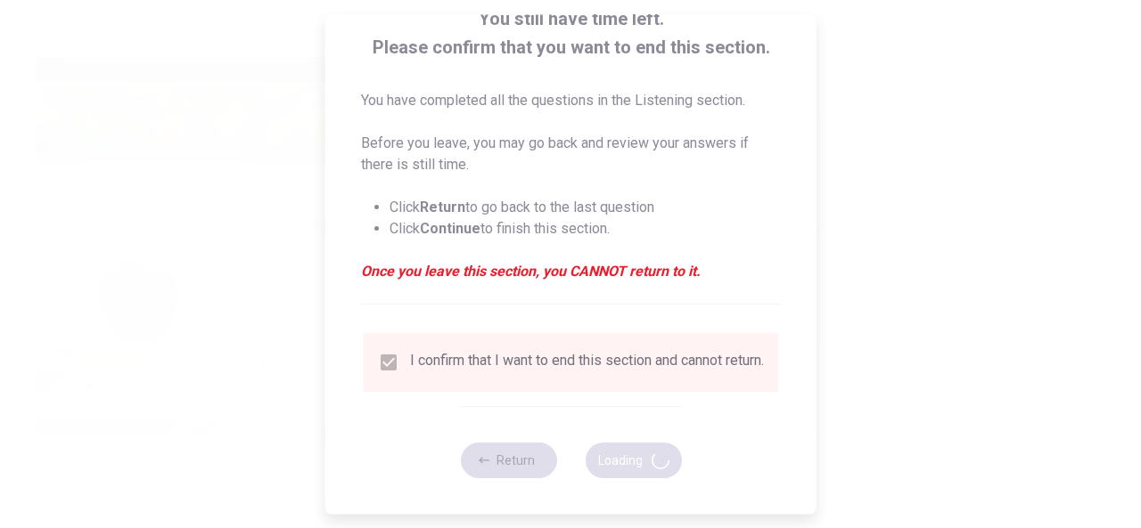
type input "88"
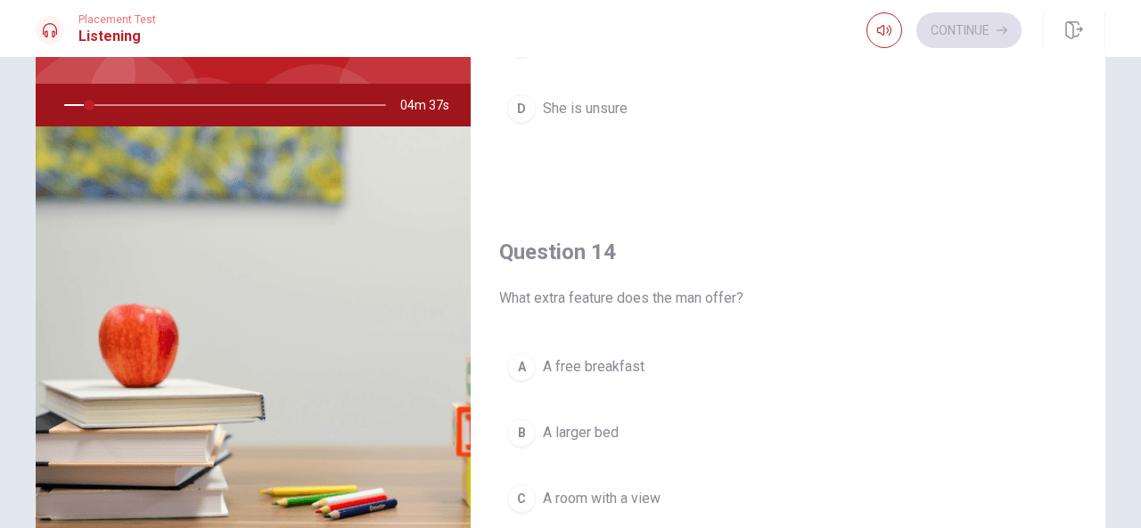
scroll to position [150, 0]
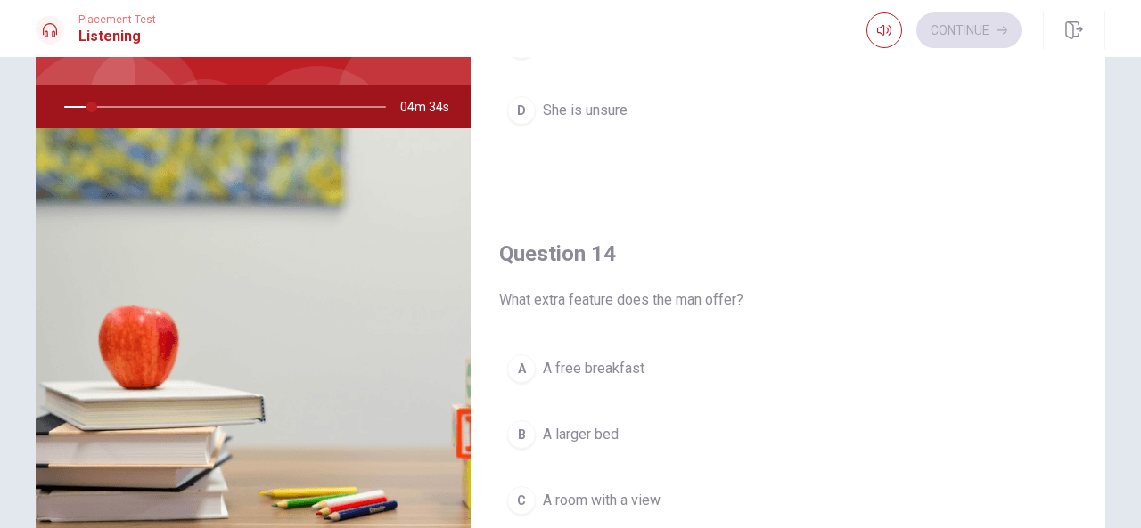
drag, startPoint x: 1107, startPoint y: 297, endPoint x: 1103, endPoint y: 274, distance: 23.4
click at [1103, 274] on div "Question 11 How many nights is the woman staying? A One night B Four nights C T…" at bounding box center [570, 252] width 1126 height 619
drag, startPoint x: 1091, startPoint y: 274, endPoint x: 1092, endPoint y: 241, distance: 32.1
click at [1092, 241] on div "Question 11 How many nights is the woman staying? A One night B Four nights C T…" at bounding box center [788, 252] width 634 height 619
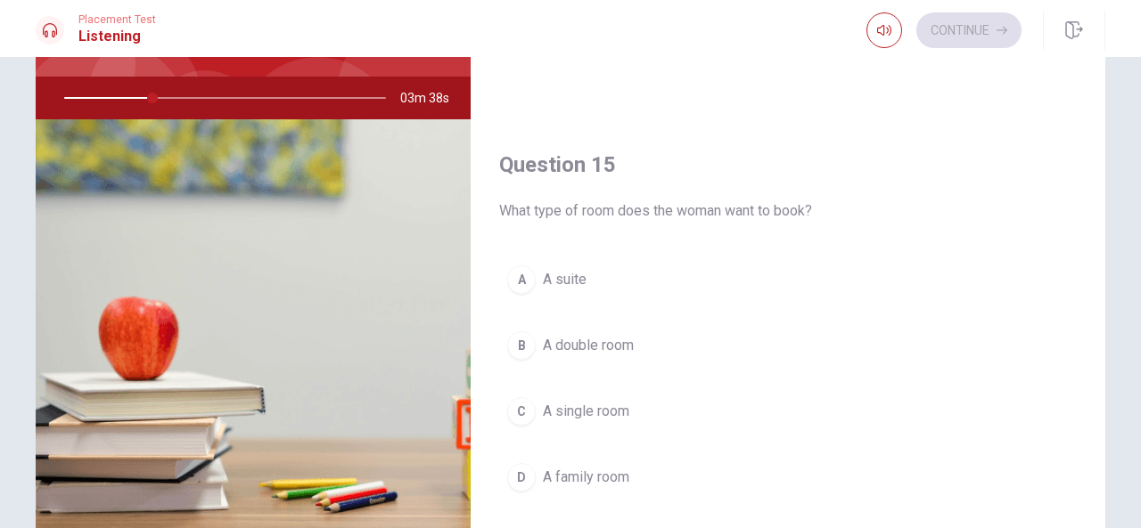
scroll to position [1637, 0]
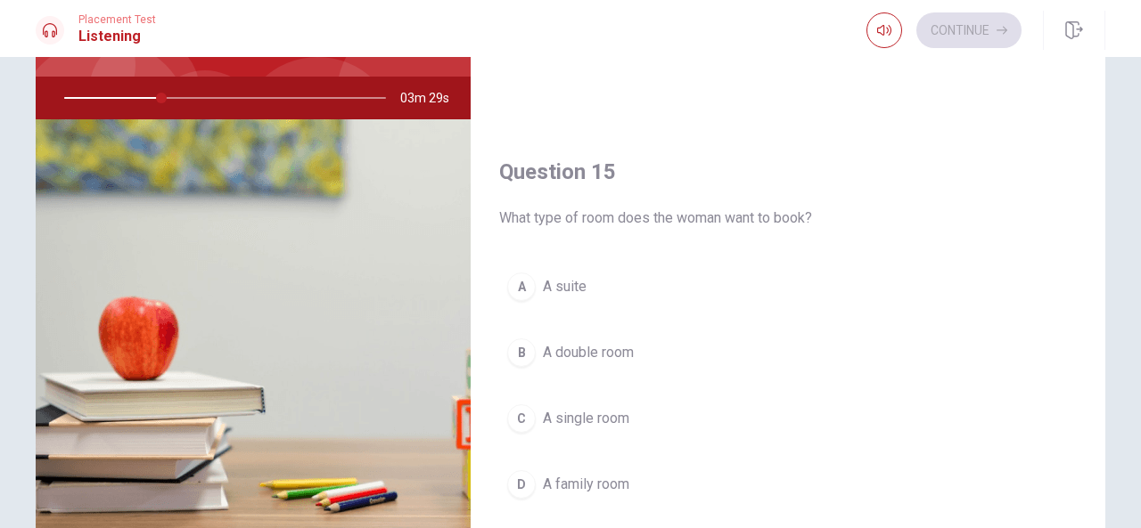
click at [589, 342] on span "A double room" at bounding box center [588, 352] width 91 height 21
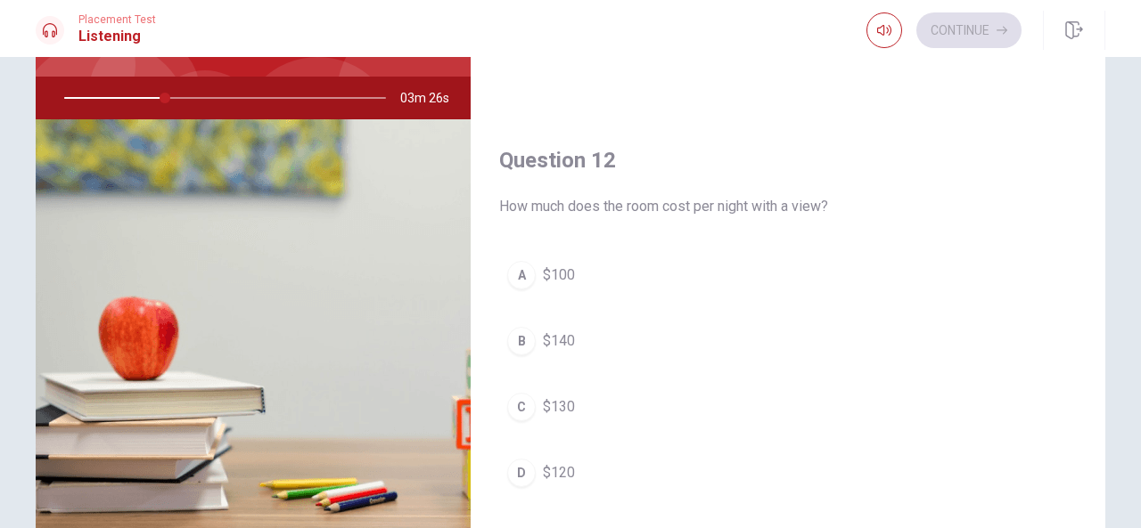
scroll to position [0, 0]
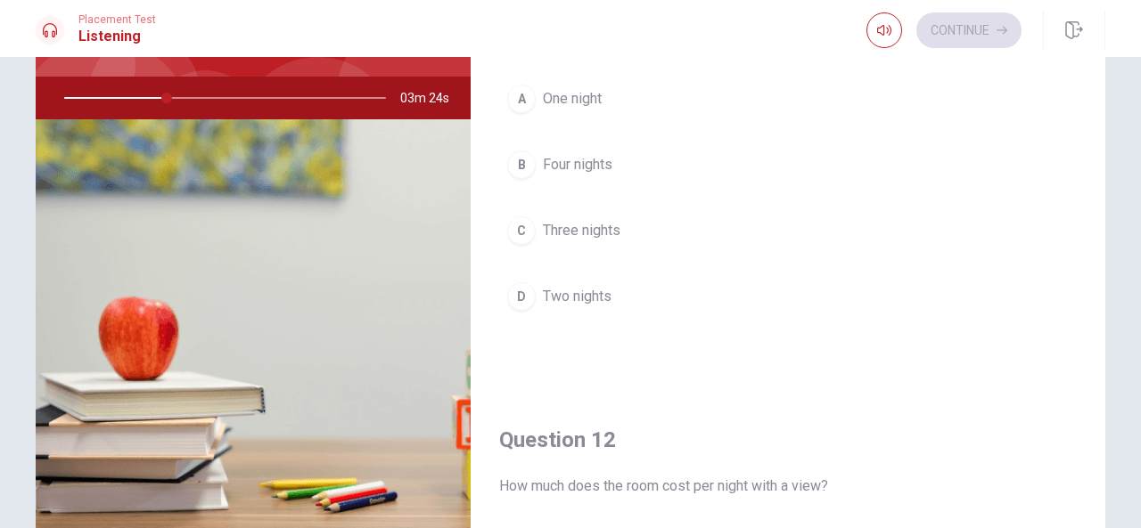
click at [675, 299] on button "D Two nights" at bounding box center [787, 296] width 577 height 45
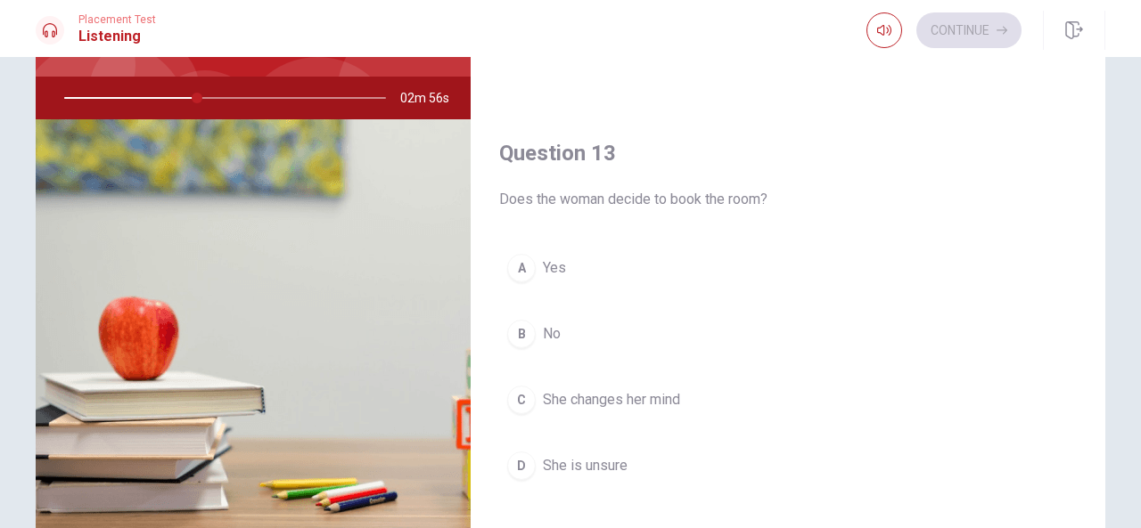
scroll to position [743, 0]
click at [679, 263] on button "A Yes" at bounding box center [787, 268] width 577 height 45
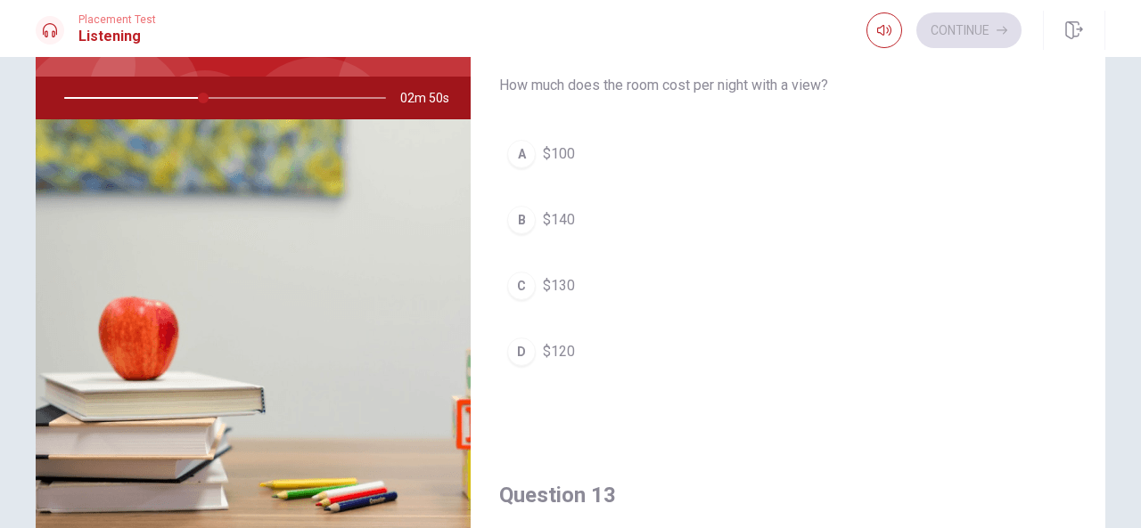
scroll to position [393, 0]
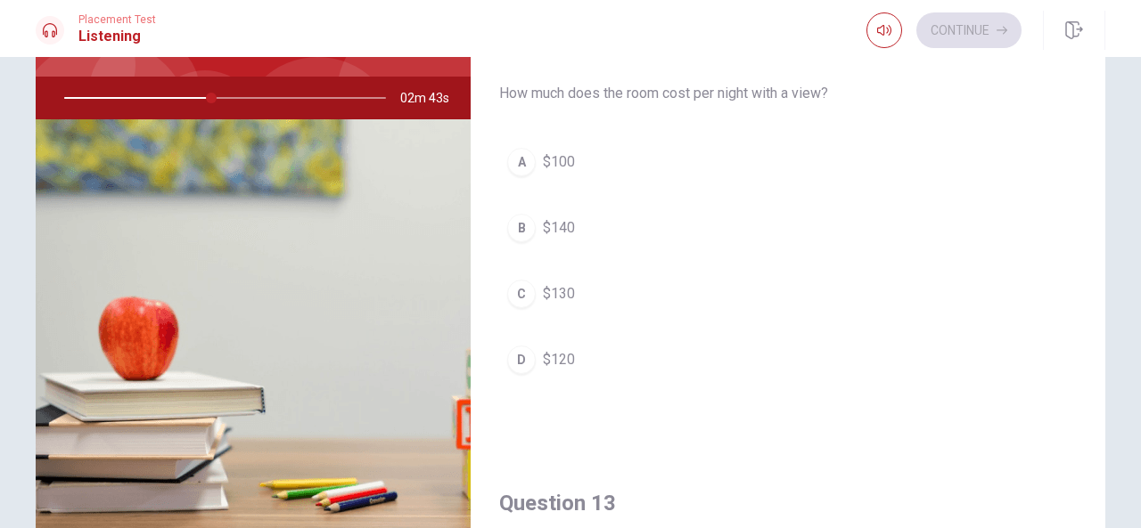
click at [643, 219] on button "B $140" at bounding box center [787, 228] width 577 height 45
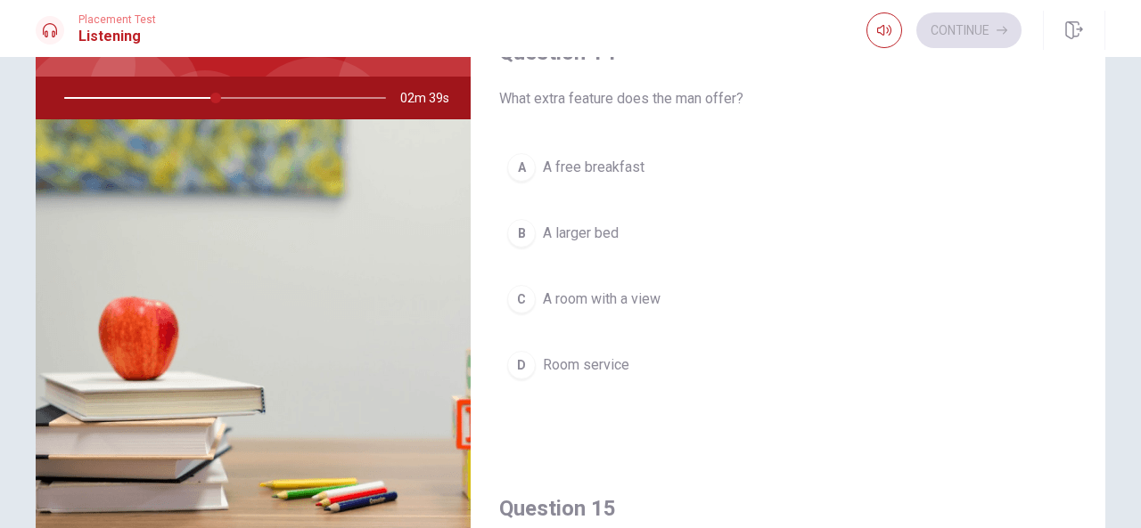
click at [752, 295] on button "C A room with a view" at bounding box center [787, 299] width 577 height 45
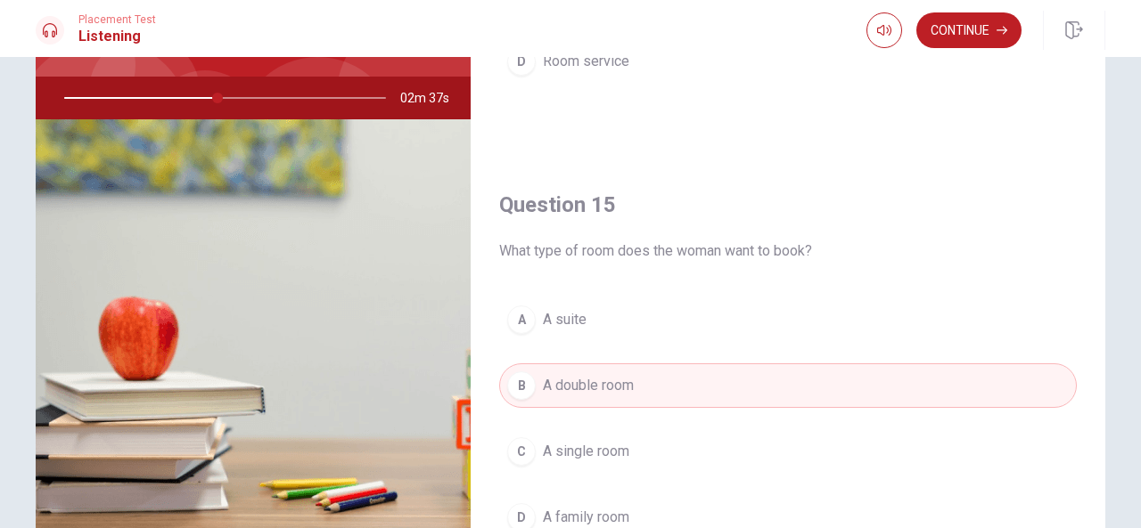
scroll to position [1649, 0]
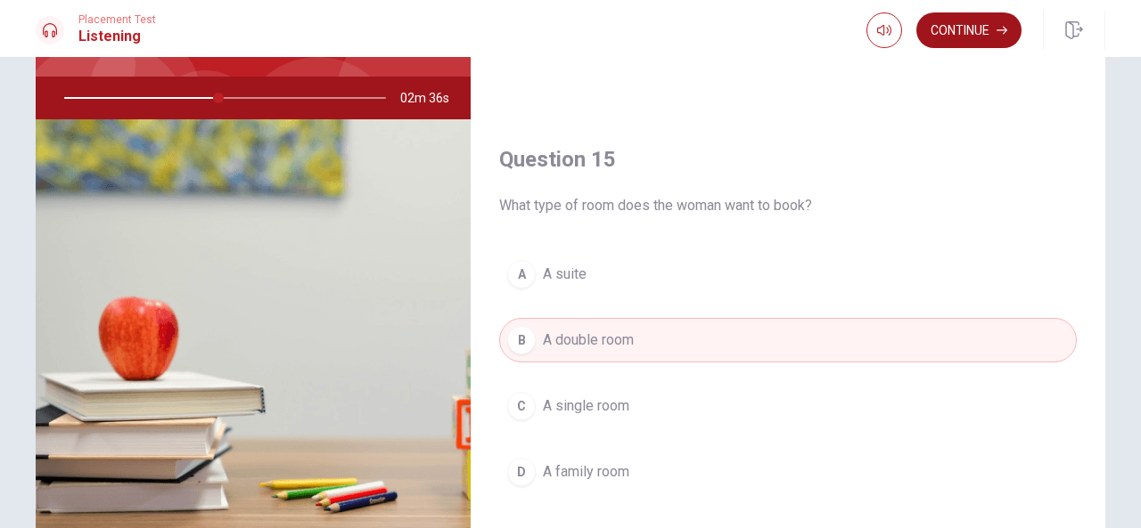
click at [984, 38] on button "Continue" at bounding box center [968, 30] width 105 height 36
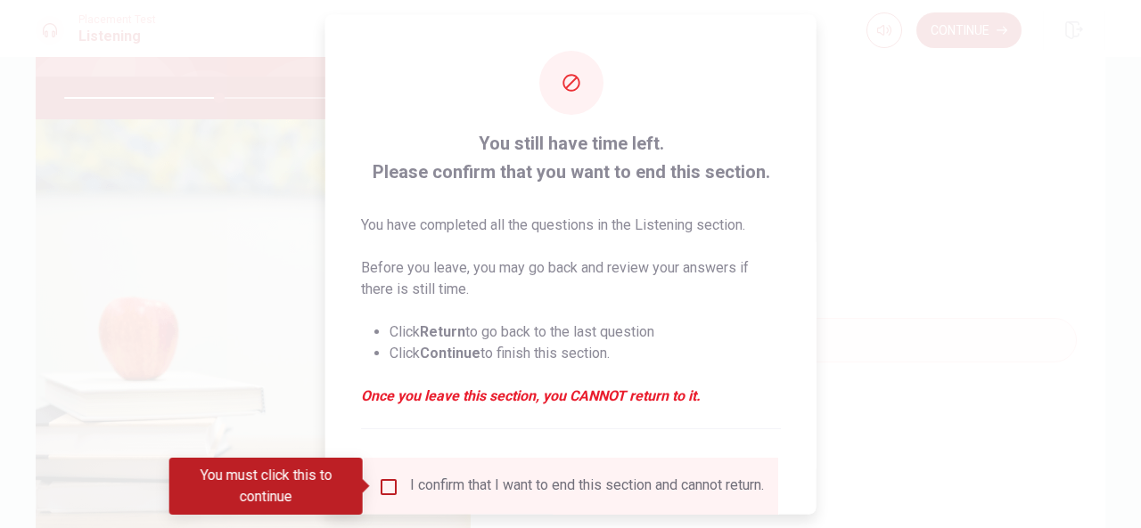
click at [387, 487] on input "You must click this to continue" at bounding box center [388, 486] width 21 height 21
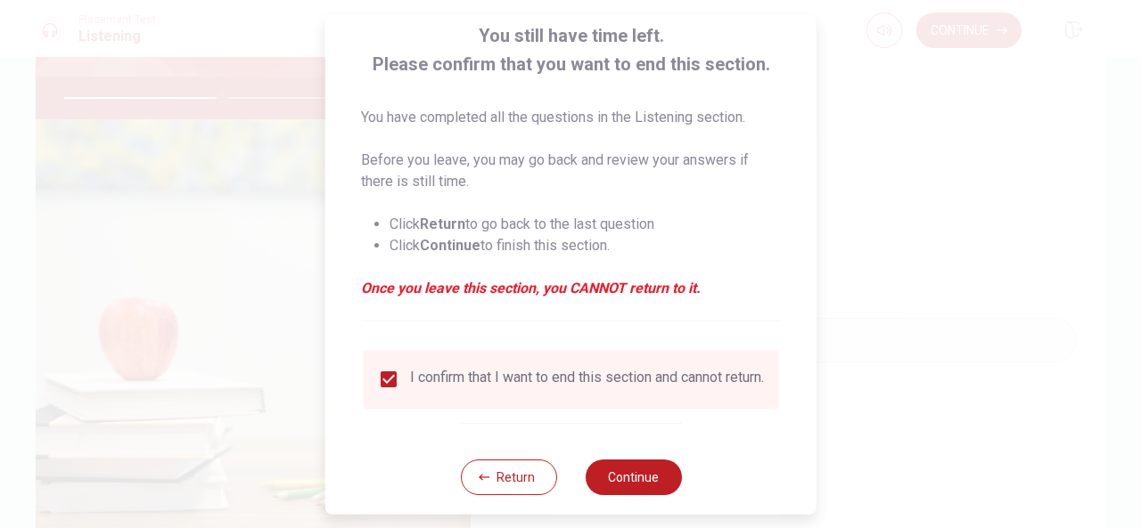
scroll to position [135, 0]
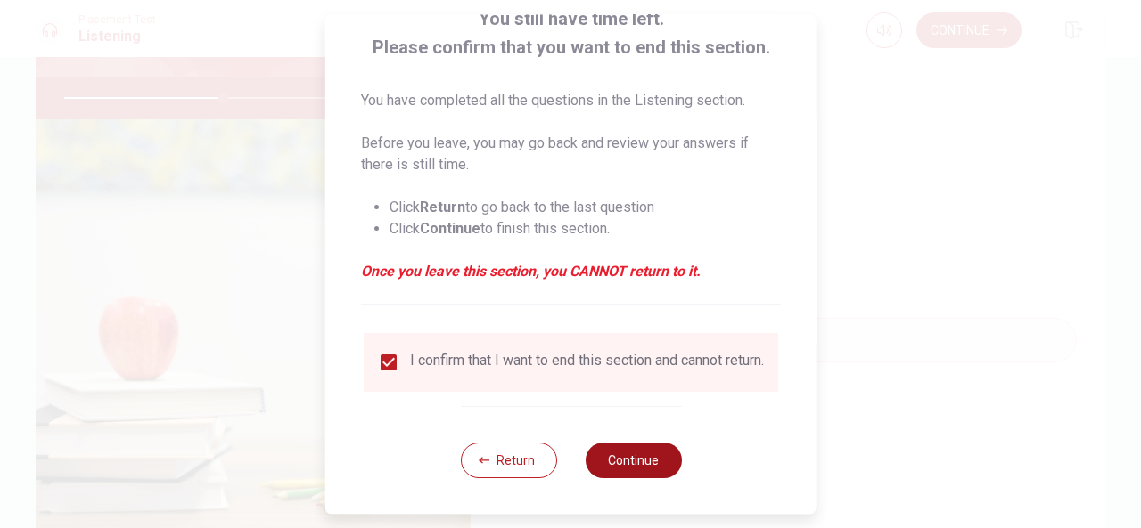
click at [631, 461] on button "Continue" at bounding box center [633, 461] width 96 height 36
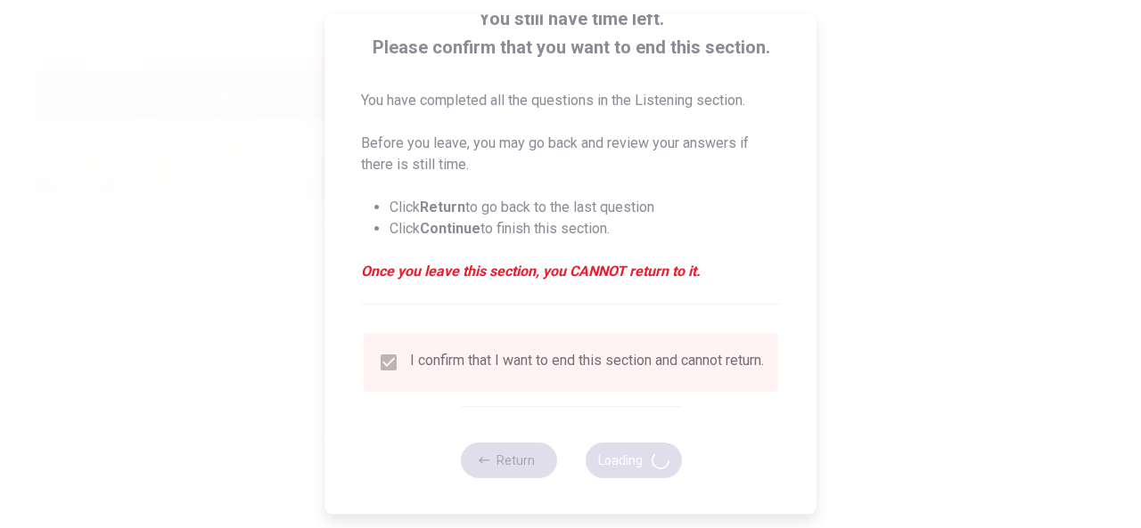
type input "50"
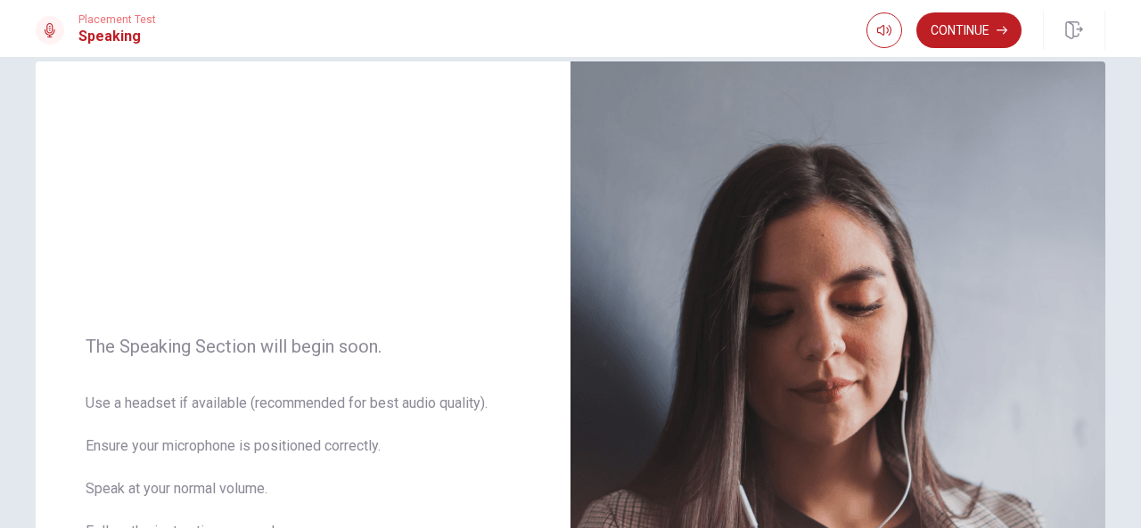
scroll to position [0, 0]
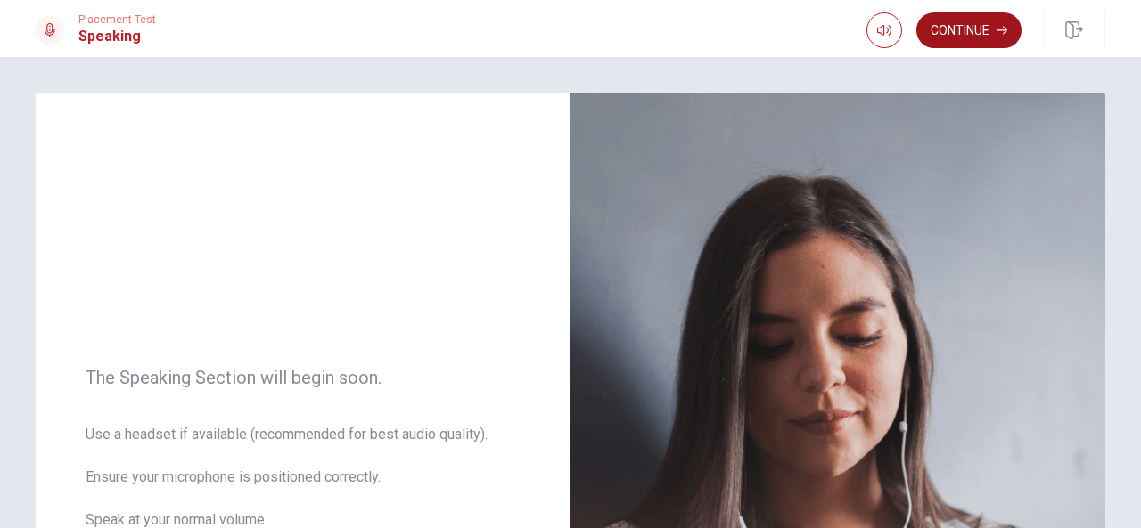
click at [999, 30] on icon "button" at bounding box center [1001, 31] width 11 height 8
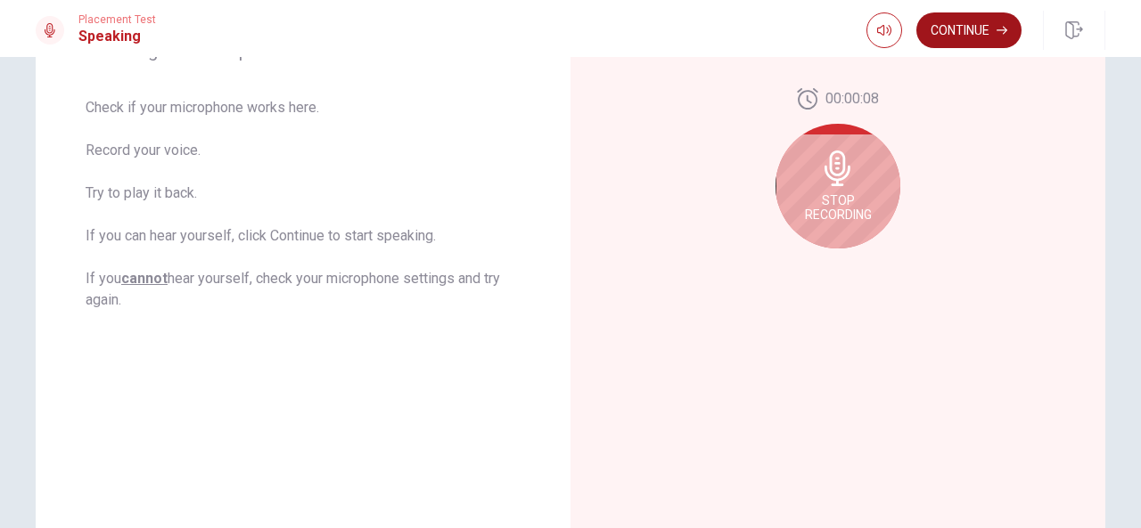
scroll to position [433, 0]
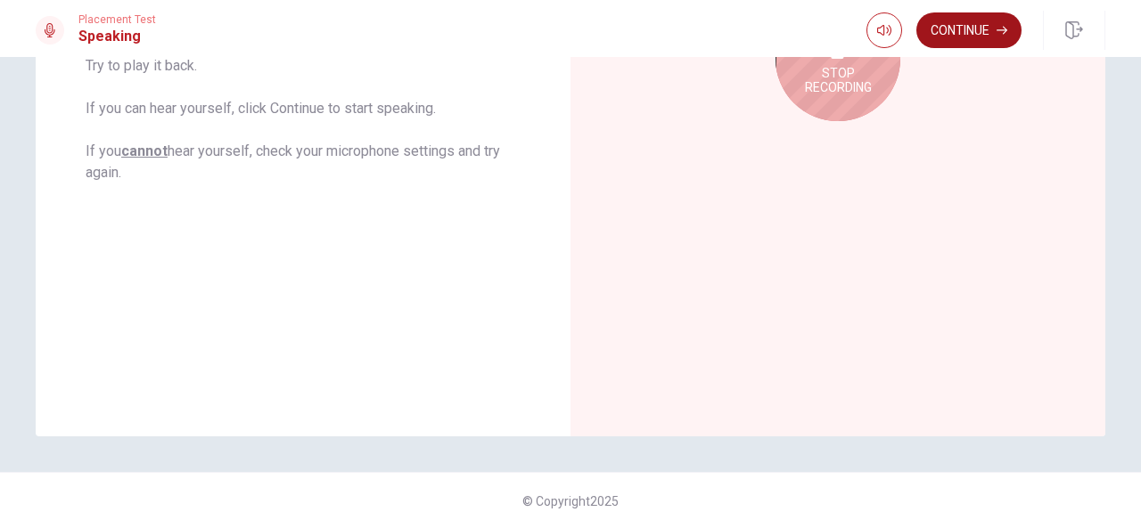
click at [970, 29] on button "Continue" at bounding box center [968, 30] width 105 height 36
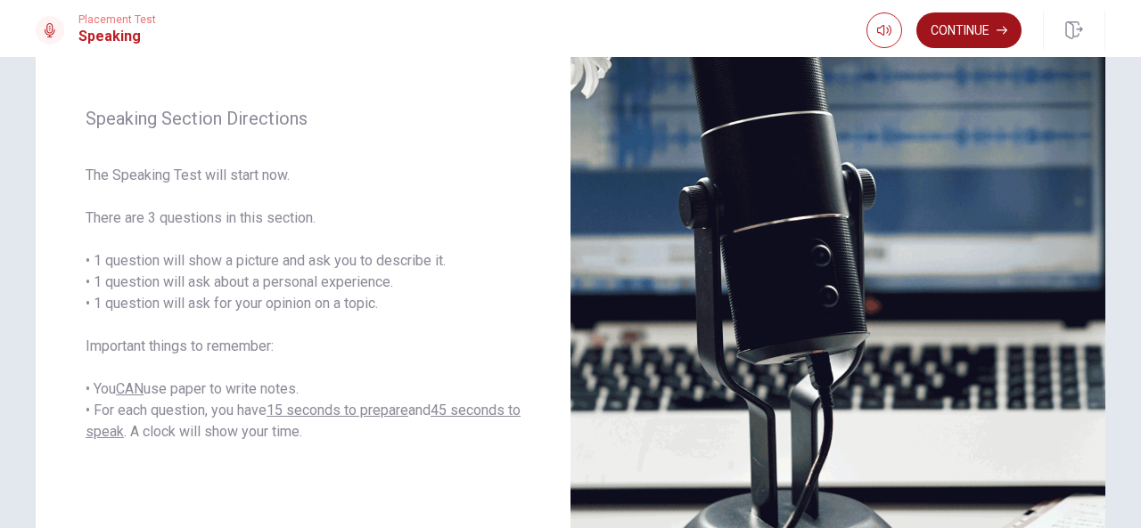
scroll to position [209, 0]
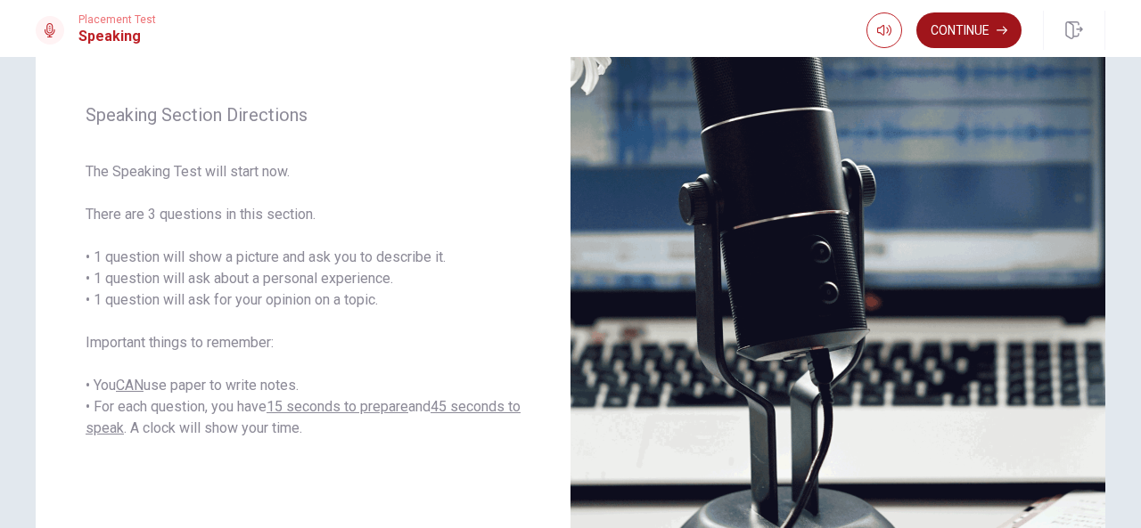
click at [969, 44] on button "Continue" at bounding box center [968, 30] width 105 height 36
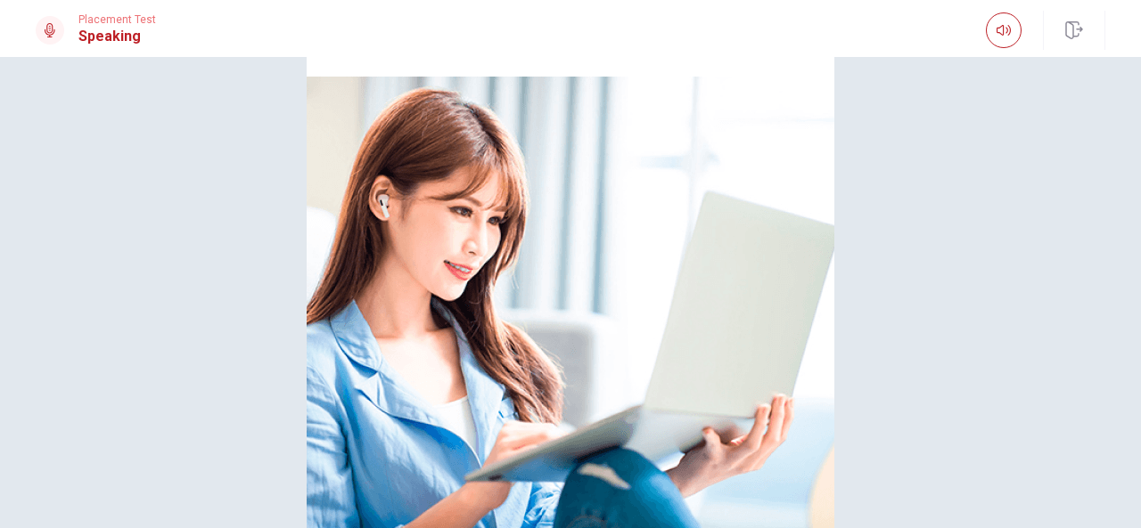
scroll to position [0, 0]
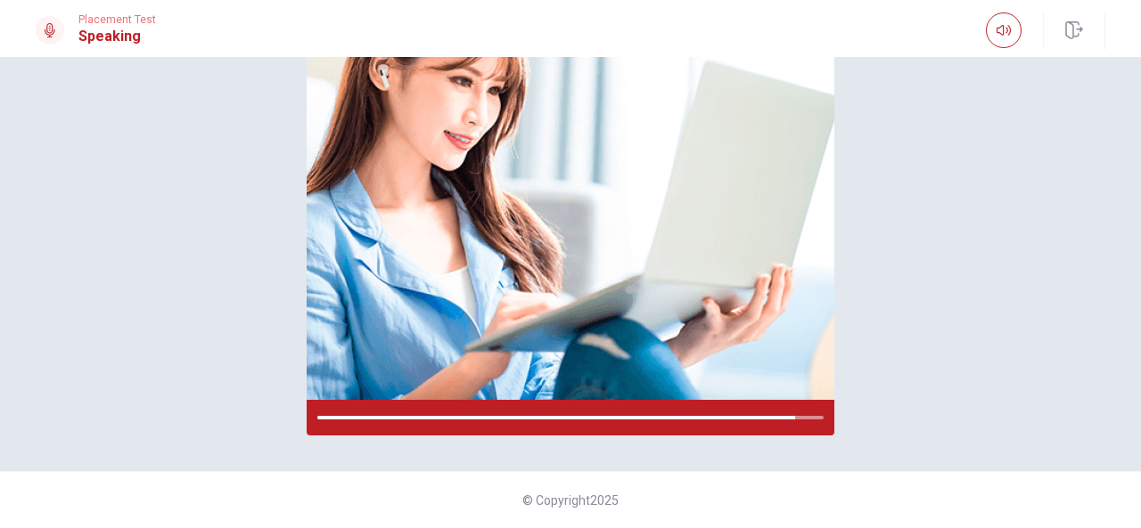
click at [986, 233] on div "Please Listen Carefully" at bounding box center [570, 138] width 1126 height 596
click at [983, 253] on div "Please Listen Carefully" at bounding box center [570, 138] width 1126 height 596
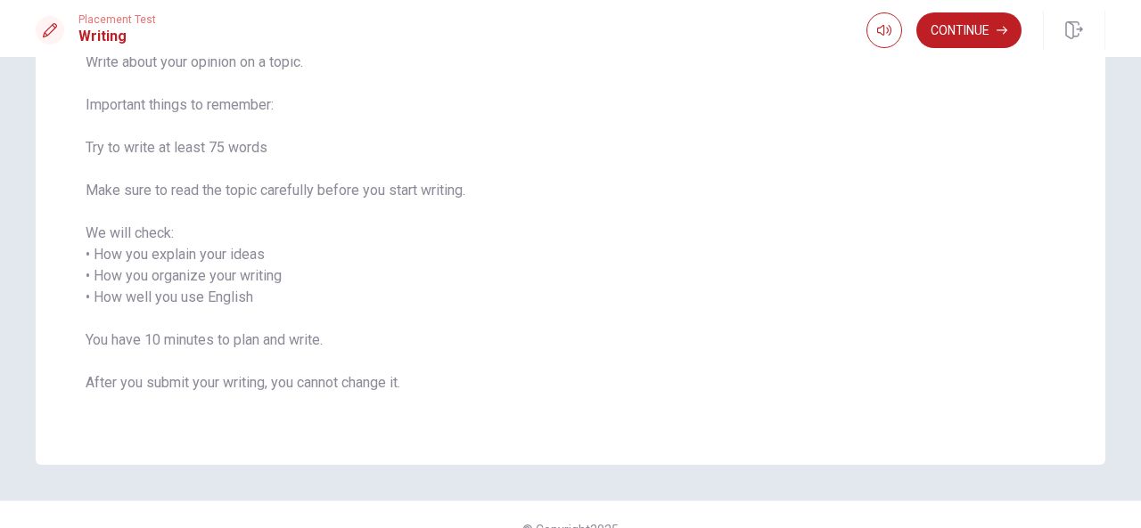
scroll to position [162, 0]
drag, startPoint x: 1109, startPoint y: 245, endPoint x: 1113, endPoint y: 195, distance: 50.0
click at [1113, 195] on div "Writing Section Directions Write about your opinion on a topic. Important thing…" at bounding box center [570, 197] width 1126 height 535
click at [956, 29] on button "Continue" at bounding box center [968, 30] width 105 height 36
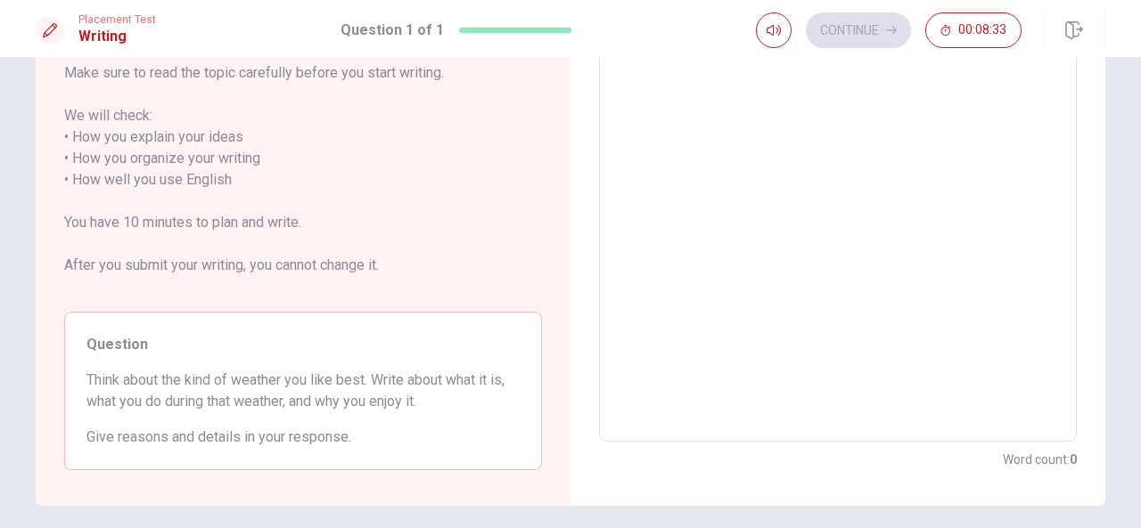
scroll to position [245, 0]
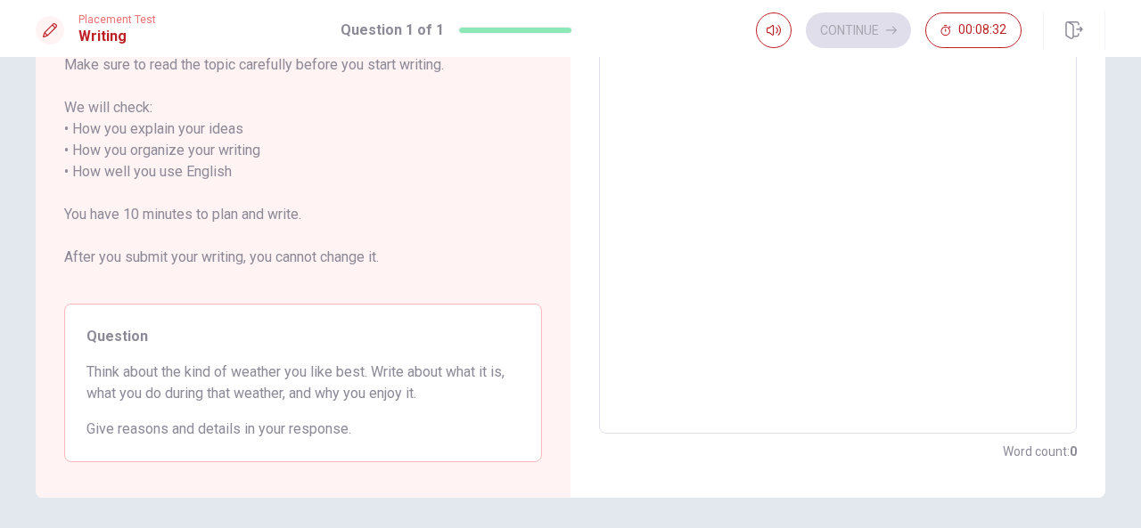
click at [533, 168] on span "Write about your opinion on a topic. Important things to remember: Try to write…" at bounding box center [303, 108] width 478 height 364
click at [533, 153] on span "Write about your opinion on a topic. Important things to remember: Try to write…" at bounding box center [303, 108] width 478 height 364
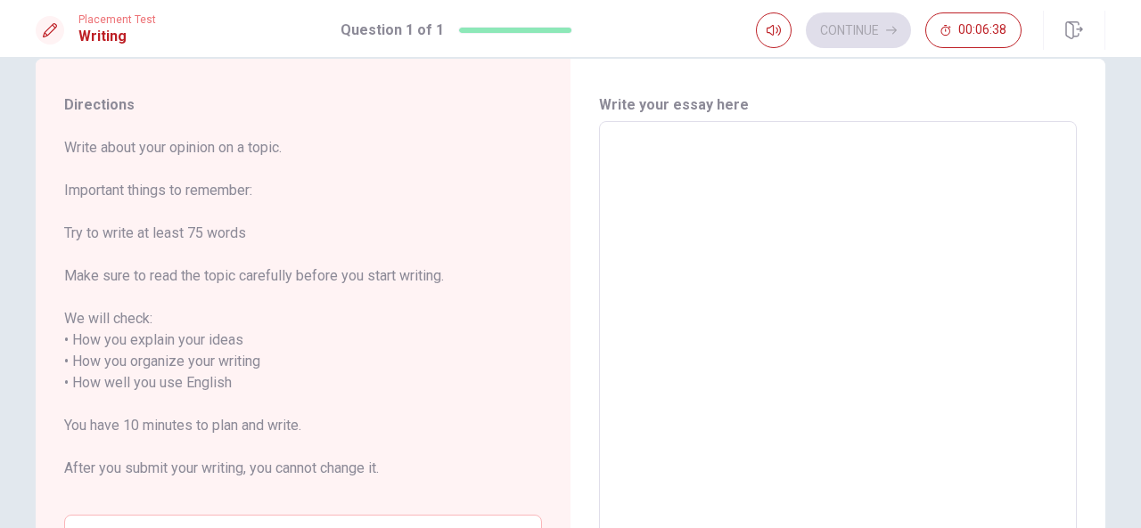
scroll to position [0, 0]
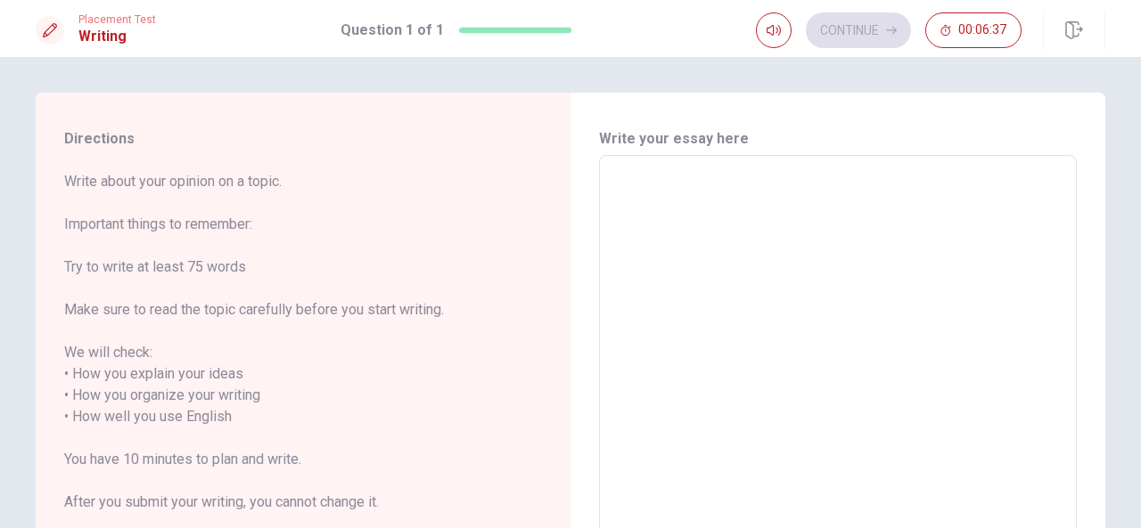
click at [665, 189] on textarea at bounding box center [837, 417] width 453 height 495
type textarea "I"
type textarea "x"
type textarea "I"
type textarea "x"
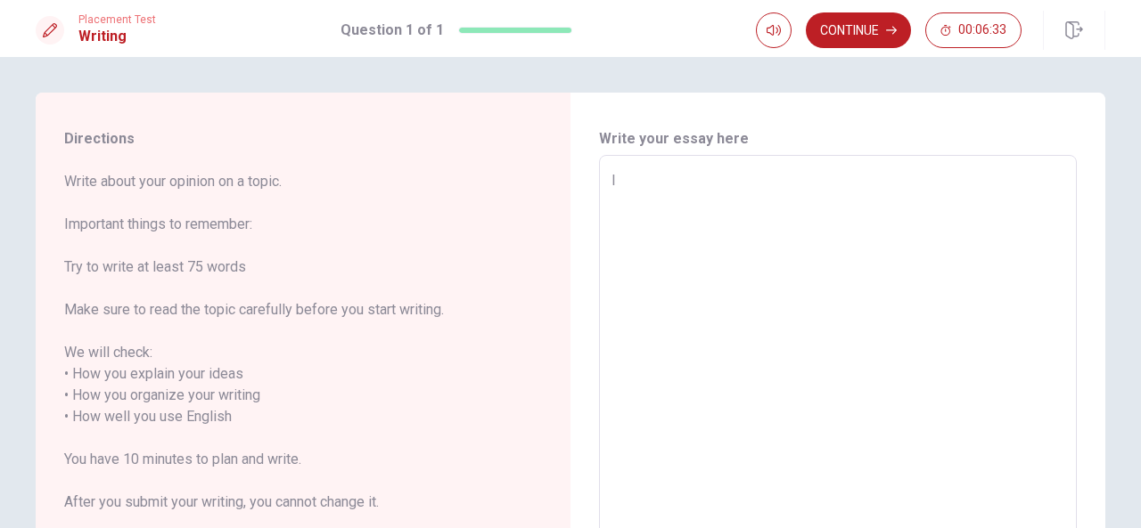
type textarea "I l"
type textarea "x"
type textarea "I li"
type textarea "x"
type textarea "I lij"
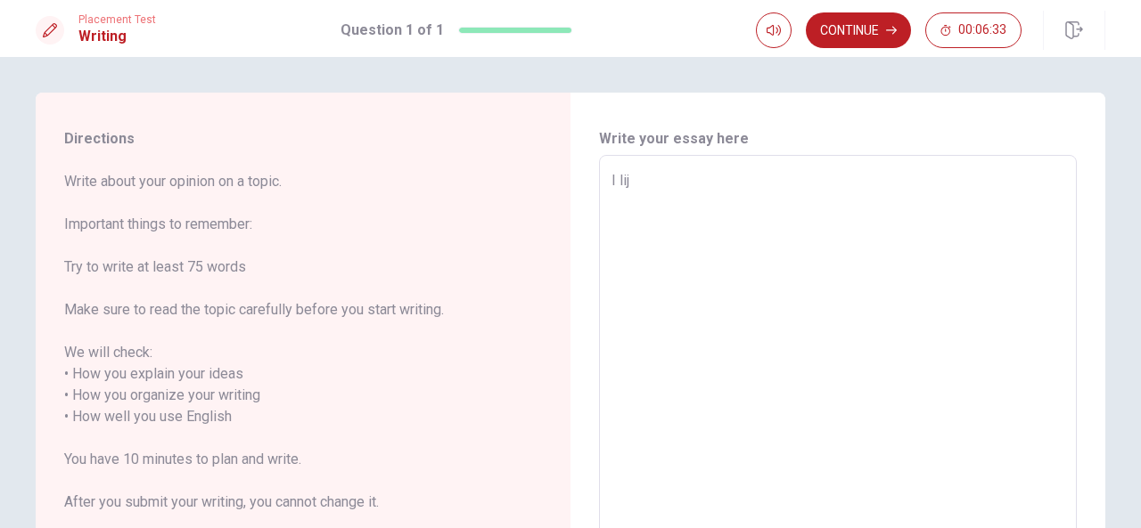
type textarea "x"
type textarea "I li"
type textarea "x"
type textarea "I lik"
type textarea "x"
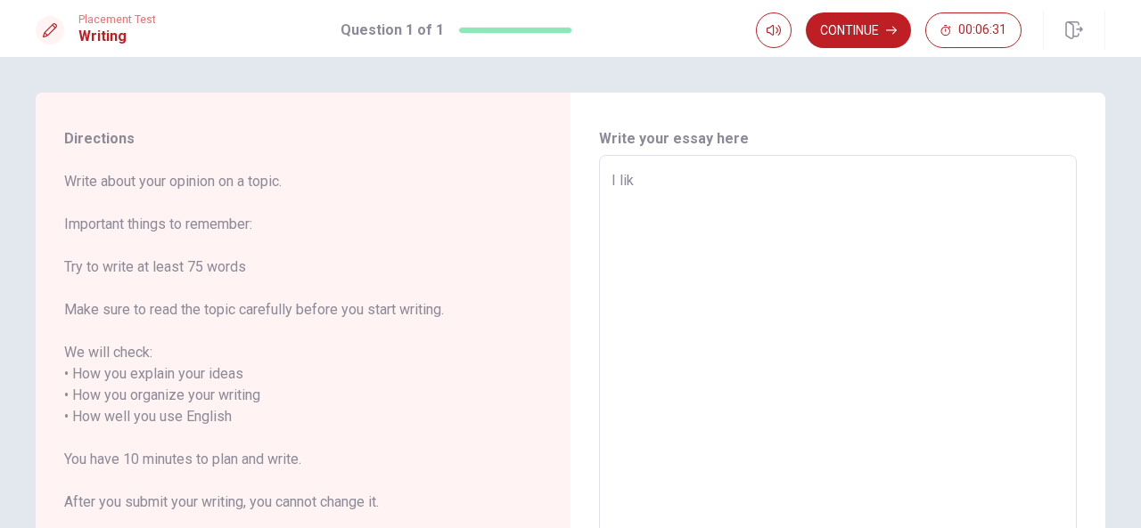
type textarea "I like"
type textarea "x"
type textarea "I like"
type textarea "x"
type textarea "I like a"
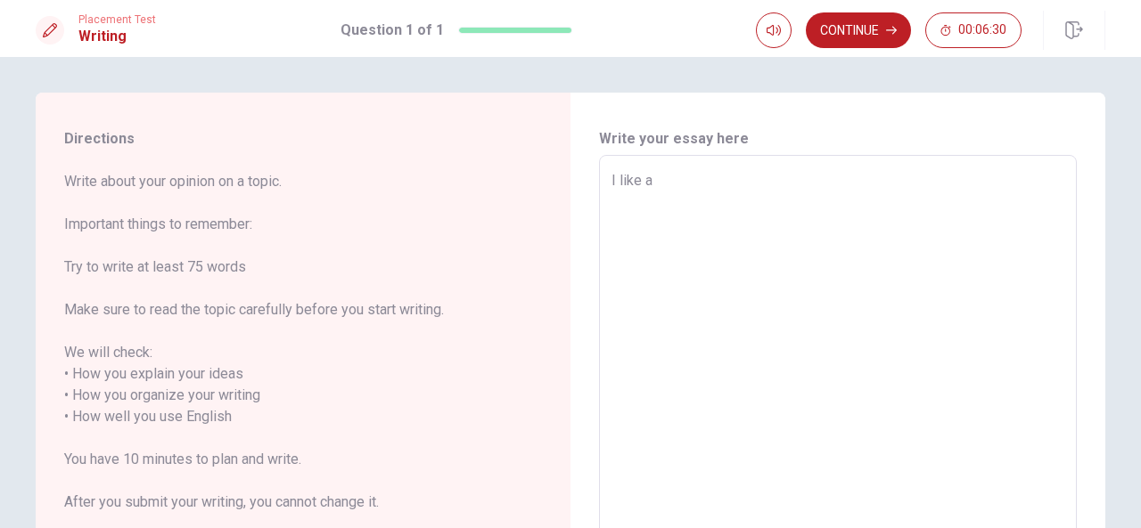
type textarea "x"
type textarea "I like a"
type textarea "x"
type textarea "I like a s"
type textarea "x"
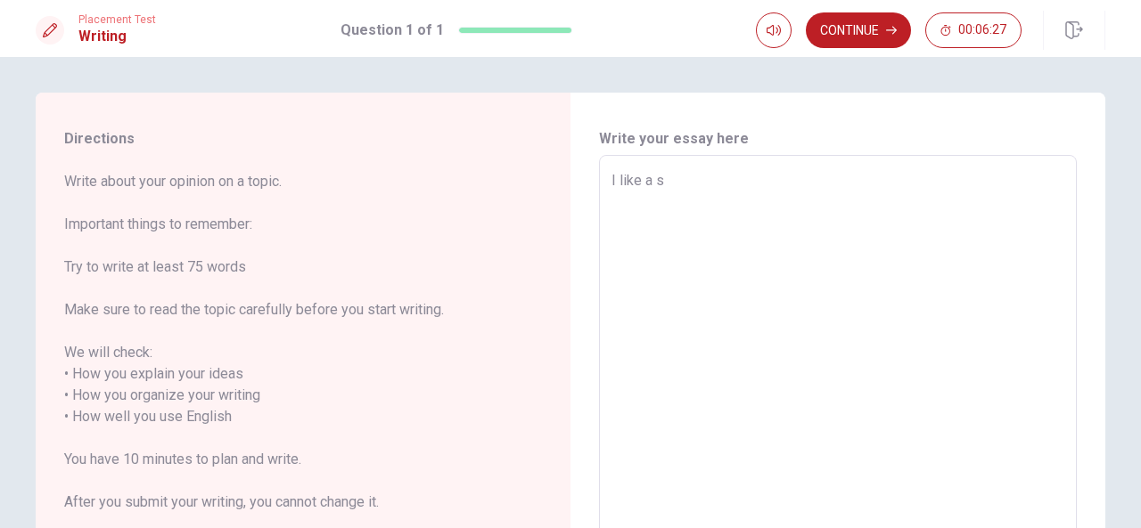
type textarea "I like a su"
type textarea "x"
type textarea "I like a sun"
type textarea "x"
type textarea "I like a sun"
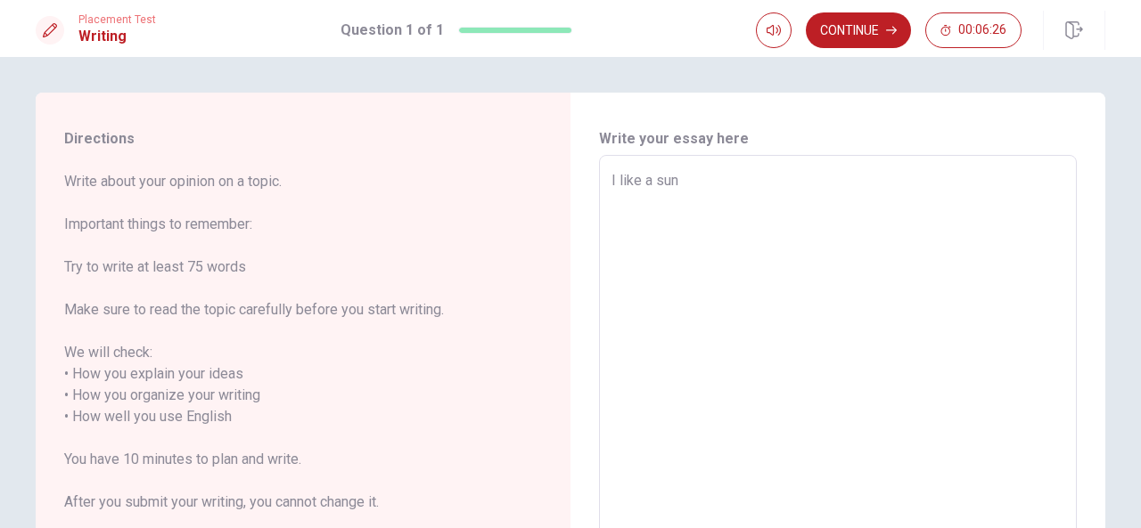
type textarea "x"
type textarea "I like a sun o"
type textarea "x"
type textarea "I like a sun of"
type textarea "x"
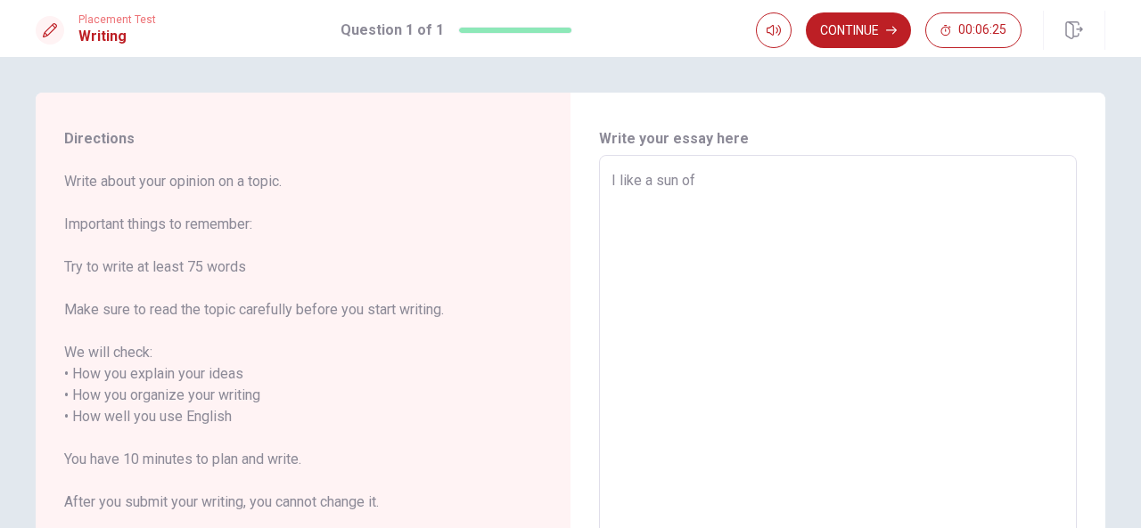
type textarea "I like a sun of"
type textarea "x"
type textarea "I like a sun of c"
type textarea "x"
type textarea "I like a sun of co"
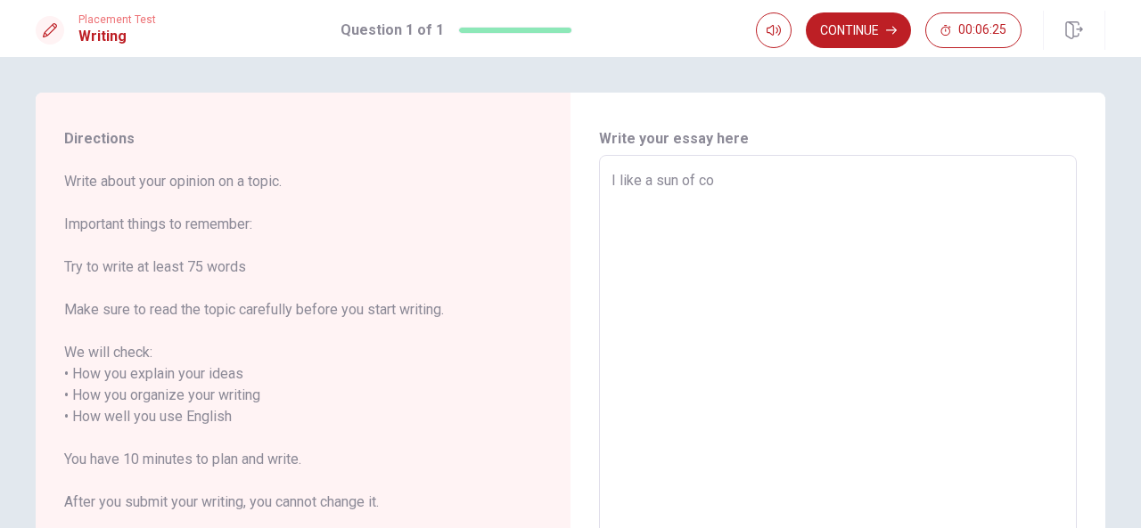
type textarea "x"
type textarea "I like a sun of cou"
type textarea "x"
type textarea "I like a sun of cour"
type textarea "x"
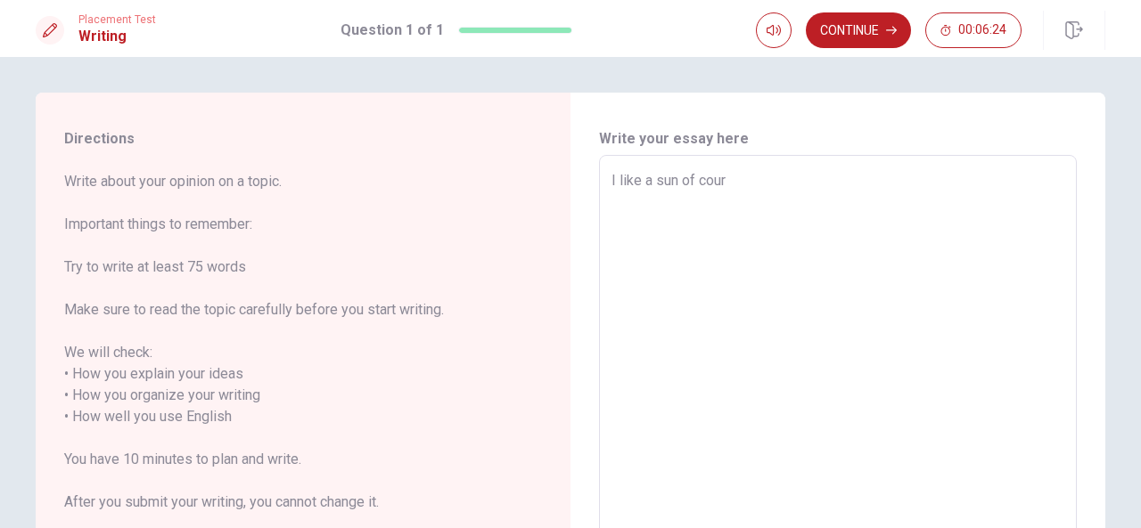
type textarea "I like a sun of cours"
type textarea "x"
type textarea "I like a sun of course"
type textarea "x"
type textarea "I like a sun of course"
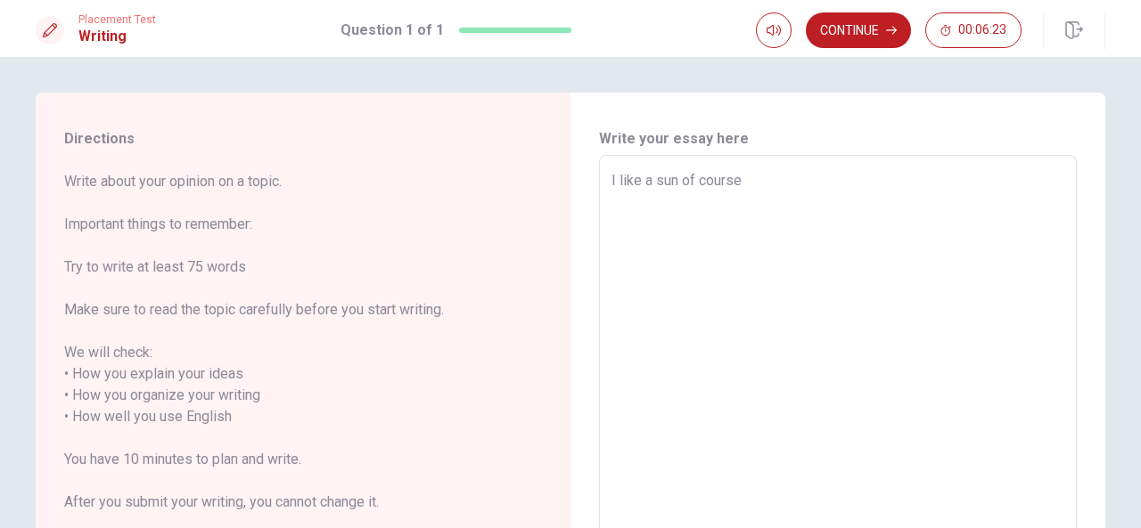
type textarea "x"
type textarea "I like a sun of course !"
type textarea "x"
type textarea "I like a sun of course !"
type textarea "x"
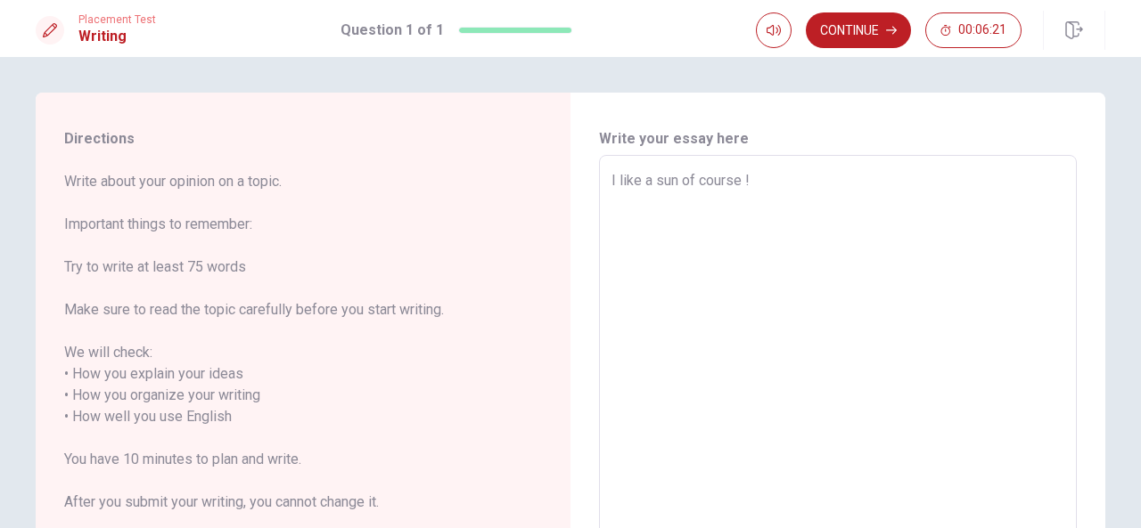
type textarea "I like a sun of course ! B"
type textarea "x"
type textarea "I like a sun of course ! Bu"
type textarea "x"
type textarea "I like a sun of course ! But"
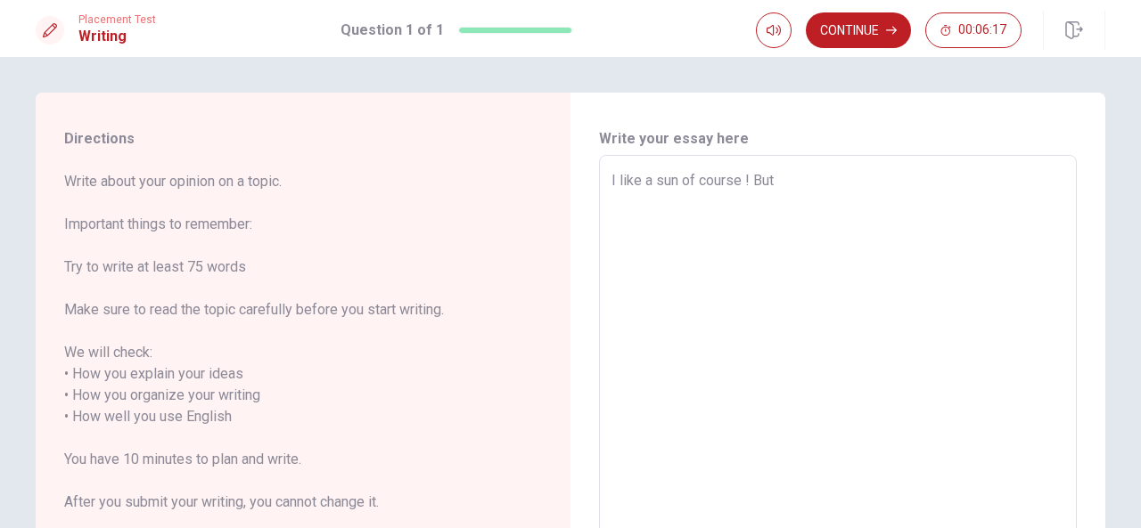
type textarea "x"
type textarea "I like a sun of course ! But"
type textarea "x"
type textarea "I like a sun of course ! But e"
type textarea "x"
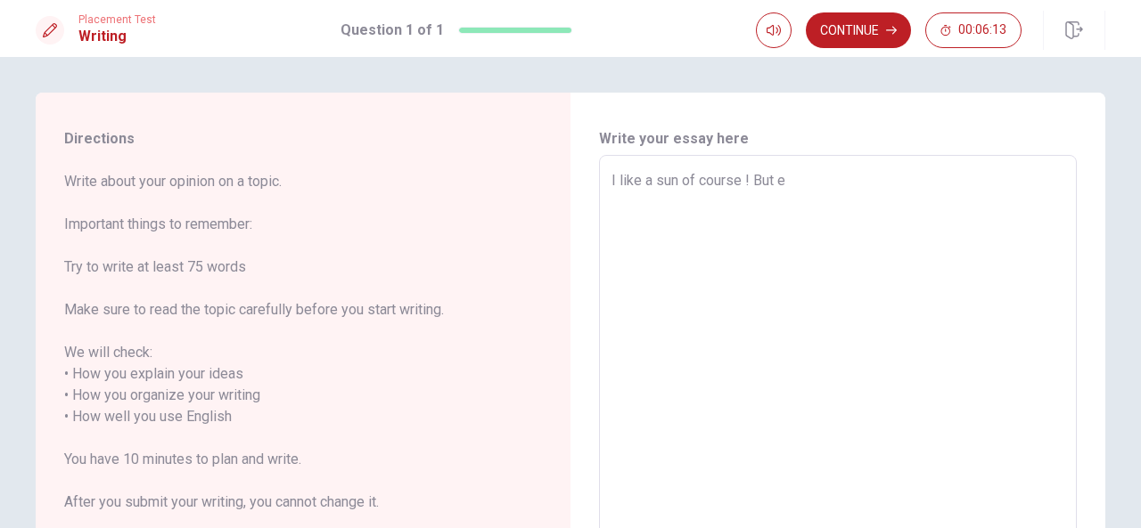
type textarea "I like a sun of course ! But ev"
type textarea "x"
type textarea "I like a sun of course ! But eve"
type textarea "x"
type textarea "I like a sun of course ! But ever"
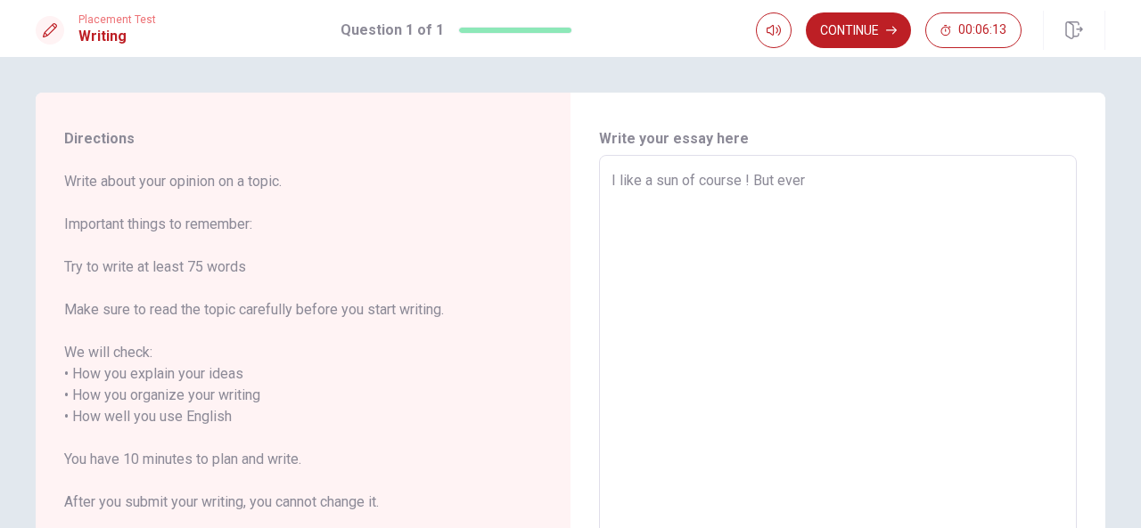
type textarea "x"
type textarea "I like a sun of course ! But every"
type textarea "x"
type textarea "I like a sun of course ! But every"
type textarea "x"
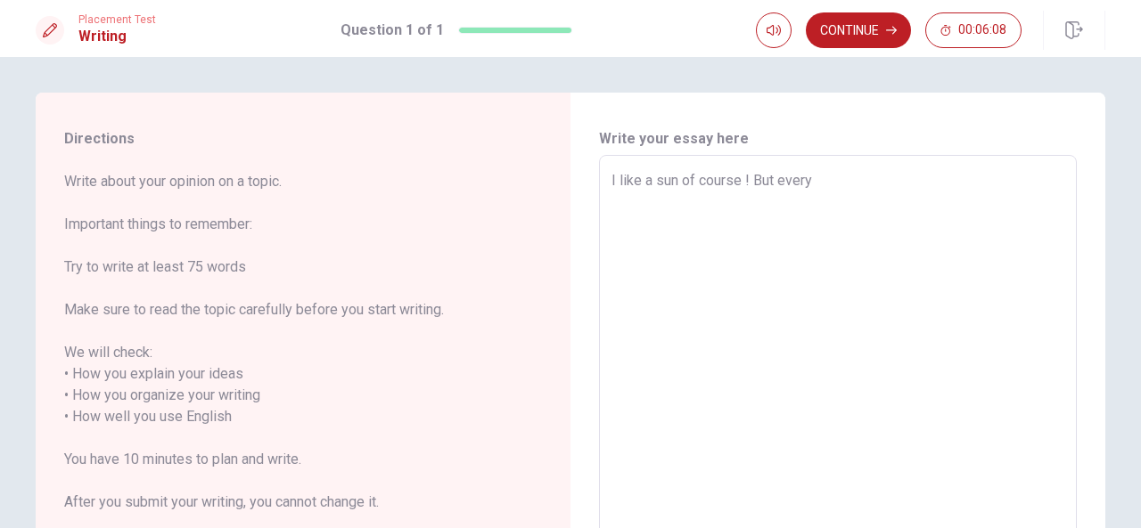
type textarea "I like a sun of course ! But every w"
type textarea "x"
type textarea "I like a sun of course ! But every we"
type textarea "x"
type textarea "I like a sun of course ! But every wea"
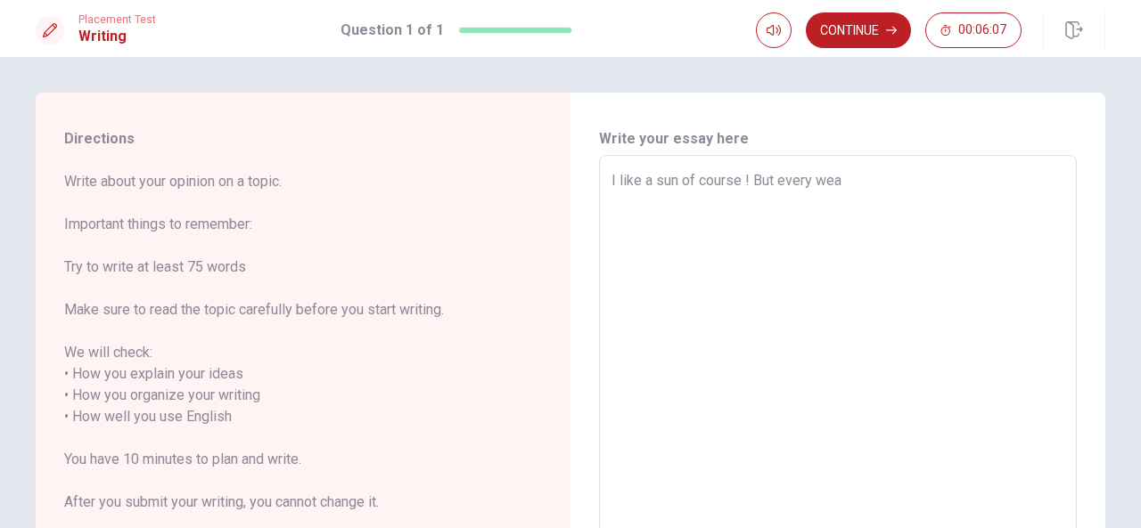
type textarea "x"
type textarea "I like a sun of course ! But every weat"
type textarea "x"
type textarea "I like a sun of course ! But every weath"
type textarea "x"
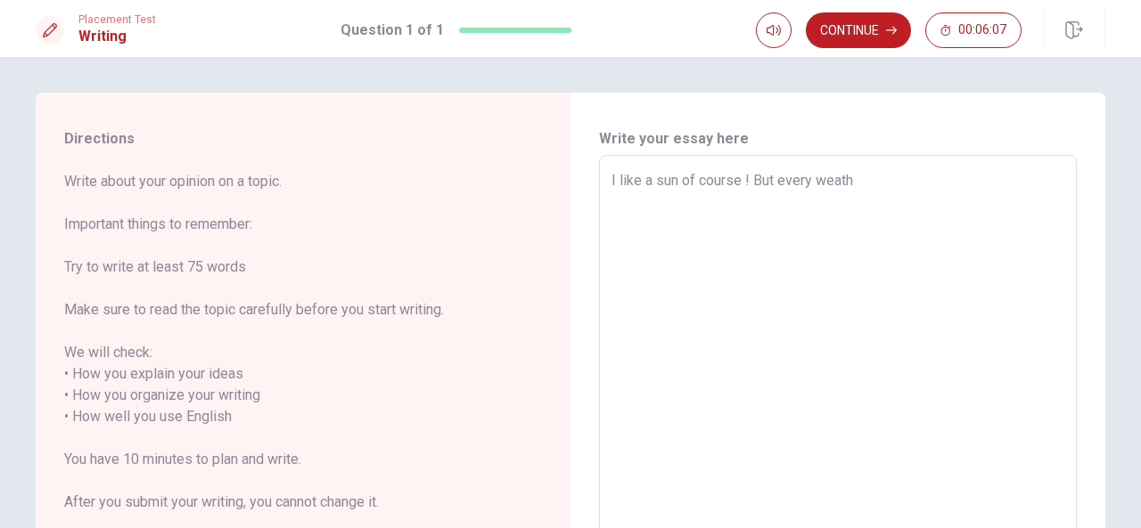
type textarea "I like a sun of course ! But every weathe"
type textarea "x"
type textarea "I like a sun of course ! But every weather"
type textarea "x"
type textarea "I like a sun of course ! But every weather"
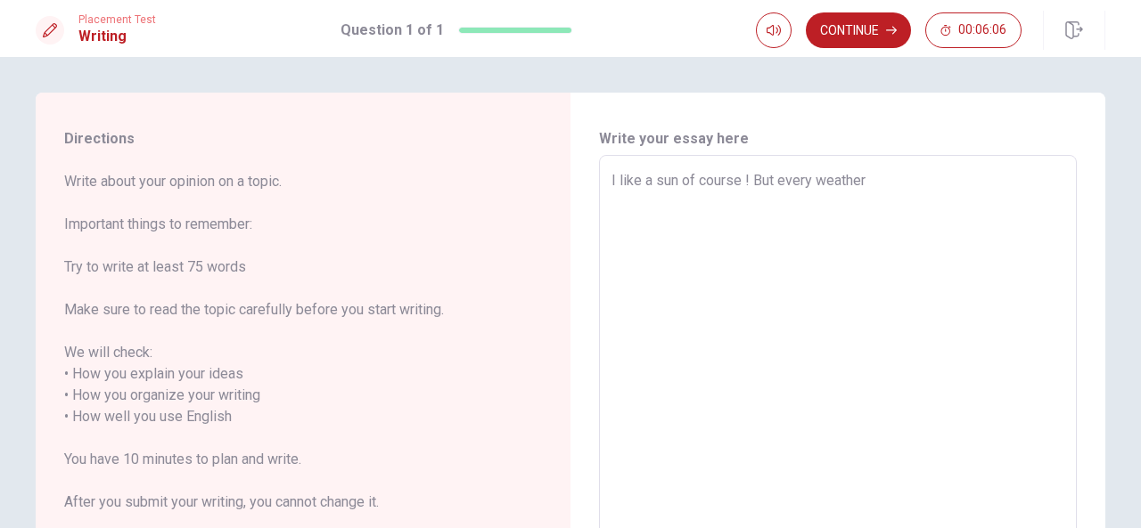
type textarea "x"
type textarea "I like a sun of course ! But every weather i"
type textarea "x"
type textarea "I like a sun of course ! But every weather is"
type textarea "x"
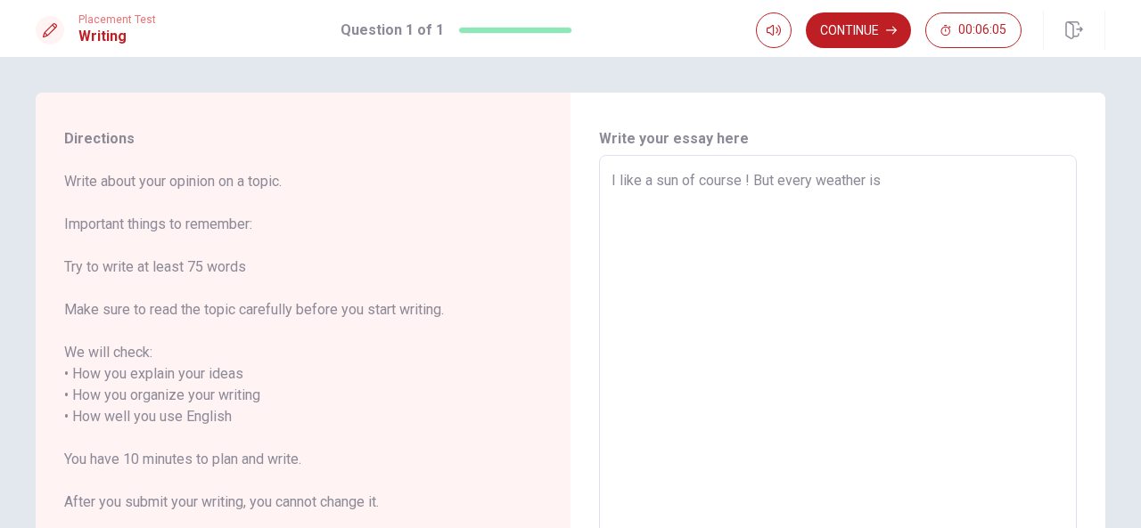
type textarea "I like a sun of course ! But every weather is"
type textarea "x"
type textarea "I like a sun of course ! But every weather is g"
type textarea "x"
type textarea "I like a sun of course ! But every weather is go"
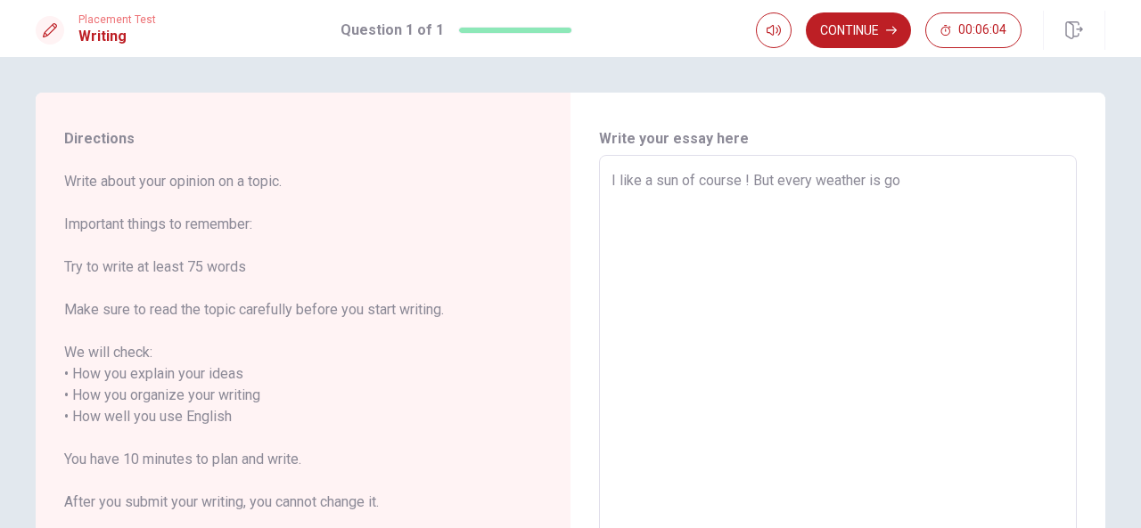
type textarea "x"
type textarea "I like a sun of course ! But every weather is gos"
type textarea "x"
type textarea "I like a sun of course ! But every weather is gos,"
type textarea "x"
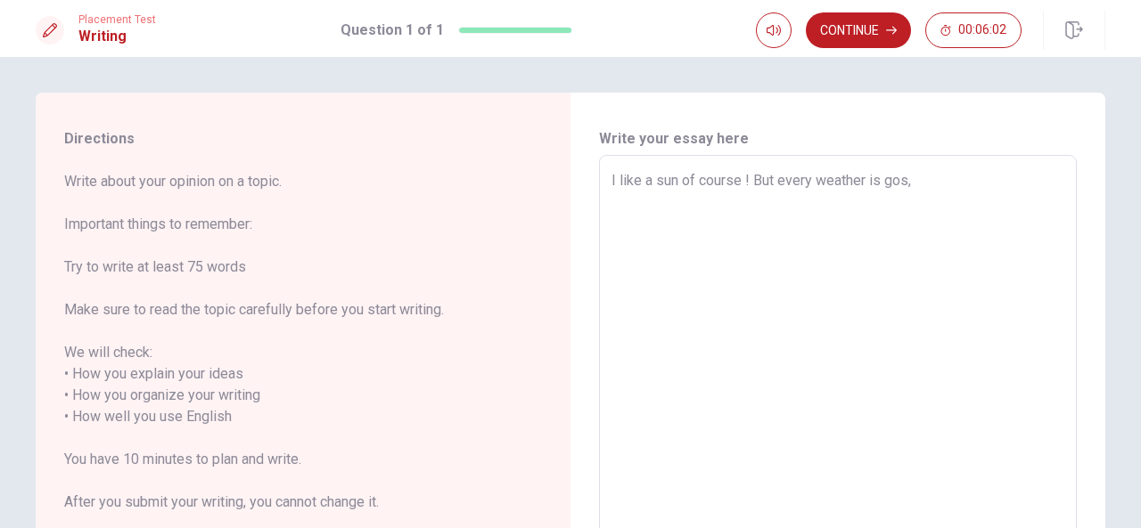
type textarea "I like a sun of course ! But every weather is gos"
type textarea "x"
type textarea "I like a sun of course ! But every weather is gosd"
type textarea "x"
type textarea "I like a sun of course ! But every weather is gos"
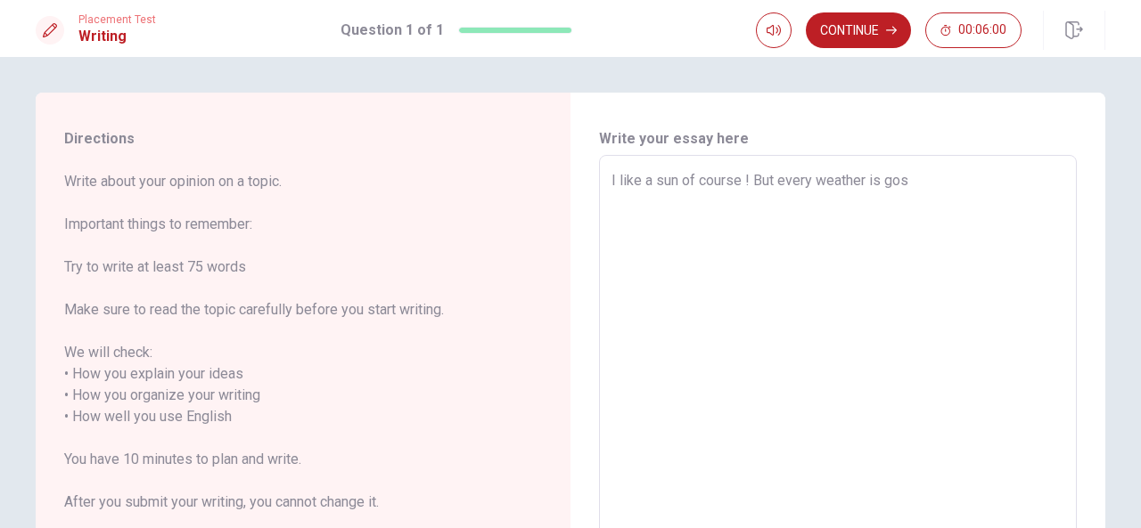
type textarea "x"
type textarea "I like a sun of course ! But every weather is go"
type textarea "x"
type textarea "I like a sun of course ! But every weather is god"
type textarea "x"
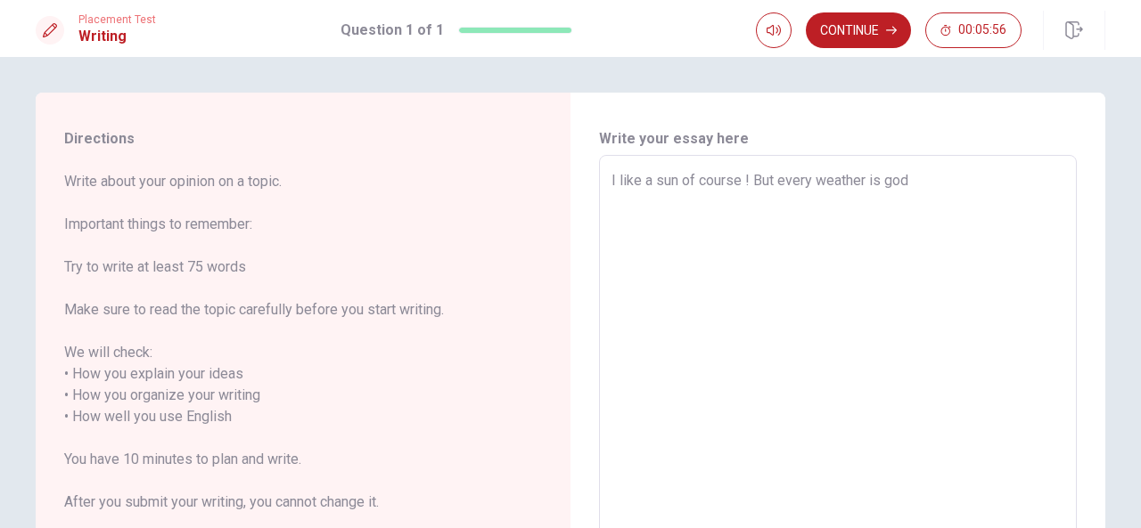
type textarea "I like a sun of course ! But every weather is [DEMOGRAPHIC_DATA],"
type textarea "x"
type textarea "I like a sun of course ! But every weather is [DEMOGRAPHIC_DATA],"
type textarea "x"
type textarea "I like a sun of course ! But every weather is god, b"
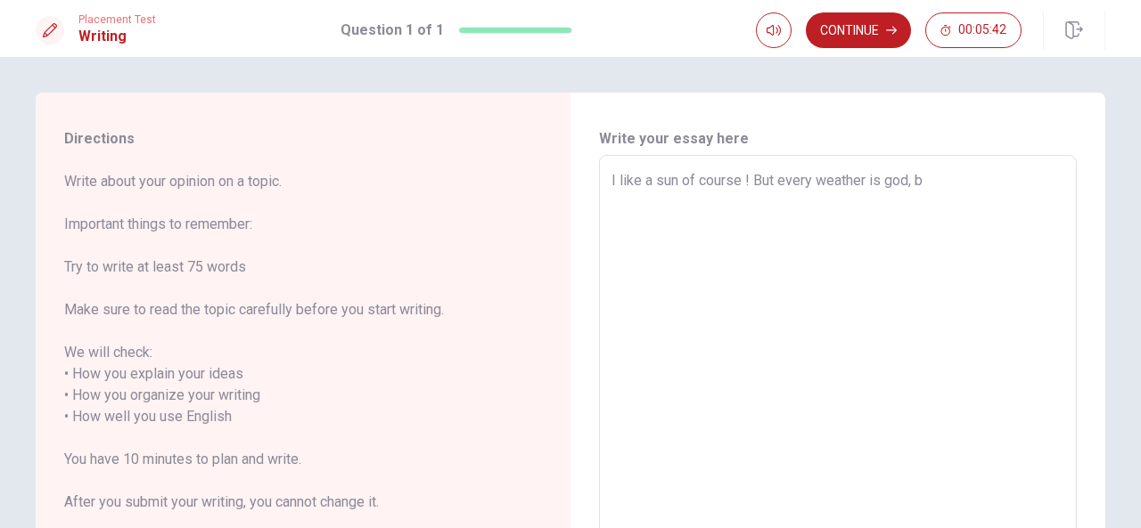
type textarea "x"
type textarea "I like a sun of course ! But every weather is god, be"
type textarea "x"
type textarea "I like a sun of course ! But every weather is god, bec"
type textarea "x"
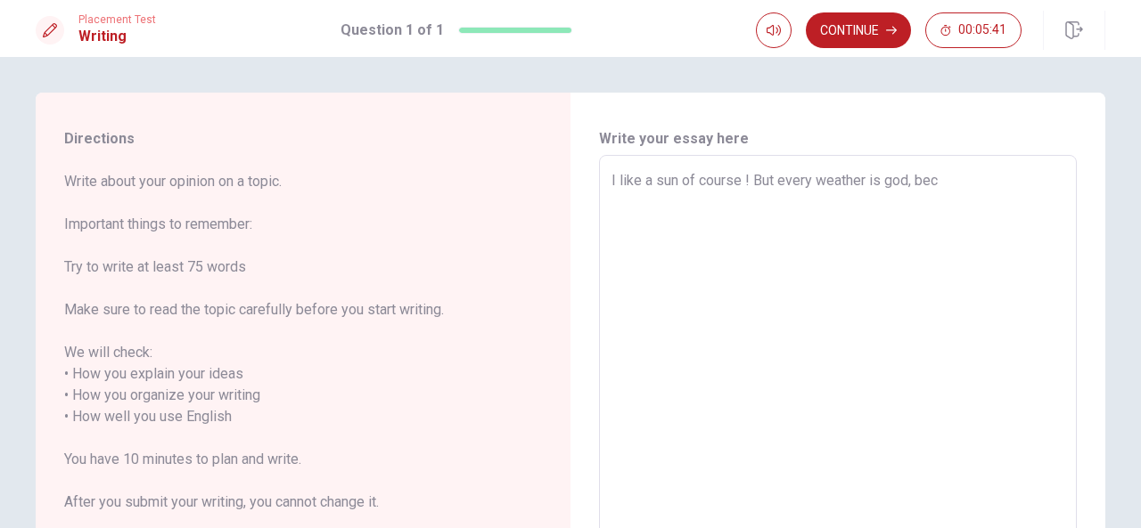
type textarea "I like a sun of course ! But every weather is god, beca"
type textarea "x"
type textarea "I like a sun of course ! But every weather is god, becau"
type textarea "x"
type textarea "I like a sun of course ! But every weather is god, becaux"
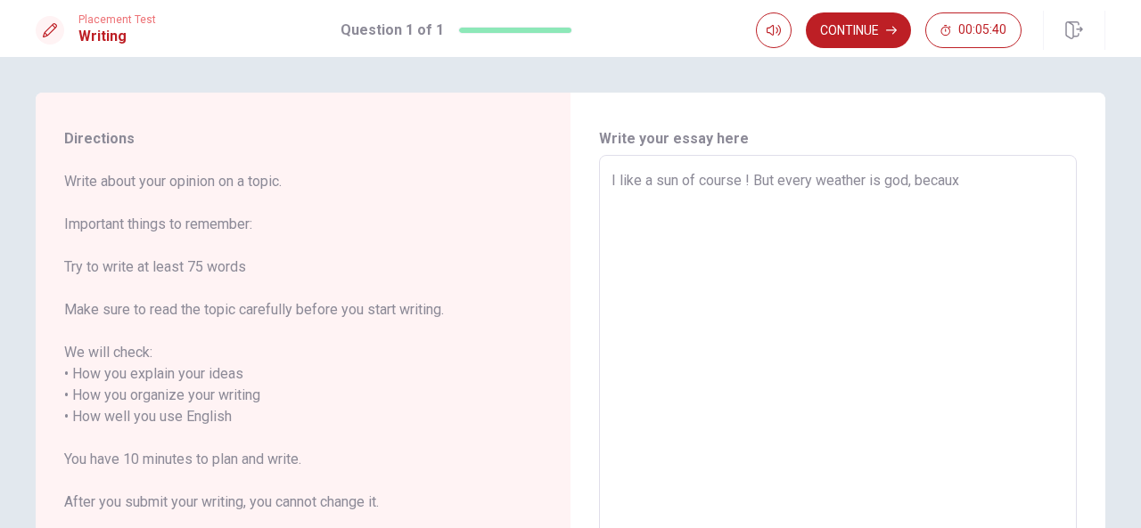
type textarea "x"
type textarea "I like a sun of course ! But every weather is god, becau"
type textarea "x"
type textarea "I like a sun of course ! But every weather is god, becaus"
type textarea "x"
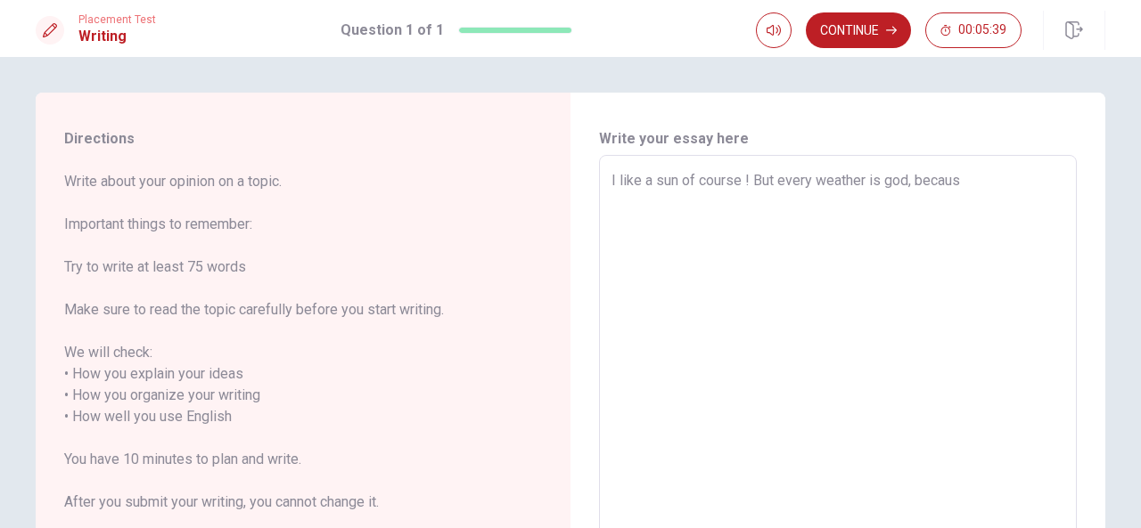
type textarea "I like a sun of course ! But every weather is god, because"
type textarea "x"
type textarea "I like a sun of course ! But every weather is god, because"
type textarea "x"
type textarea "I like a sun of course ! But every weather is [DEMOGRAPHIC_DATA], because a"
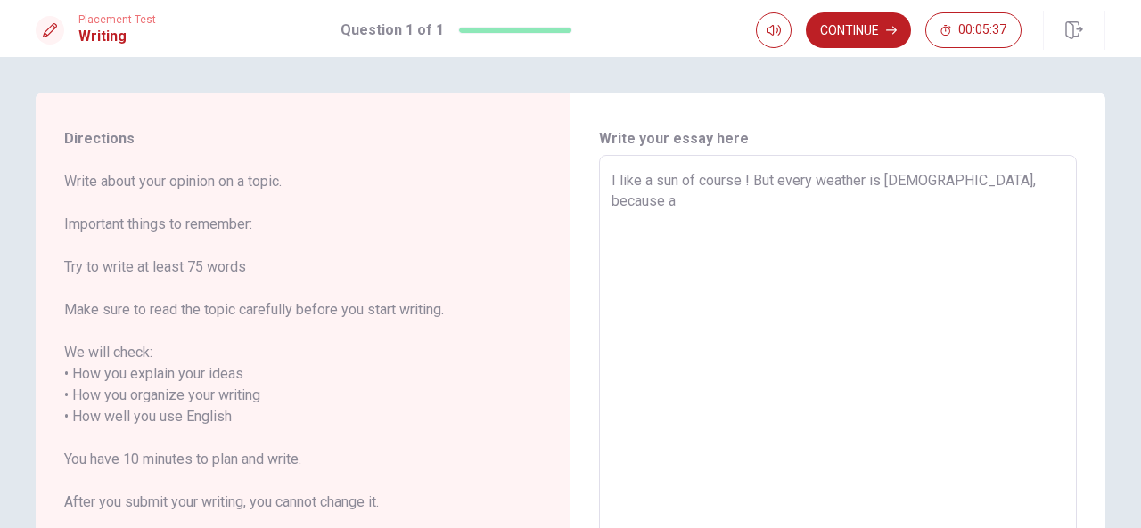
type textarea "x"
type textarea "I like a sun of course ! But every weather is [DEMOGRAPHIC_DATA], because a"
type textarea "x"
type textarea "I like a sun of course ! But every weather is [DEMOGRAPHIC_DATA], because a r"
type textarea "x"
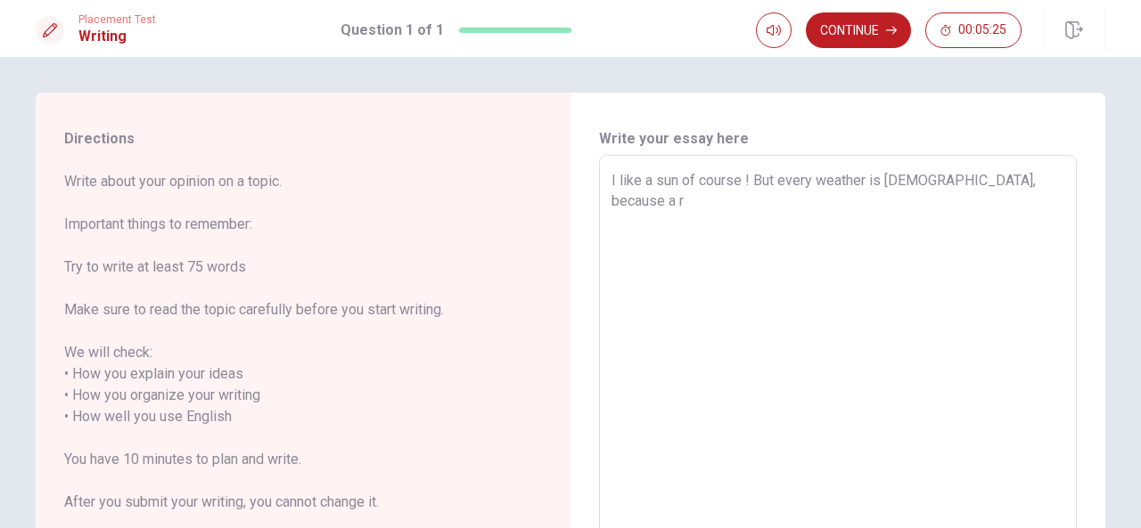
type textarea "I like a sun of course ! But every weather is [DEMOGRAPHIC_DATA], because a ra"
type textarea "x"
type textarea "I like a sun of course ! But every weather is [DEMOGRAPHIC_DATA], because a rai"
type textarea "x"
type textarea "I like a sun of course ! But every weather is god, because a rain"
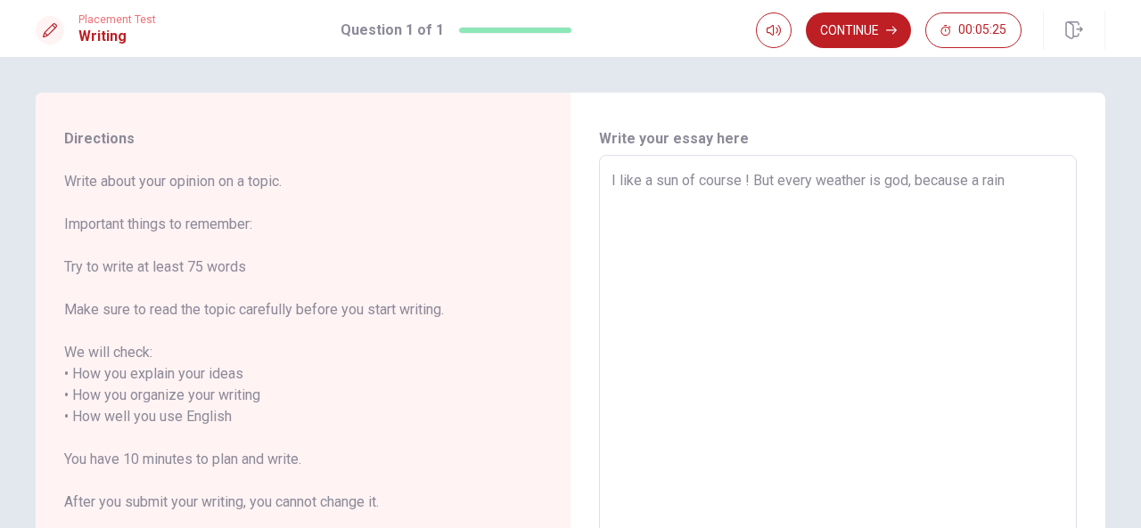
type textarea "x"
type textarea "I like a sun of course ! But every weather is god, because a rain"
type textarea "x"
type textarea "I like a sun of course ! But every weather is god, because a rain i"
type textarea "x"
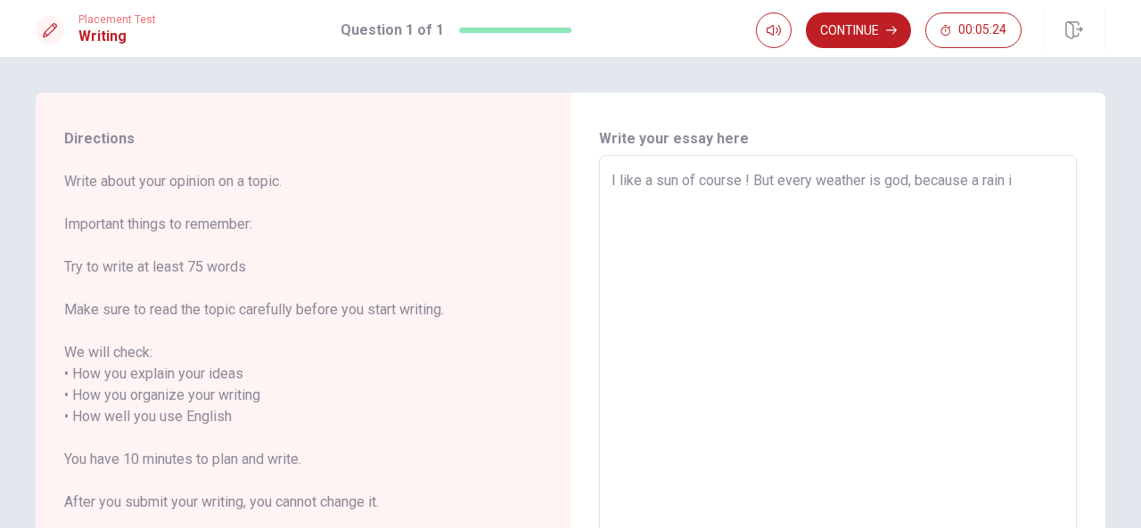
type textarea "I like a sun of course ! But every weather is god, because a rain is"
type textarea "x"
type textarea "I like a sun of course ! But every weather is god, because a rain is"
type textarea "x"
type textarea "I like a sun of course ! But every weather is god, because a rain is a"
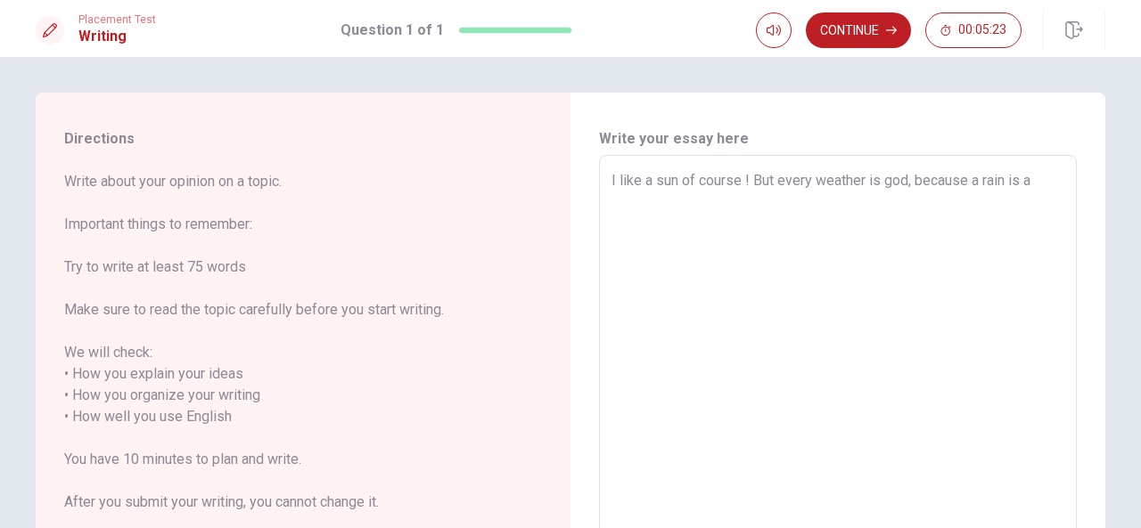
type textarea "x"
type textarea "I like a sun of course ! But every weather is god, because a rain is a"
type textarea "x"
type textarea "I like a sun of course ! But every weather is god, because a rain is a m"
type textarea "x"
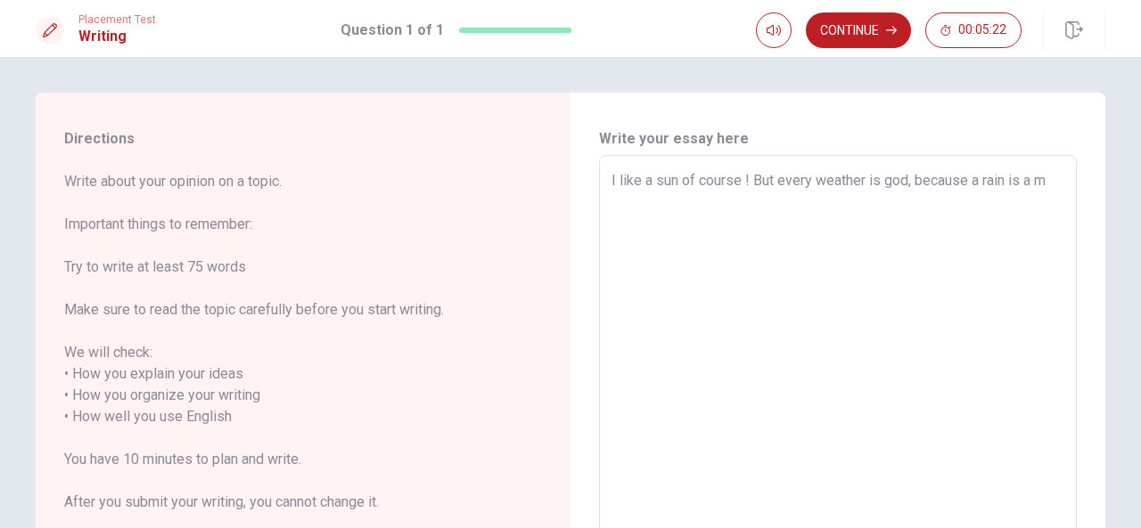
type textarea "I like a sun of course ! But every weather is god, because a rain is a mo"
type textarea "x"
type textarea "I like a sun of course ! But every weather is god, because a rain is a moo"
type textarea "x"
type textarea "I like a sun of course ! But every weather is god, because a rain is a mood"
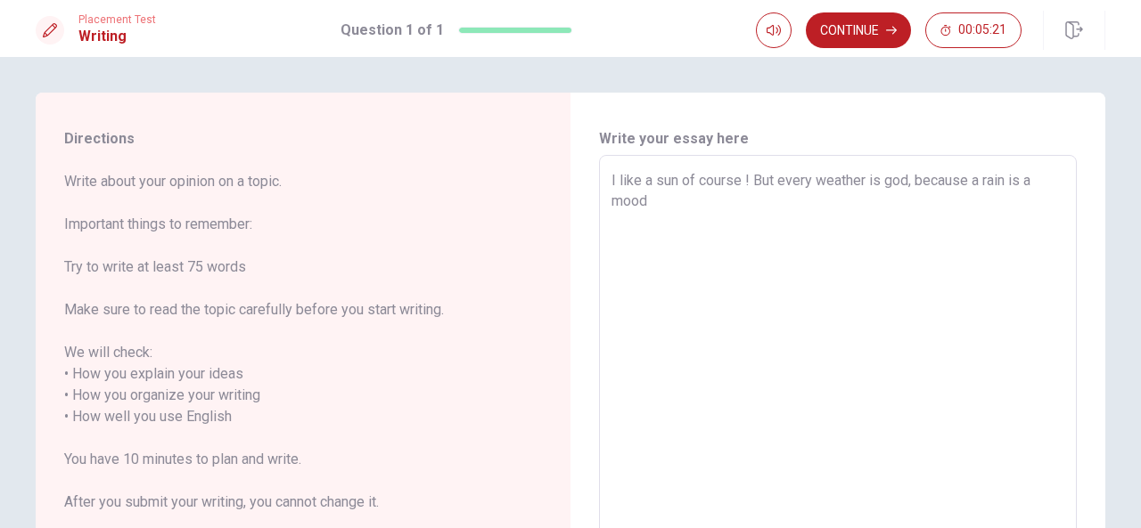
type textarea "x"
type textarea "I like a sun of course ! But every weather is god, because a rain is a mood"
type textarea "x"
type textarea "I like a sun of course ! But every weather is god, because a rain is a mood l"
type textarea "x"
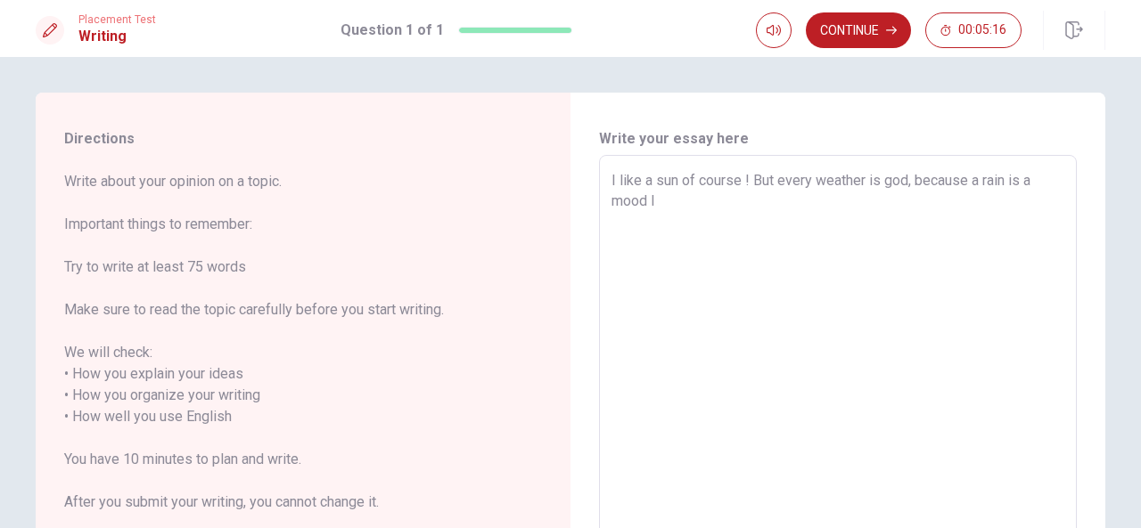
type textarea "I like a sun of course ! But every weather is god, because a rain is a mood li"
type textarea "x"
type textarea "I like a sun of course ! But every weather is [DEMOGRAPHIC_DATA], because a rai…"
type textarea "x"
type textarea "I like a sun of course ! But every weather is god, because a rain is a mood litl"
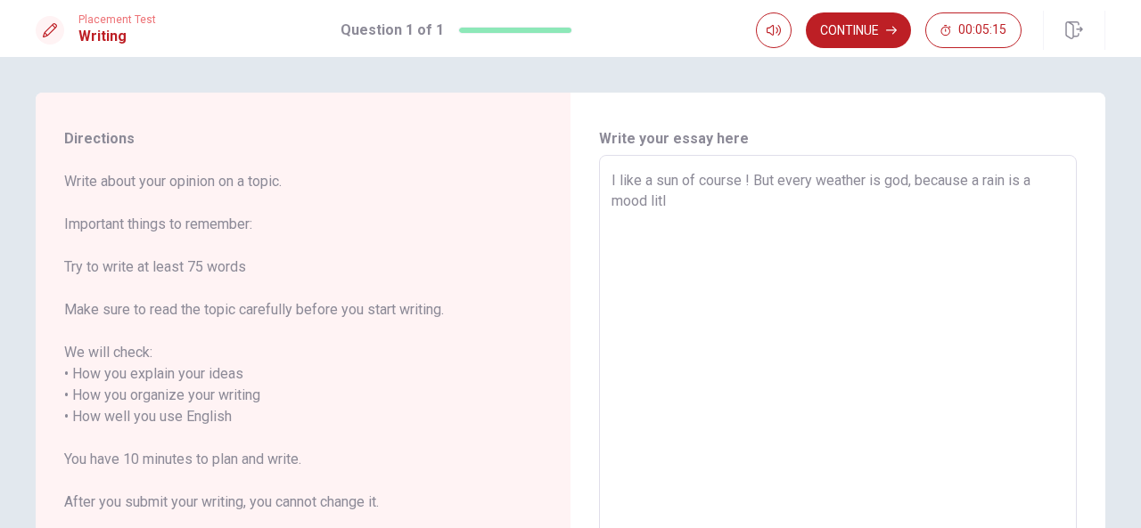
type textarea "x"
type textarea "I like a sun of course ! But every weather is god, because a rain is a mood lit…"
type textarea "x"
type textarea "I like a sun of course ! But every weather is god, because a rain is a mood lit…"
type textarea "x"
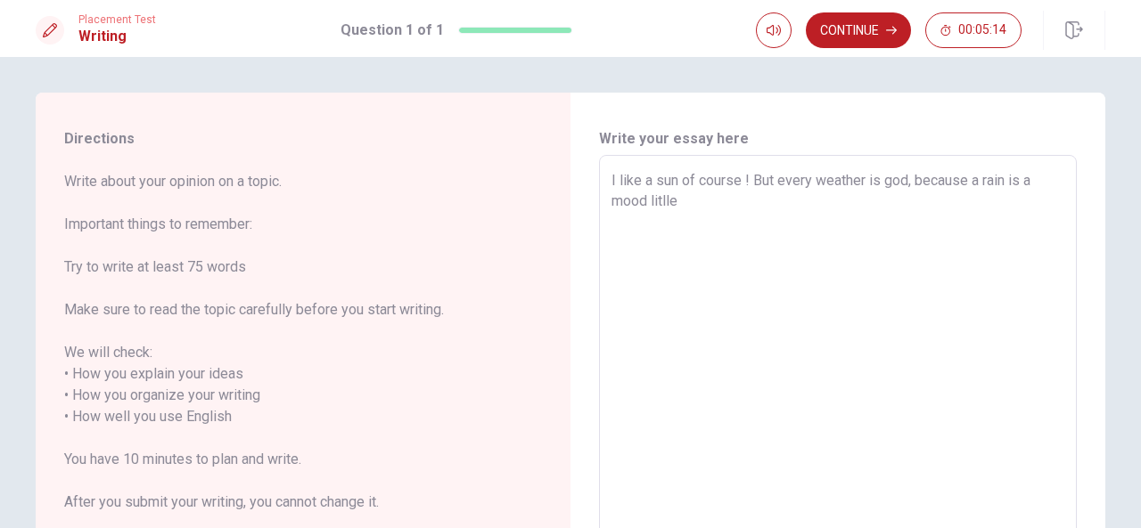
type textarea "I like a sun of course ! But every weather is god, because a rain is a mood lit…"
type textarea "x"
type textarea "I like a sun of course ! But every weather is god, because a rain is a mood lit…"
type textarea "x"
type textarea "I like a sun of course ! But every weather is god, because a rain is a mood lit…"
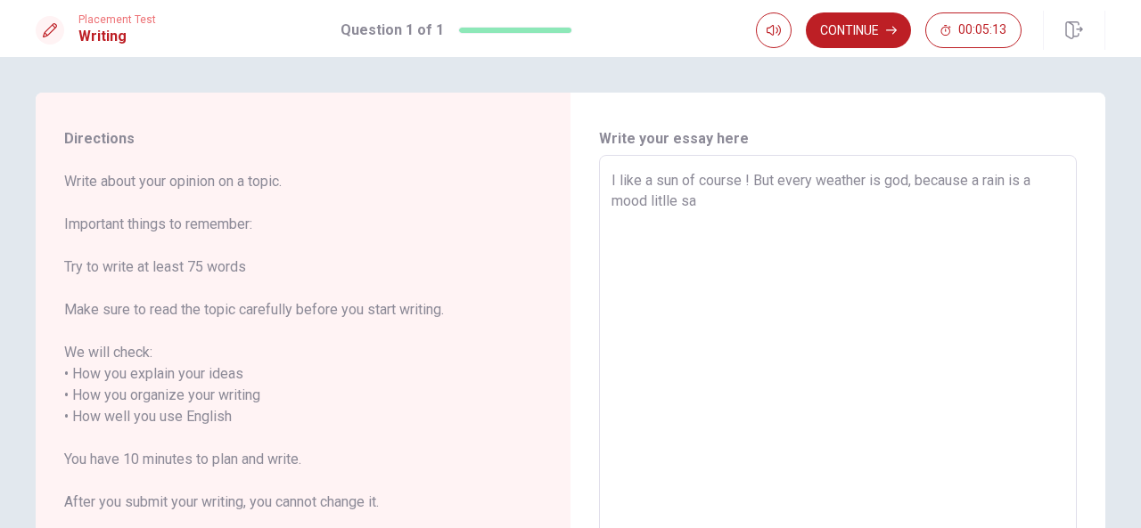
type textarea "x"
type textarea "I like a sun of course ! But every weather is god, because a rain is a mood lit…"
type textarea "x"
type textarea "I like a sun of course ! But every weather is god, because a rain is a mood lit…"
type textarea "x"
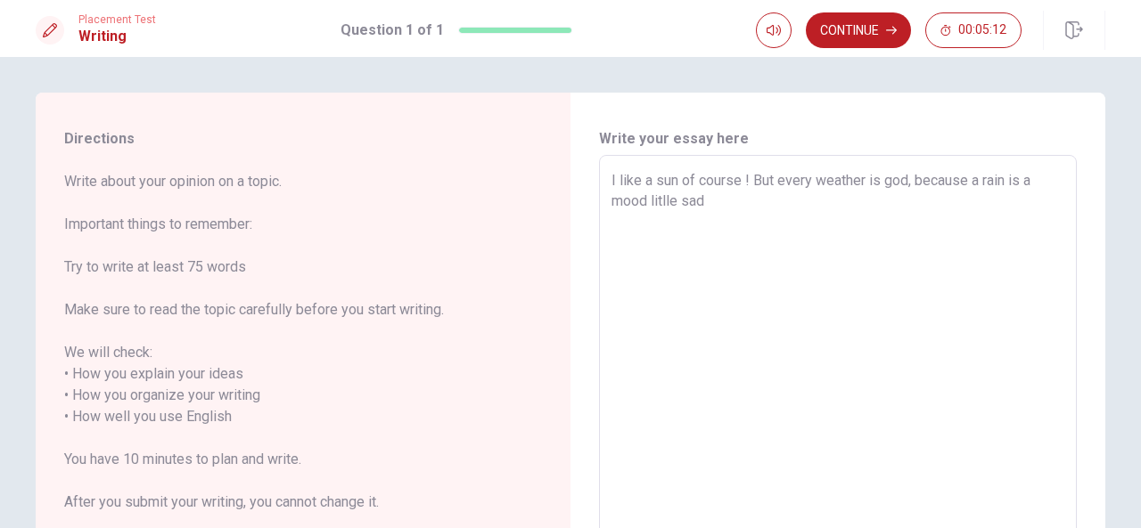
type textarea "I like a sun of course ! But every weather is god, because a rain is a mood lit…"
type textarea "x"
type textarea "I like a sun of course ! But every weather is god, because a rain is a mood lit…"
click at [898, 182] on textarea "I like a sun of course ! But every weather is god, because a rain is a mood lit…" at bounding box center [837, 417] width 453 height 495
click at [724, 200] on textarea "I like a sun of course ! But every weather is good, because a rain is a mood li…" at bounding box center [837, 417] width 453 height 495
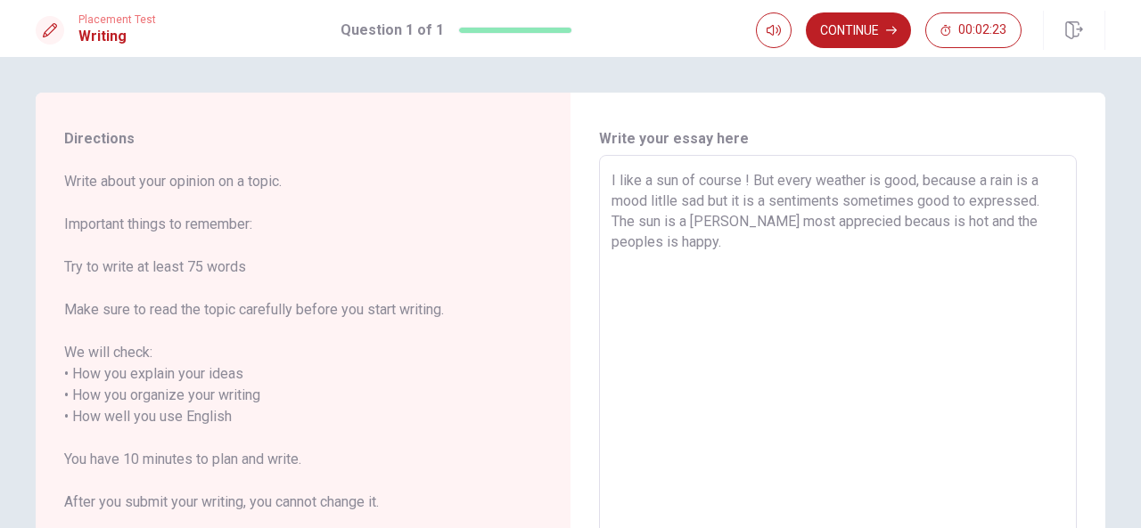
click at [894, 220] on textarea "I like a sun of course ! But every weather is good, because a rain is a mood li…" at bounding box center [837, 417] width 453 height 495
click at [874, 246] on textarea "I like a sun of course ! But every weather is good, because a rain is a mood li…" at bounding box center [837, 417] width 453 height 495
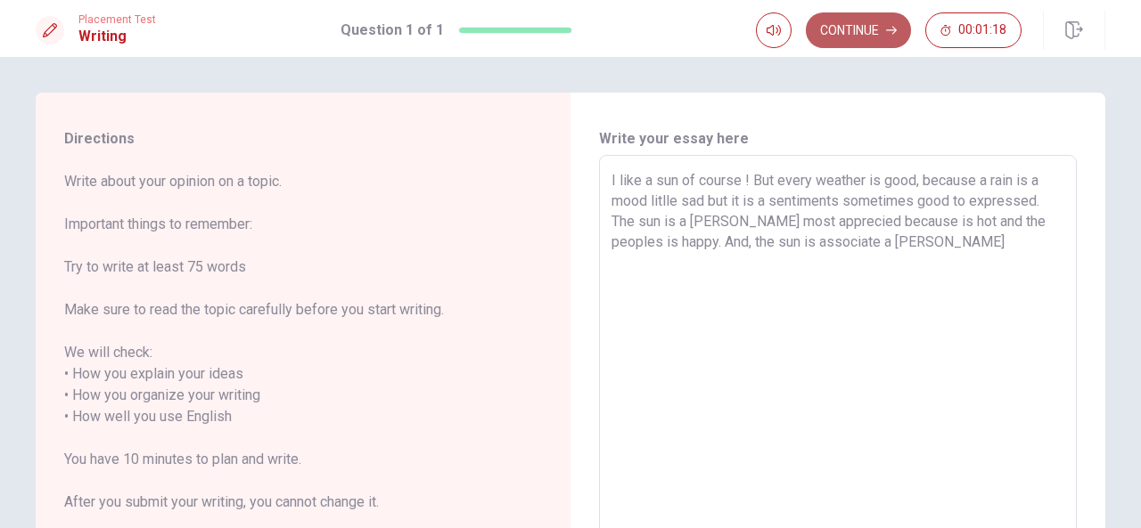
click at [855, 31] on button "Continue" at bounding box center [858, 30] width 105 height 36
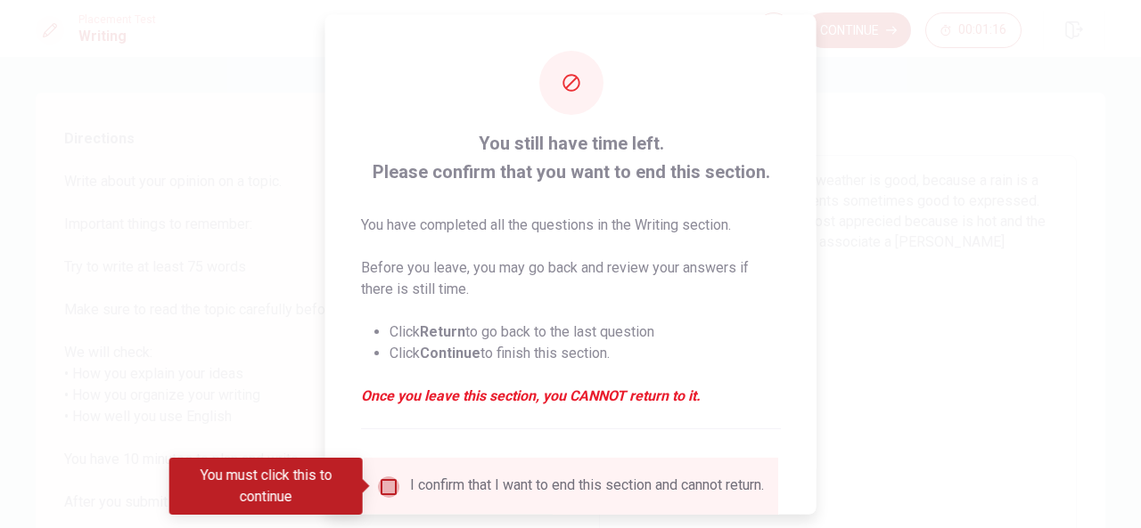
click at [387, 491] on input "You must click this to continue" at bounding box center [388, 486] width 21 height 21
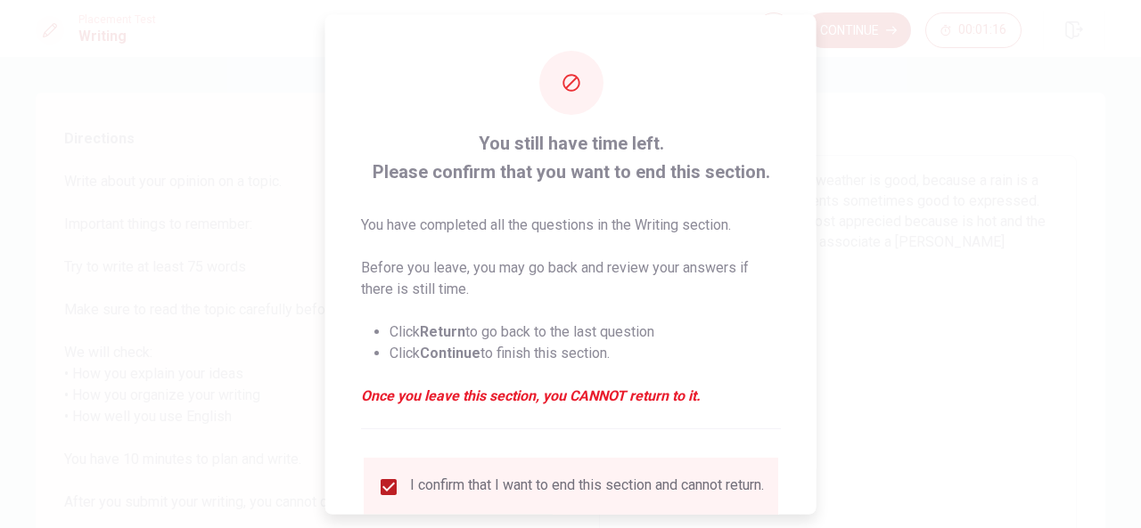
scroll to position [135, 0]
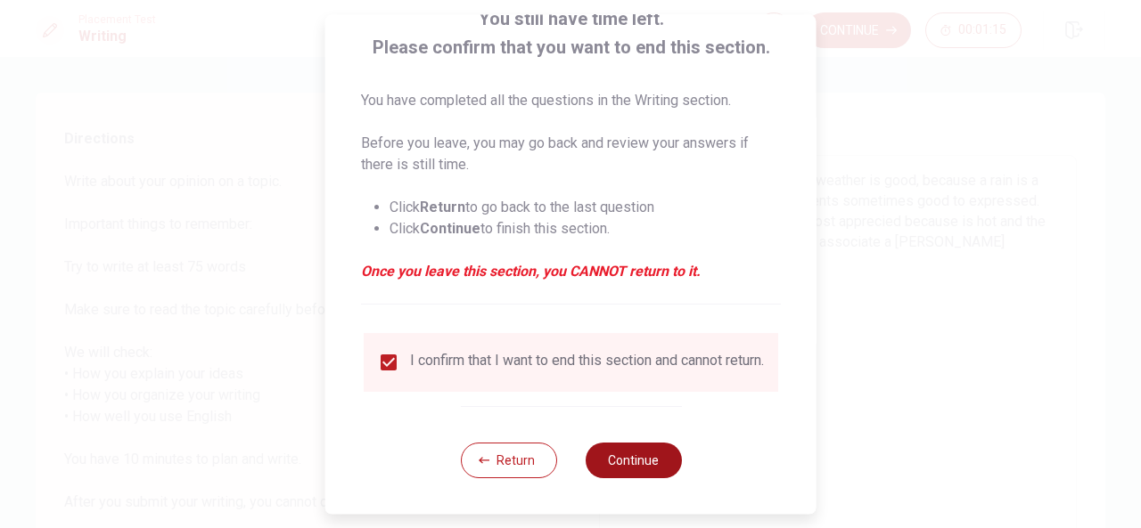
click at [624, 467] on button "Continue" at bounding box center [633, 461] width 96 height 36
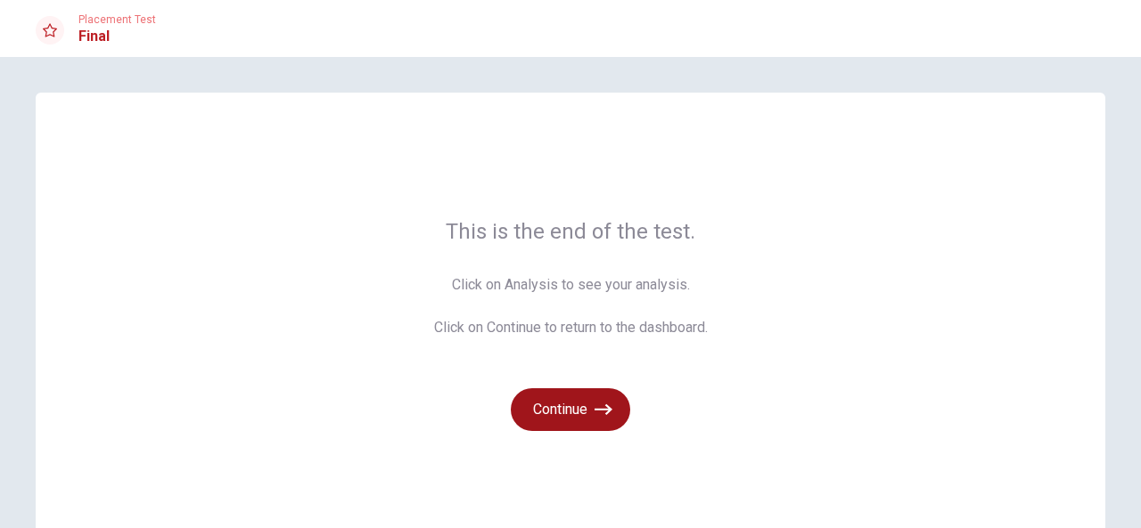
click at [596, 413] on icon "button" at bounding box center [603, 410] width 18 height 18
